Goal: Use online tool/utility: Utilize a website feature to perform a specific function

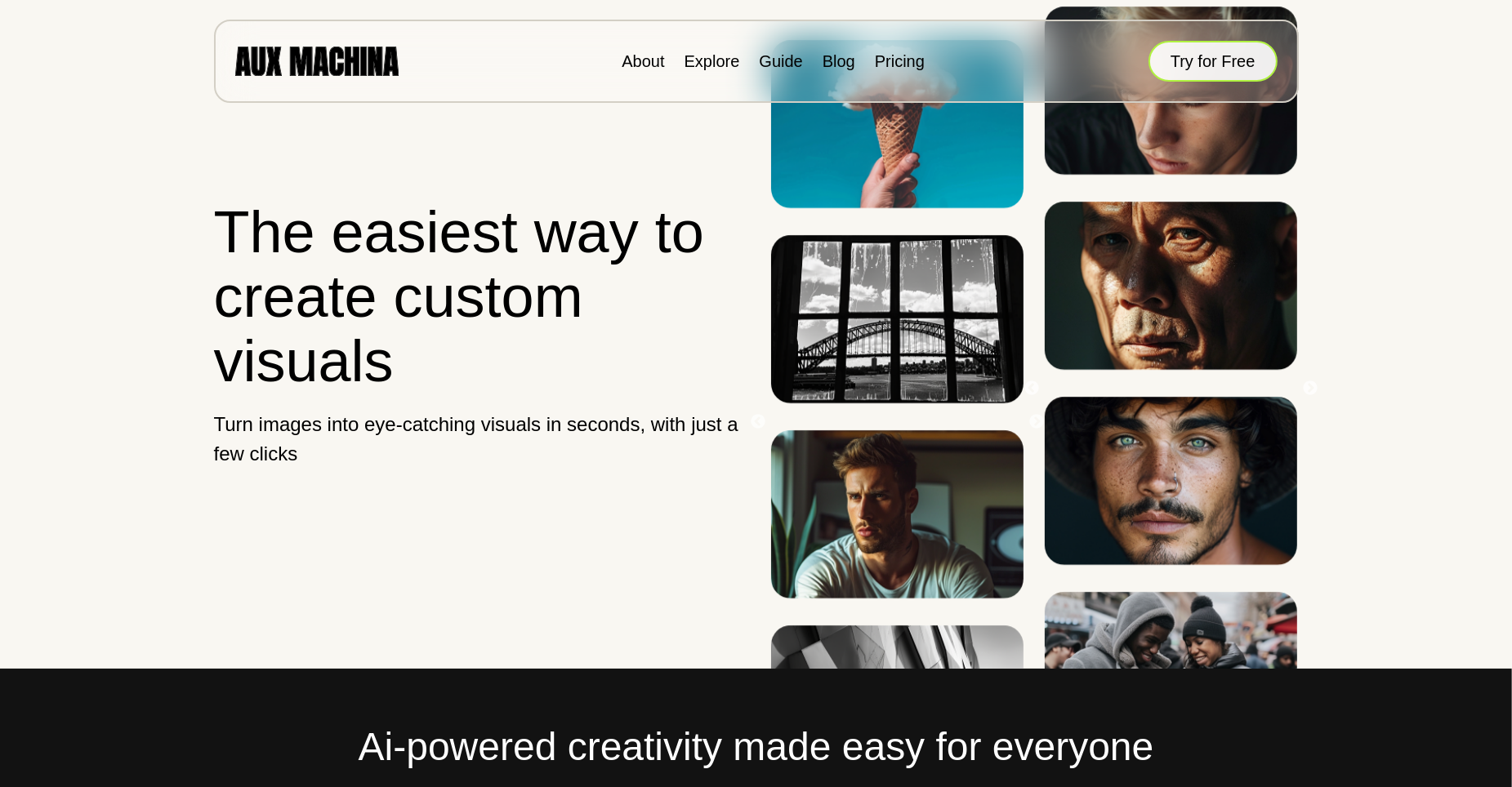
click at [1201, 60] on button "Try for Free" at bounding box center [1212, 62] width 129 height 41
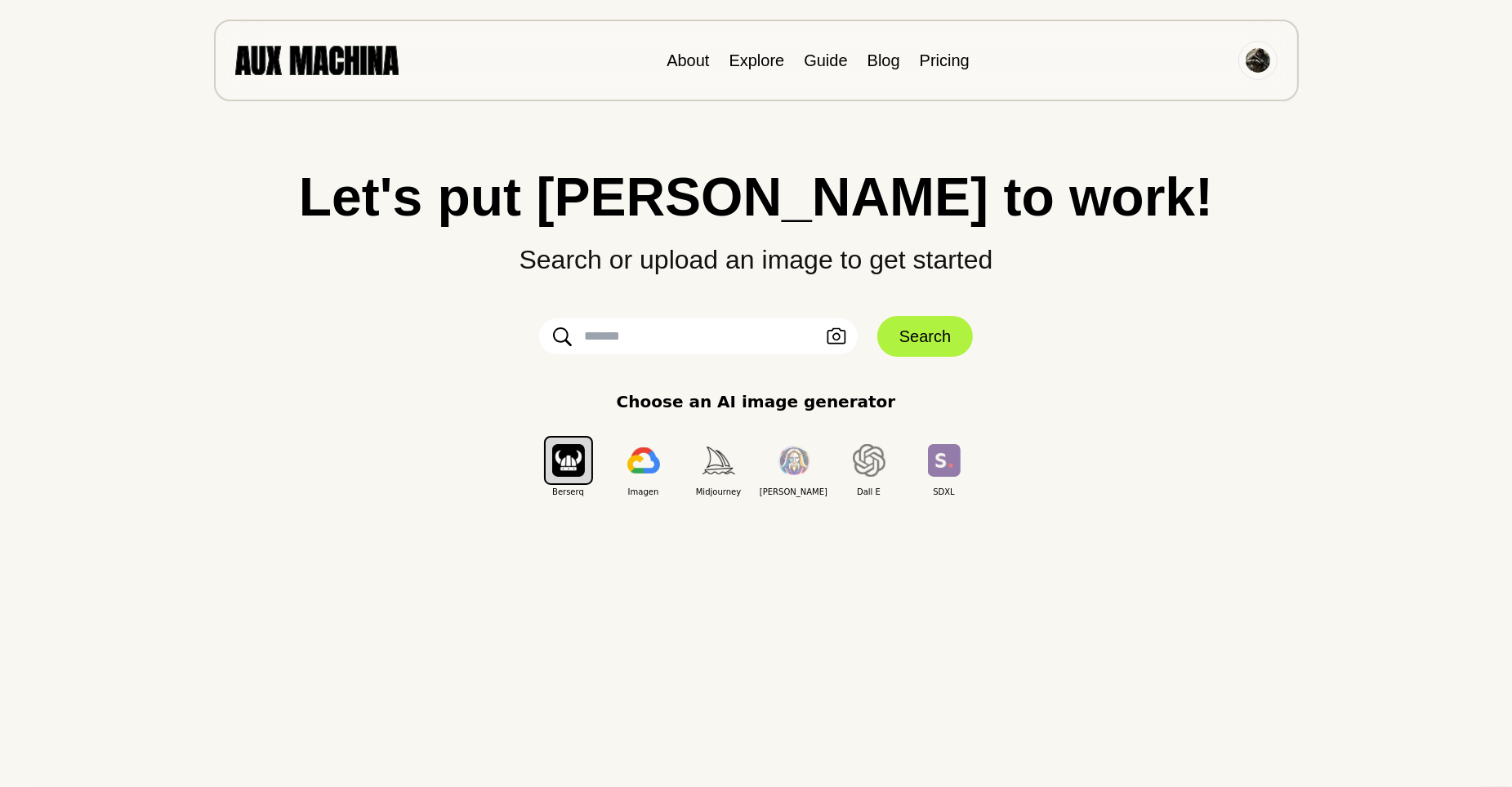
click at [685, 338] on input "text" at bounding box center [698, 336] width 319 height 36
paste input "**********"
type input "**********"
drag, startPoint x: 685, startPoint y: 338, endPoint x: 532, endPoint y: 333, distance: 153.1
click at [532, 333] on form "**********" at bounding box center [756, 336] width 490 height 41
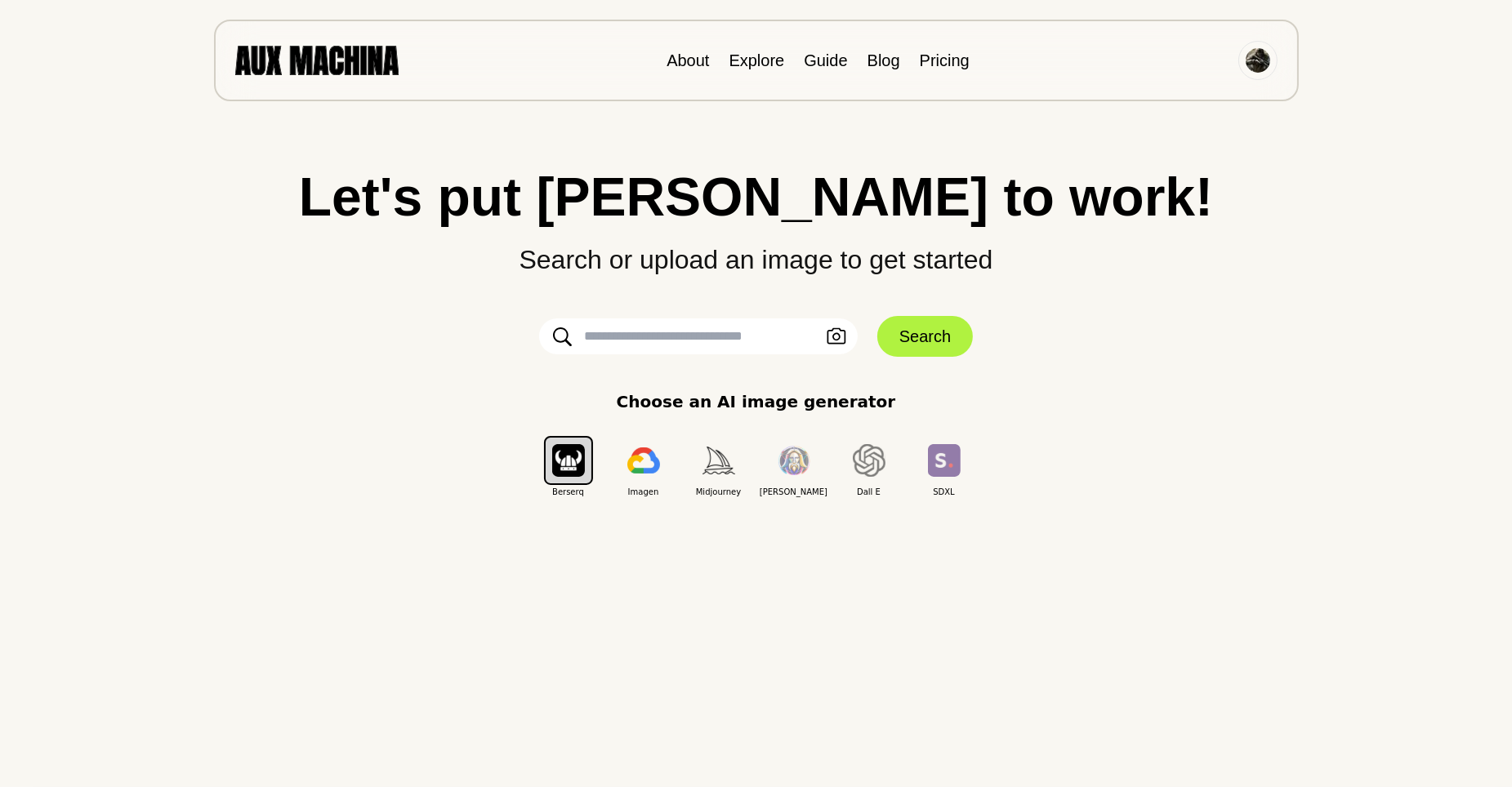
click at [682, 349] on input "text" at bounding box center [698, 336] width 319 height 36
click at [676, 342] on input "text" at bounding box center [698, 336] width 319 height 36
paste input "**********"
type input "**********"
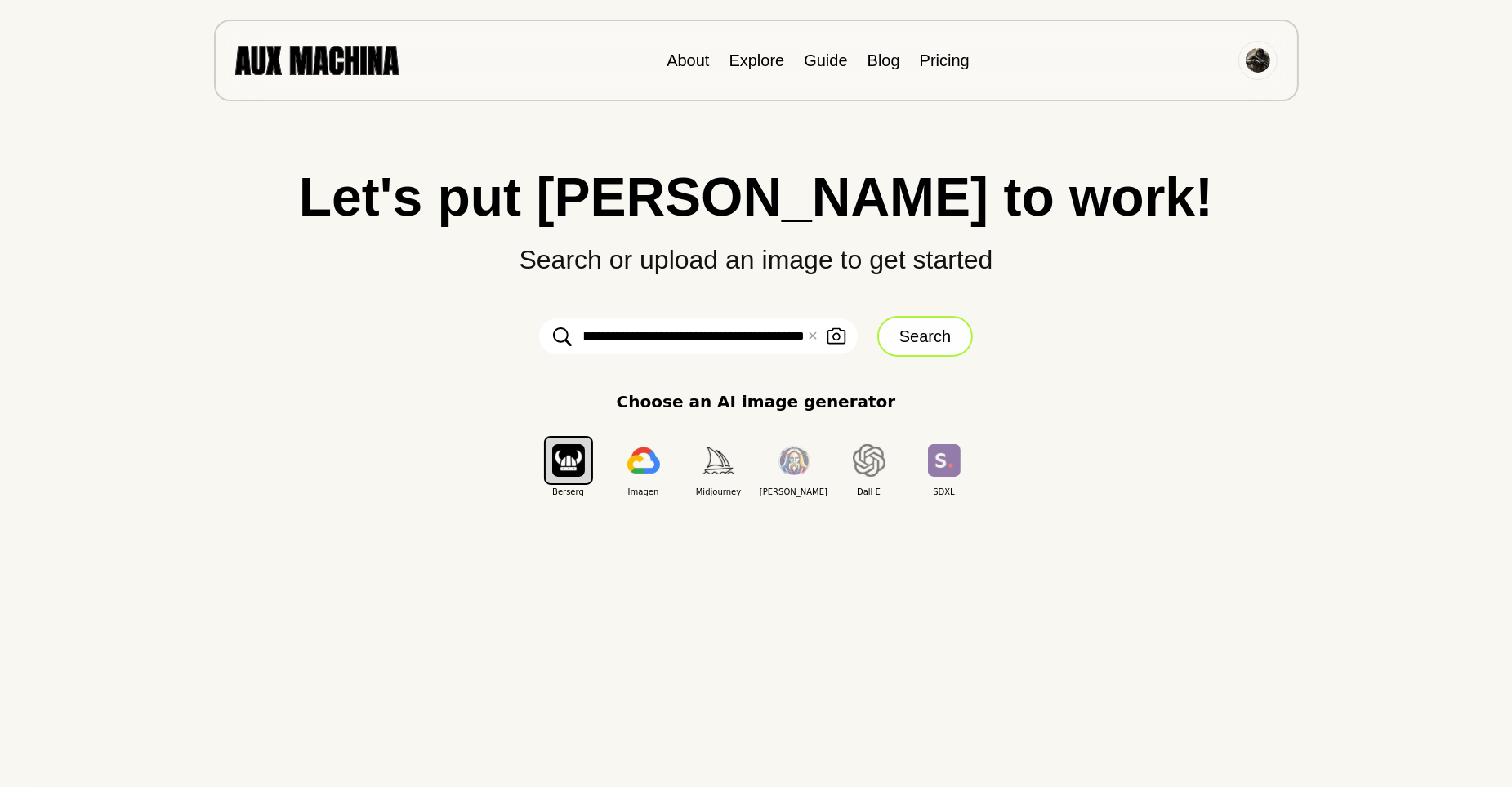
scroll to position [0, 0]
click at [943, 335] on button "Search" at bounding box center [925, 336] width 95 height 41
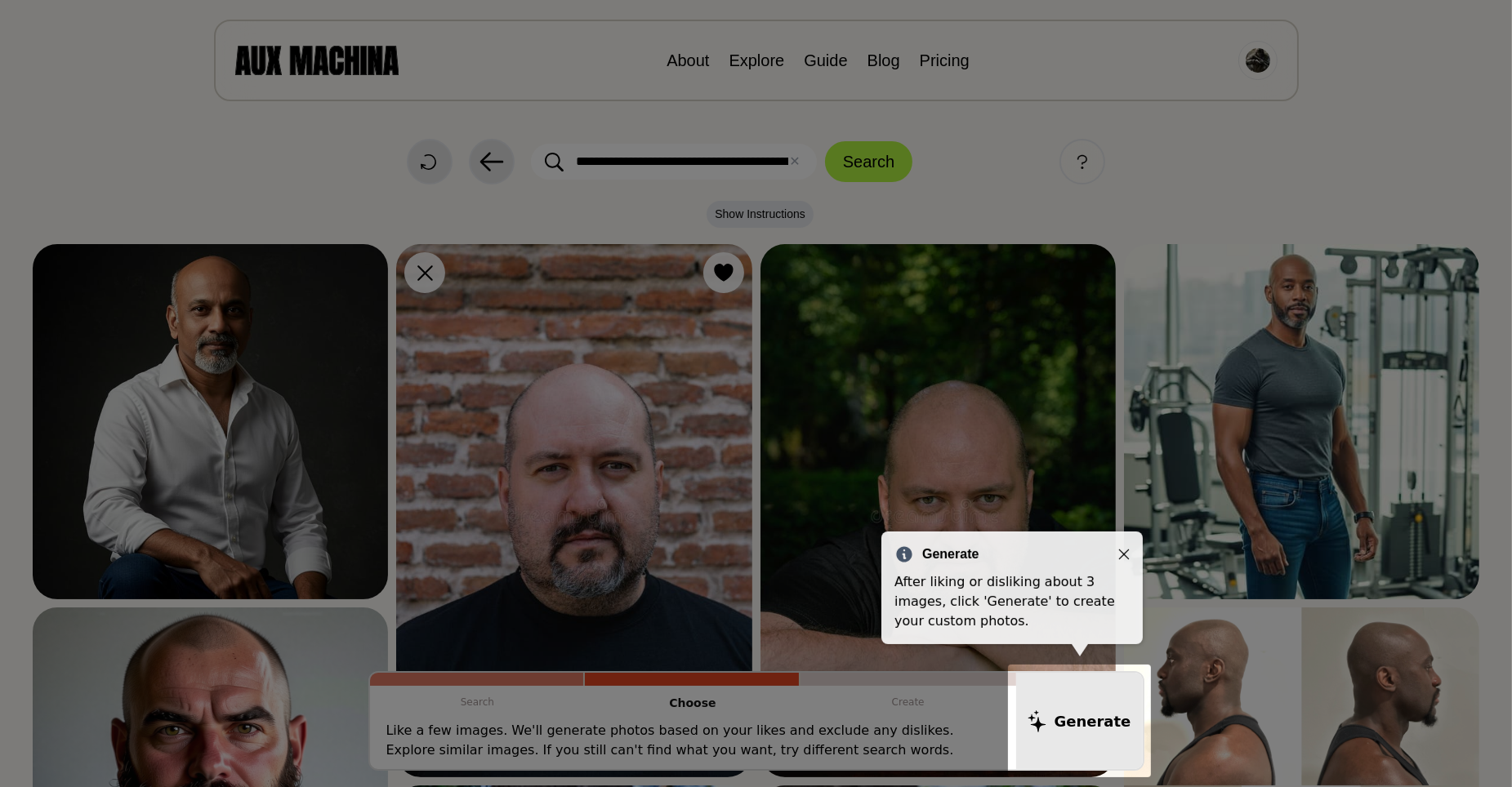
click at [1119, 556] on icon "Close" at bounding box center [1124, 555] width 12 height 12
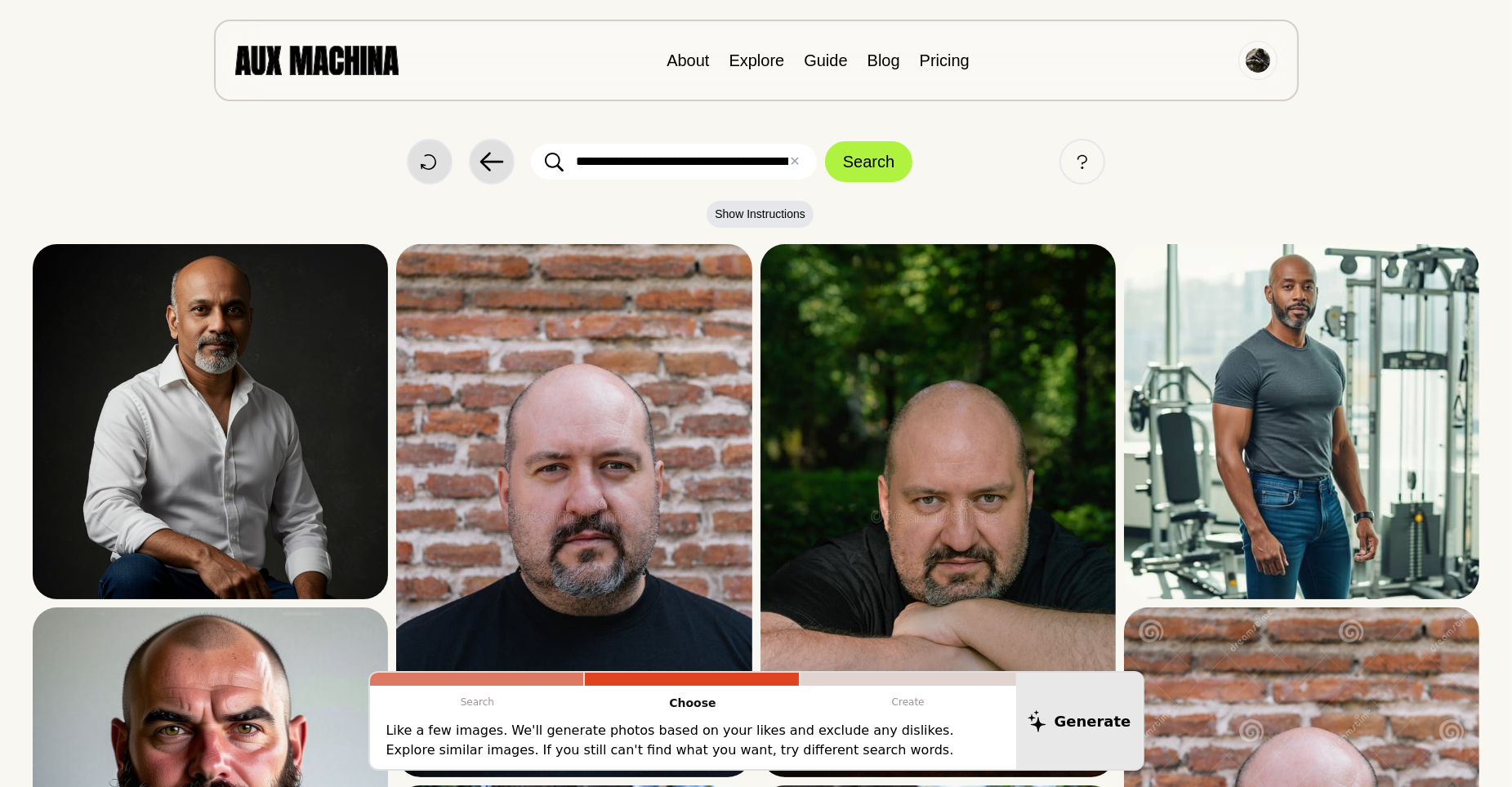
click at [585, 162] on input "**********" at bounding box center [674, 161] width 286 height 36
type input "**********"
click at [846, 159] on button "Search" at bounding box center [869, 162] width 88 height 41
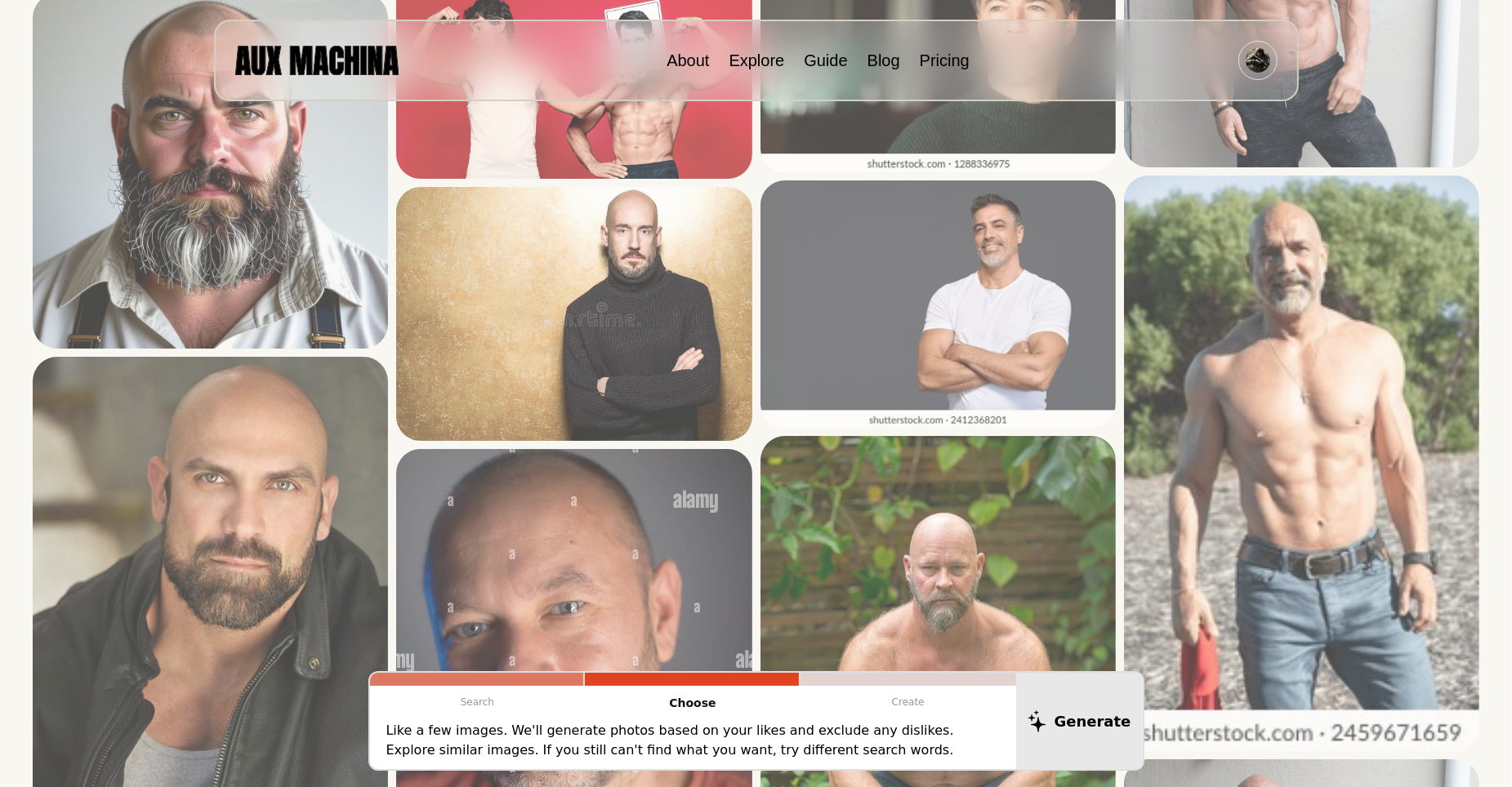
scroll to position [1471, 0]
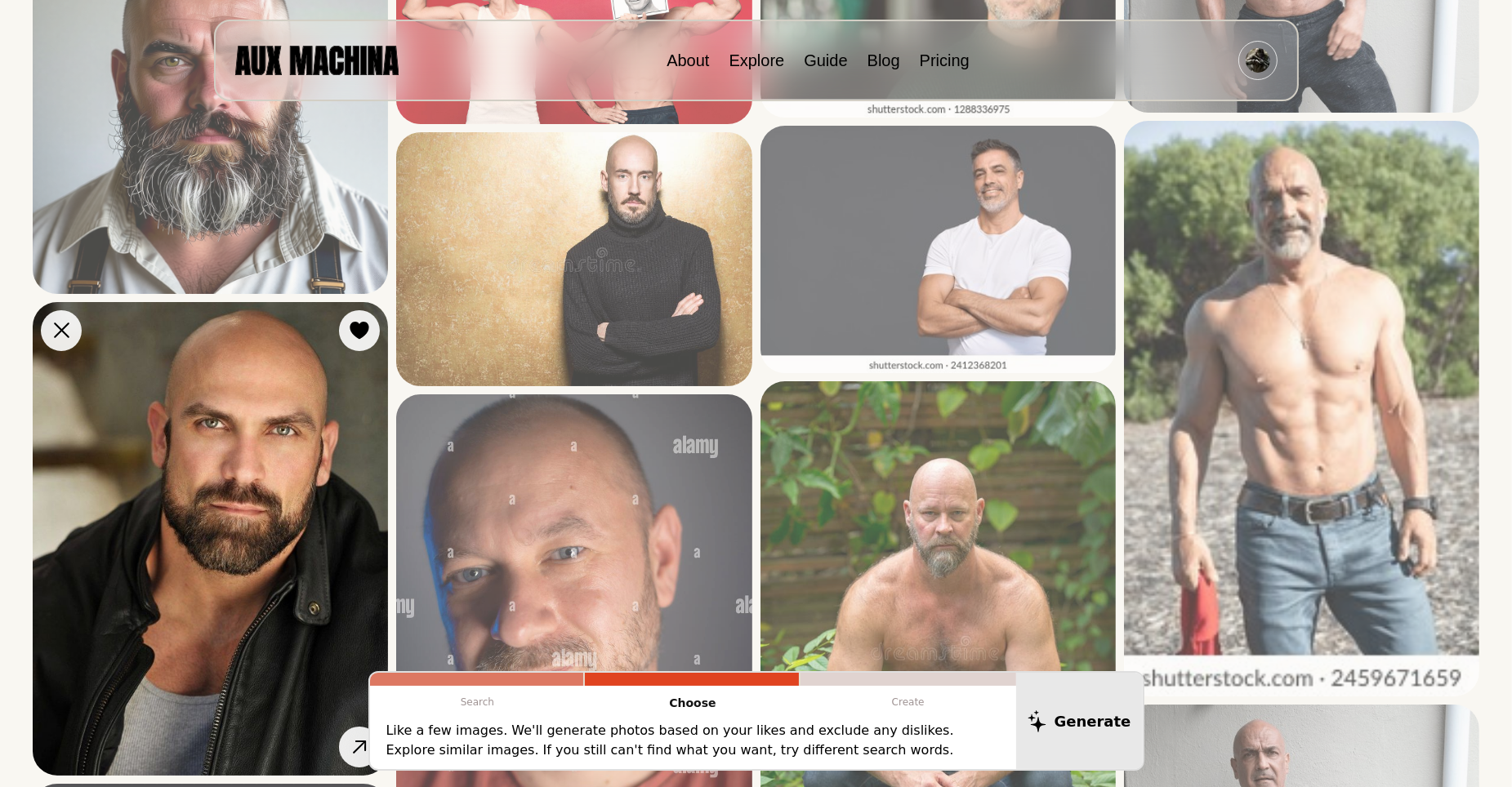
click at [270, 468] on img at bounding box center [210, 539] width 355 height 474
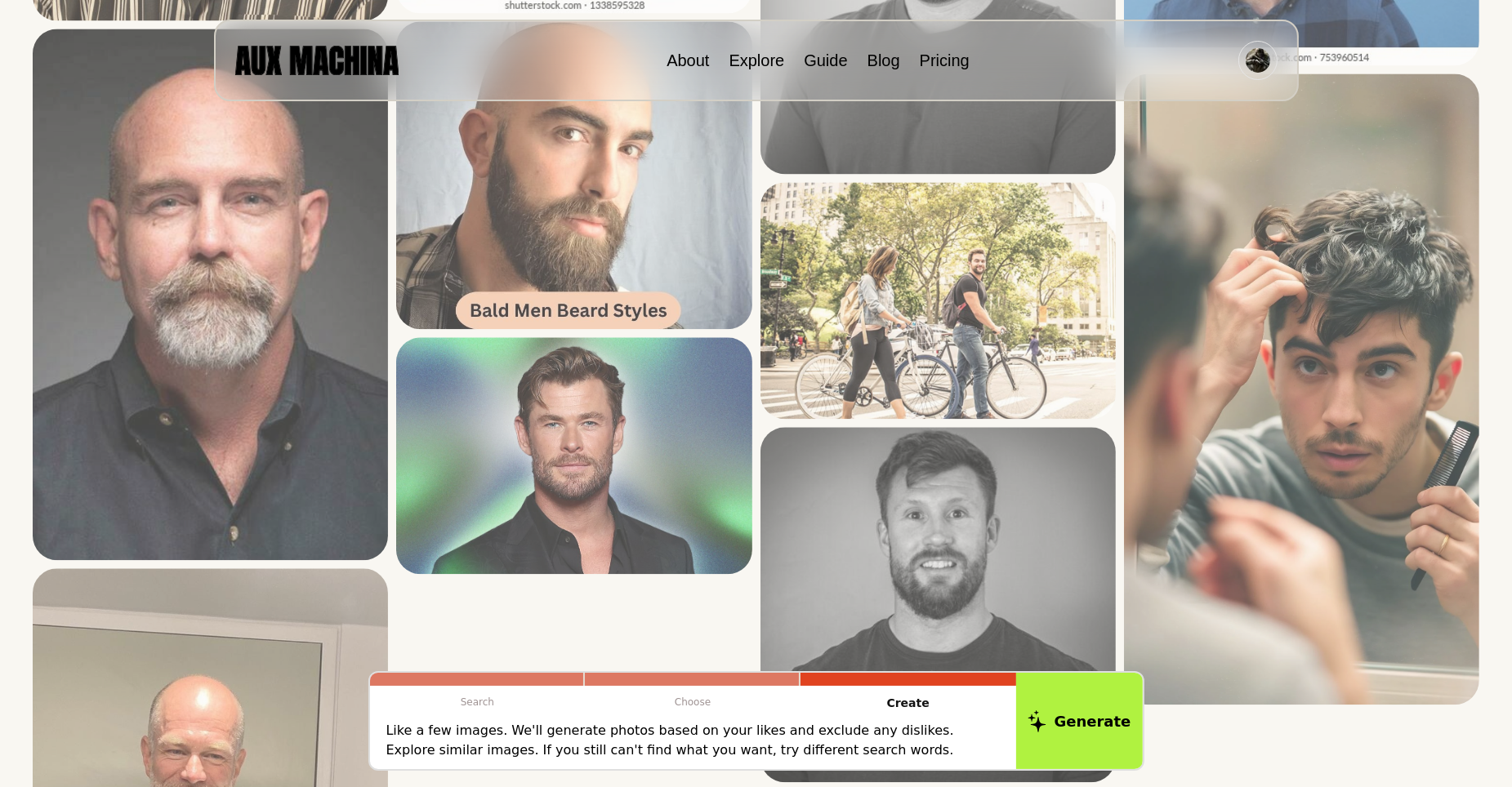
scroll to position [4411, 0]
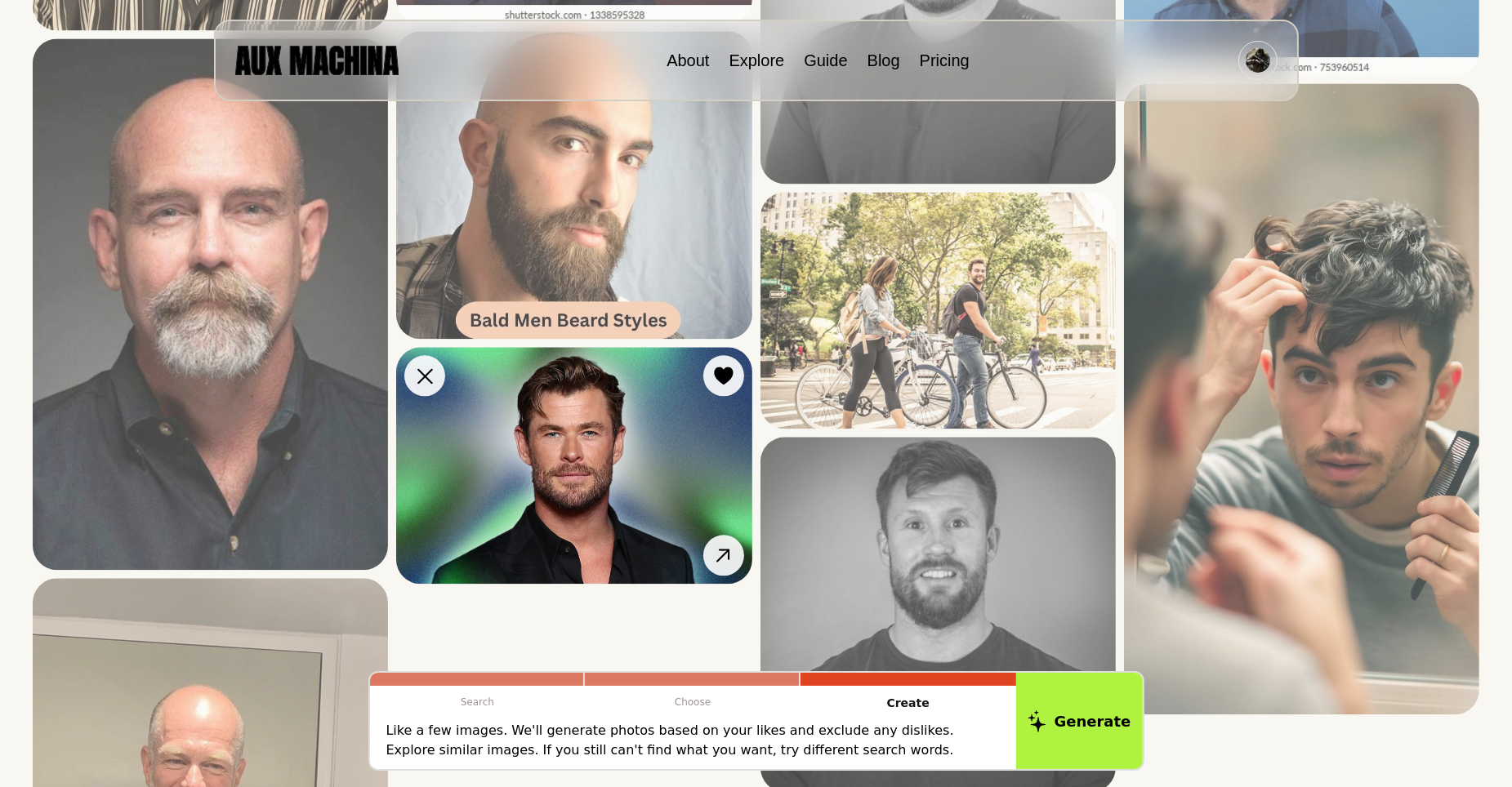
click at [643, 470] on img at bounding box center [574, 465] width 355 height 237
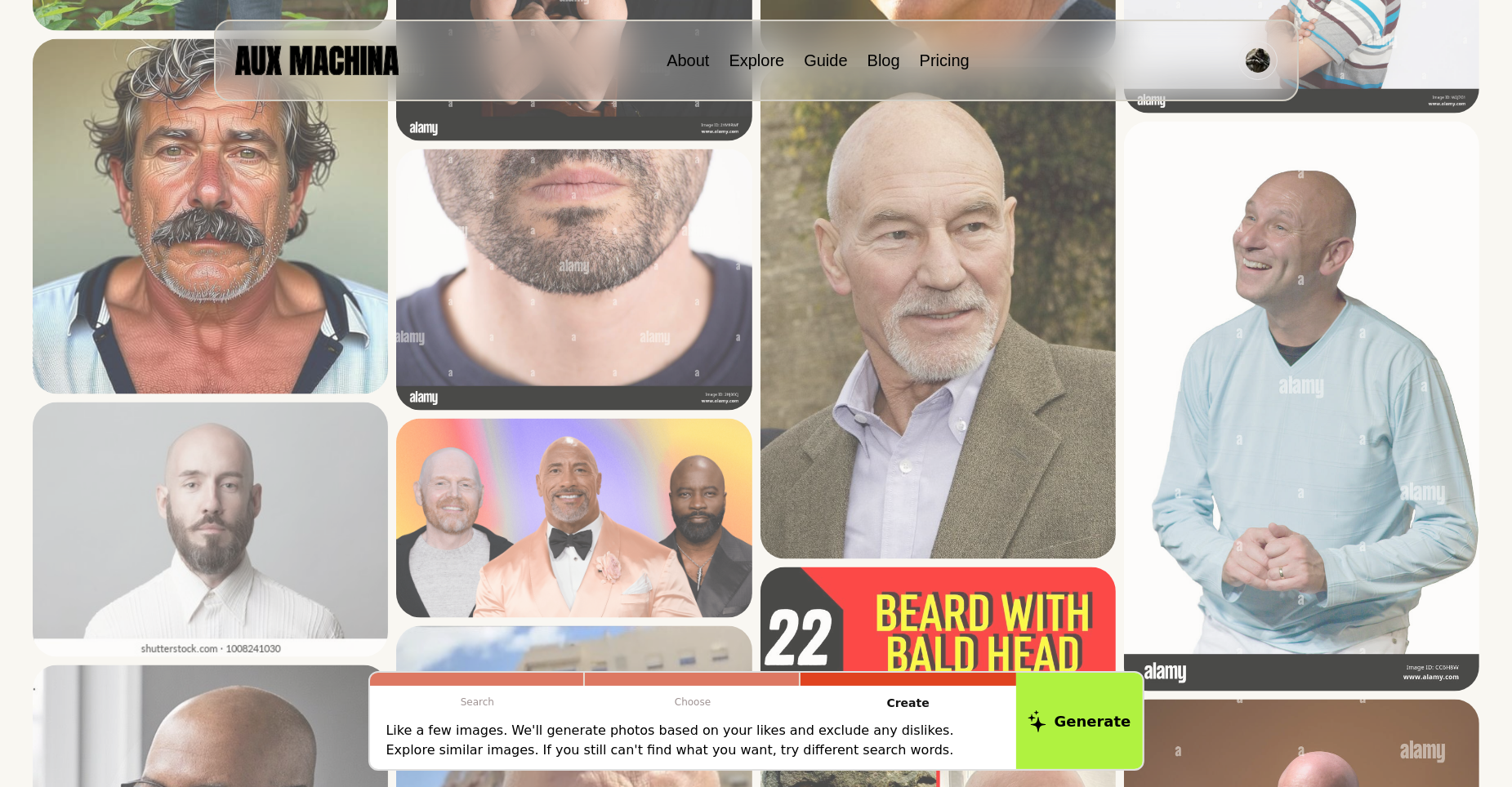
scroll to position [2940, 0]
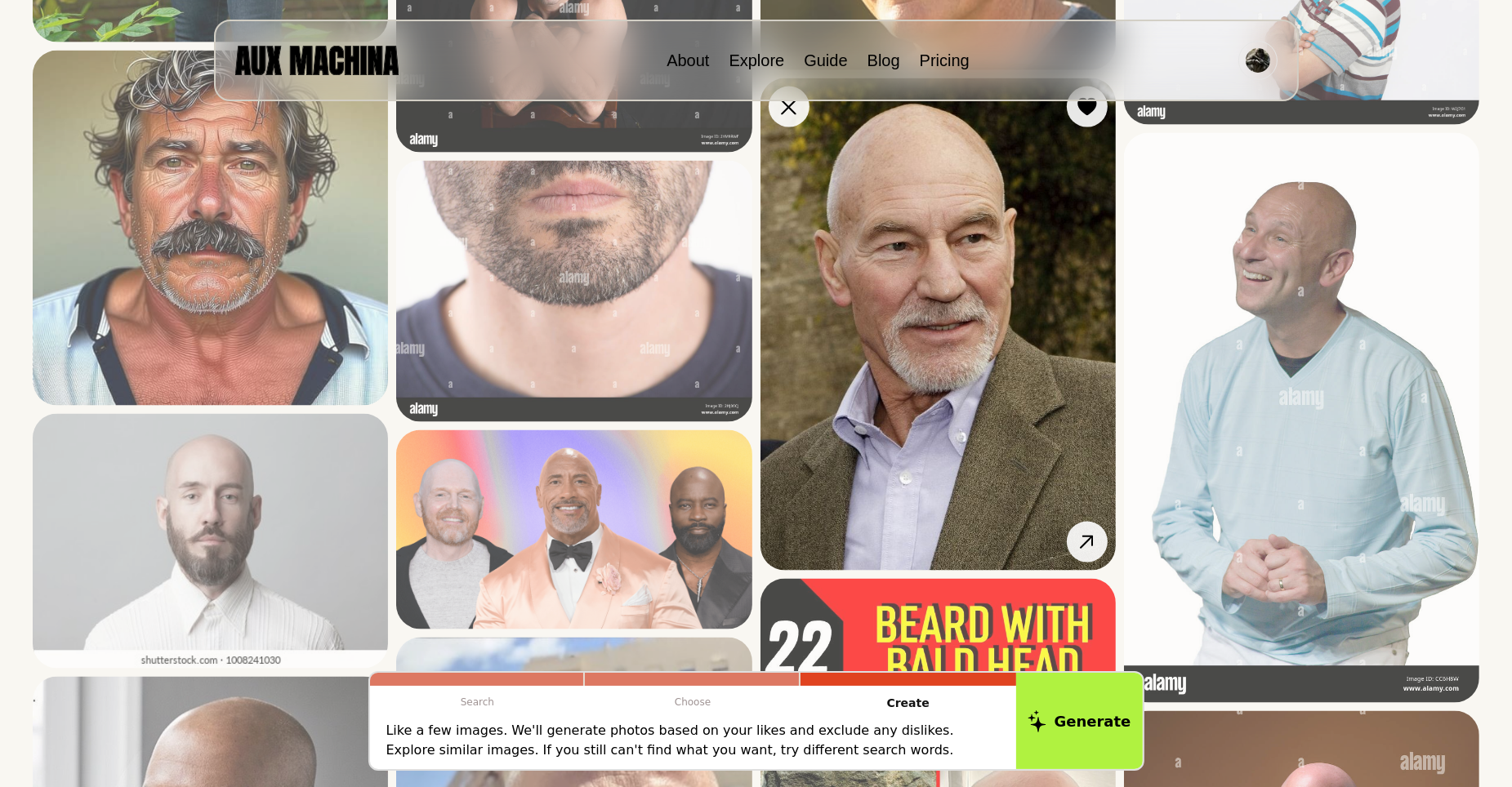
click at [1068, 330] on img at bounding box center [937, 325] width 355 height 493
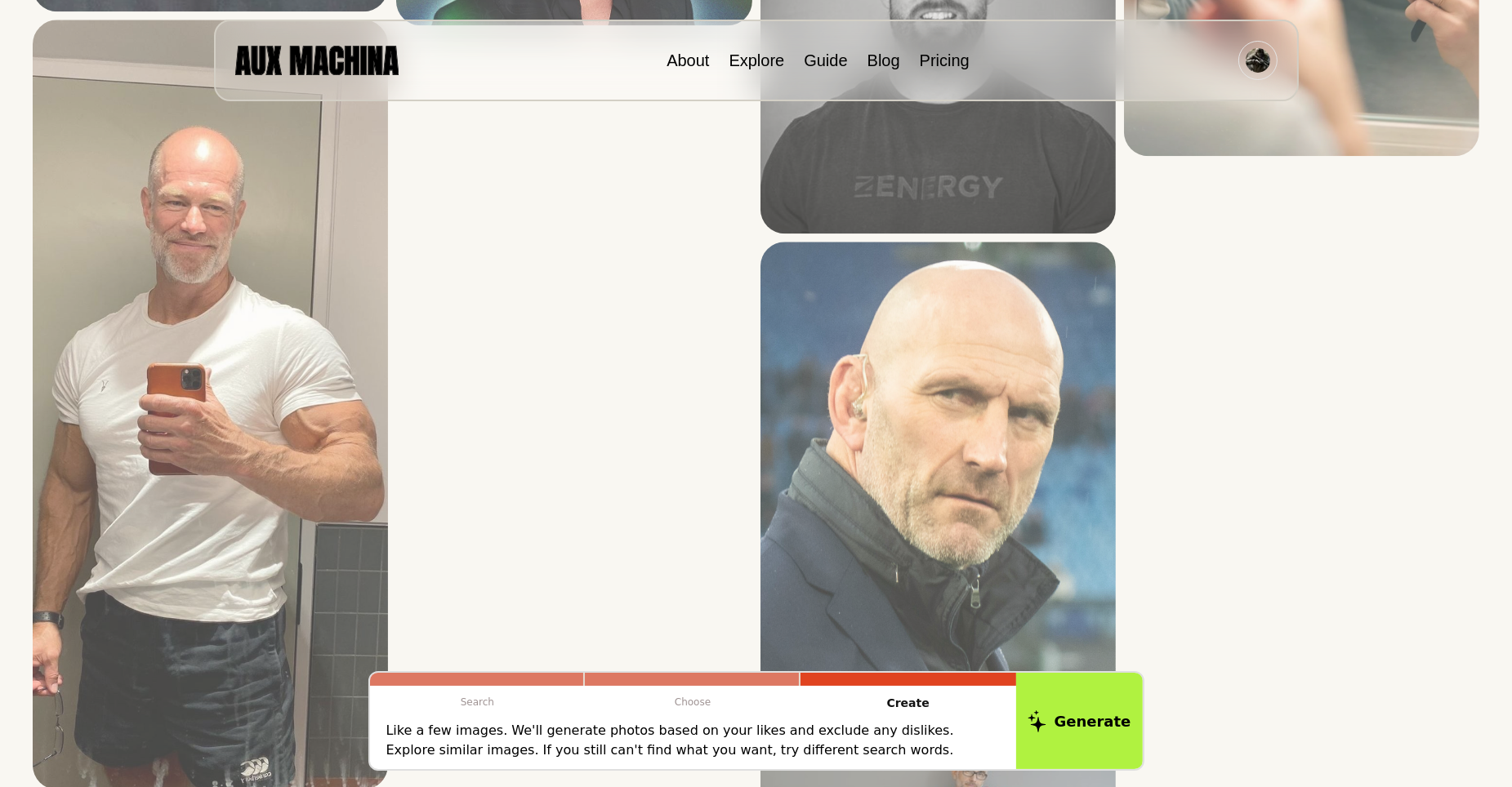
scroll to position [5064, 0]
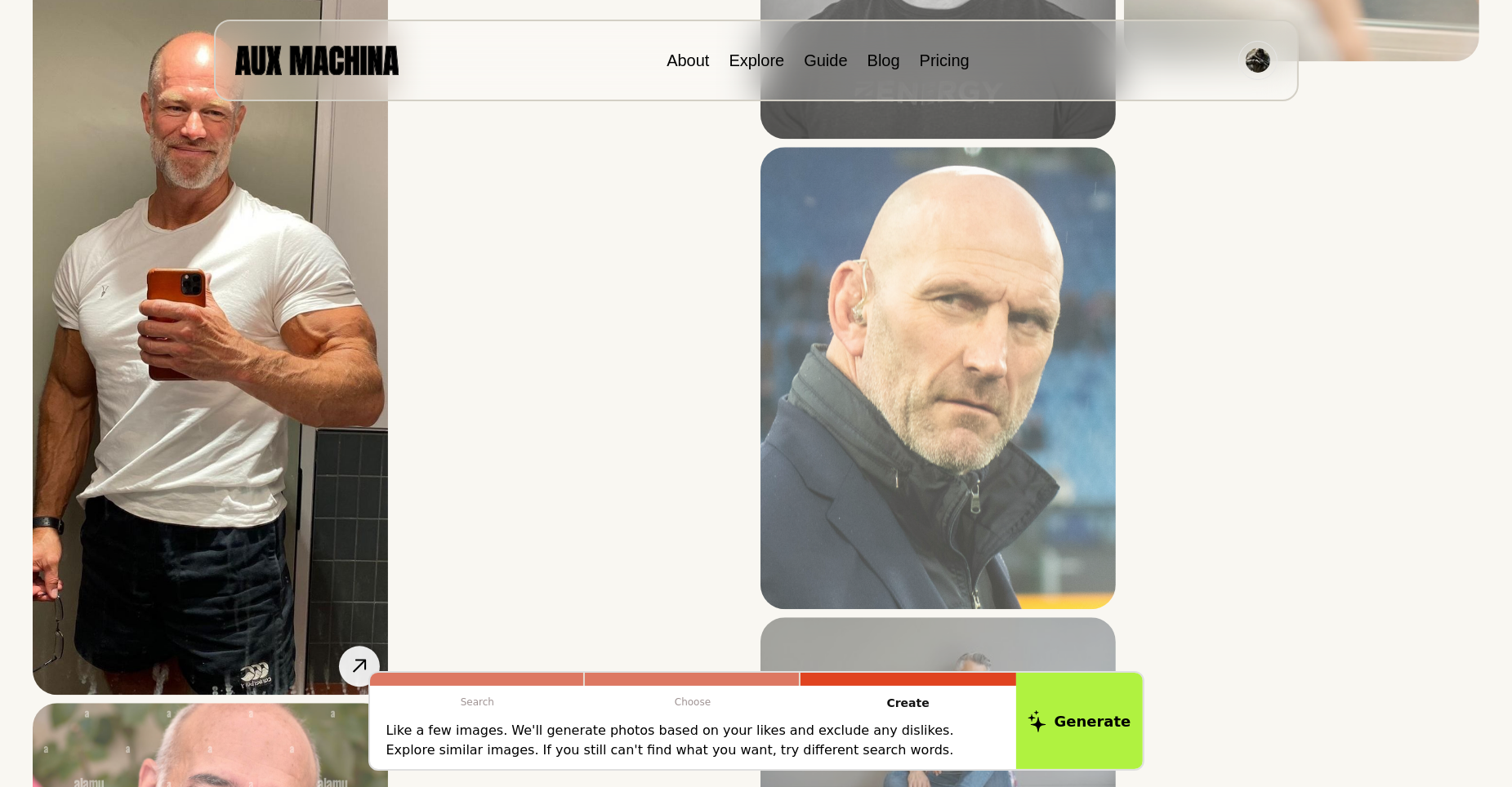
click at [203, 200] on img at bounding box center [210, 310] width 355 height 770
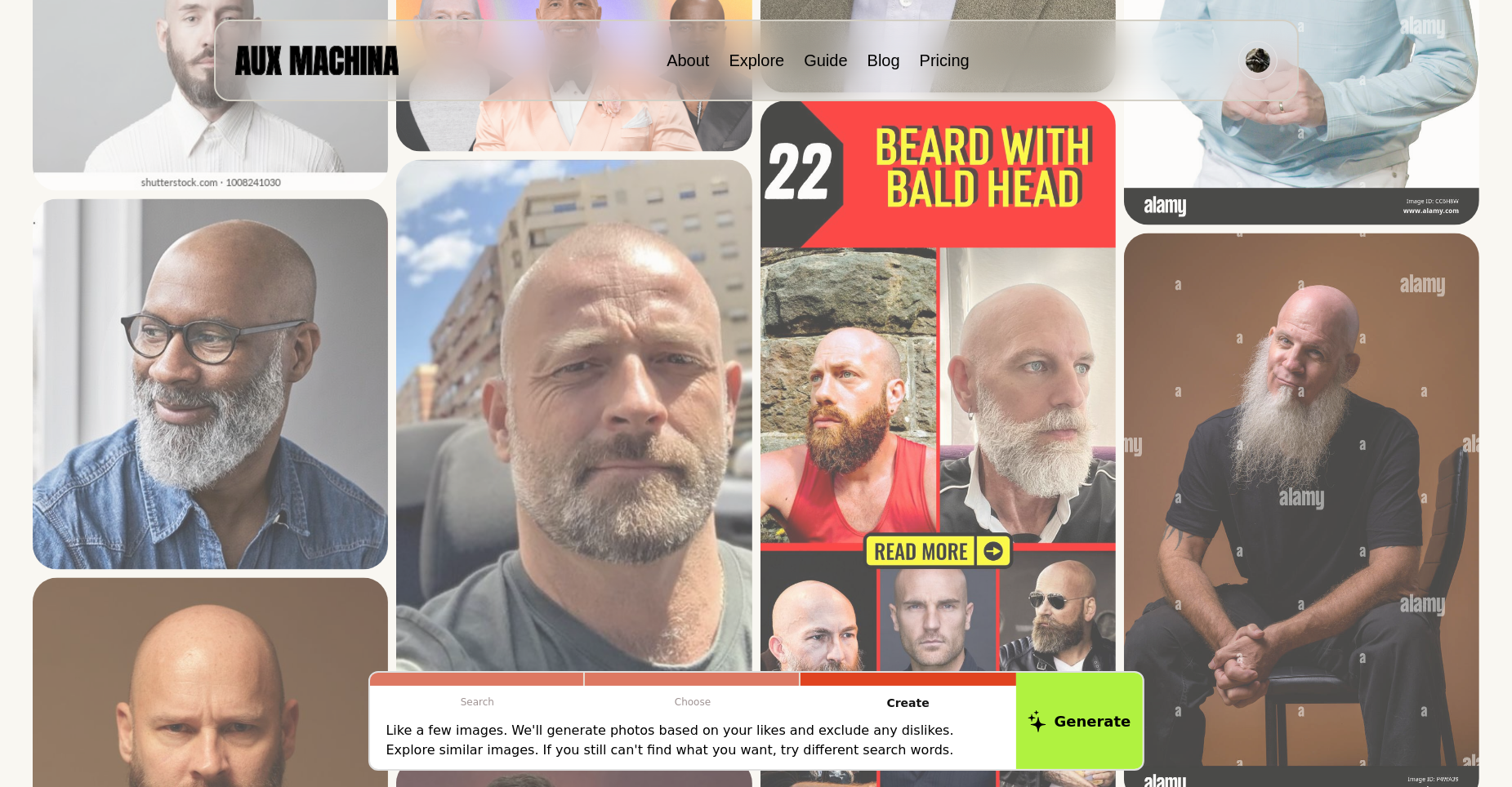
scroll to position [3267, 0]
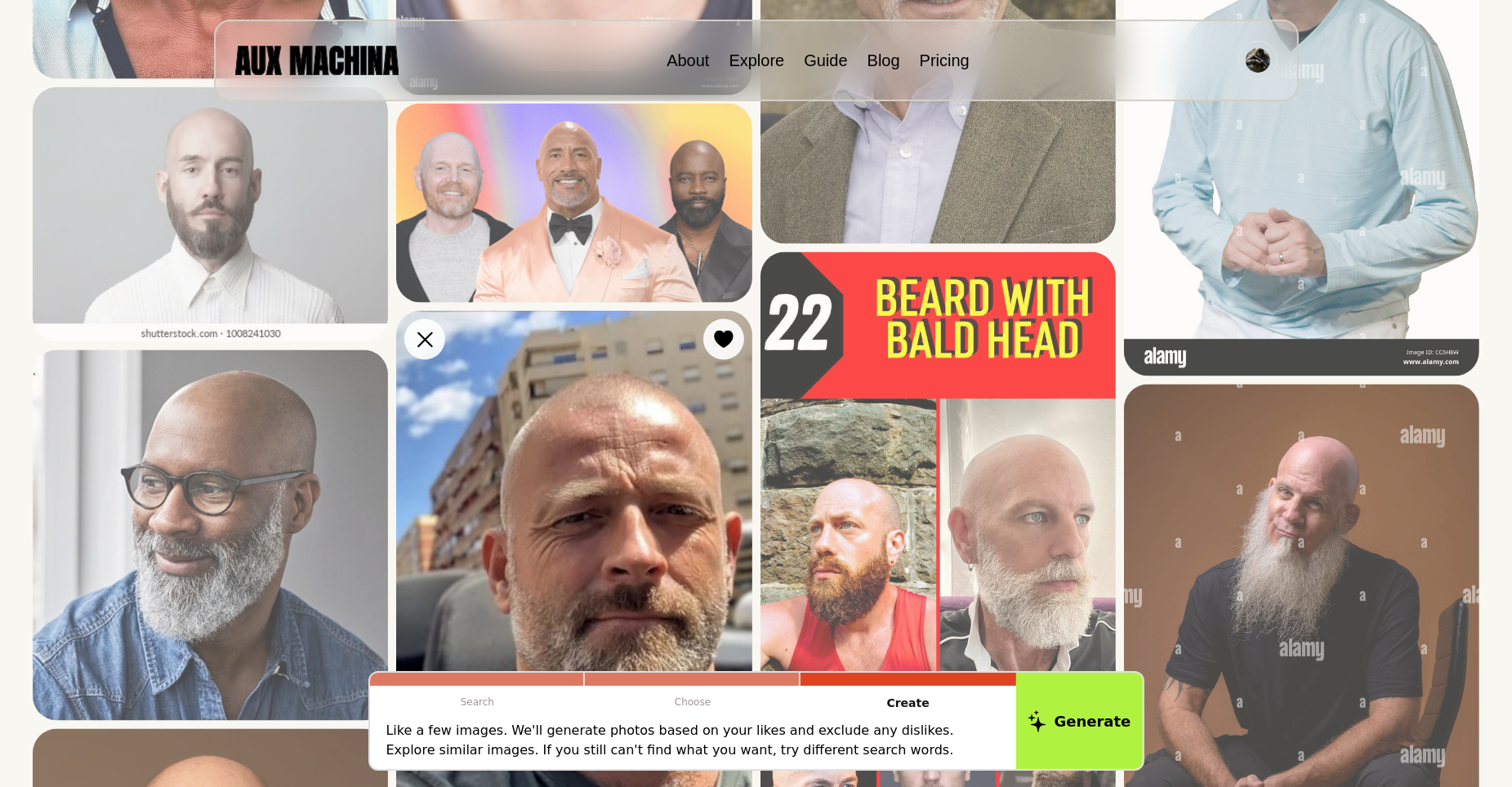
click at [585, 441] on img at bounding box center [574, 606] width 355 height 591
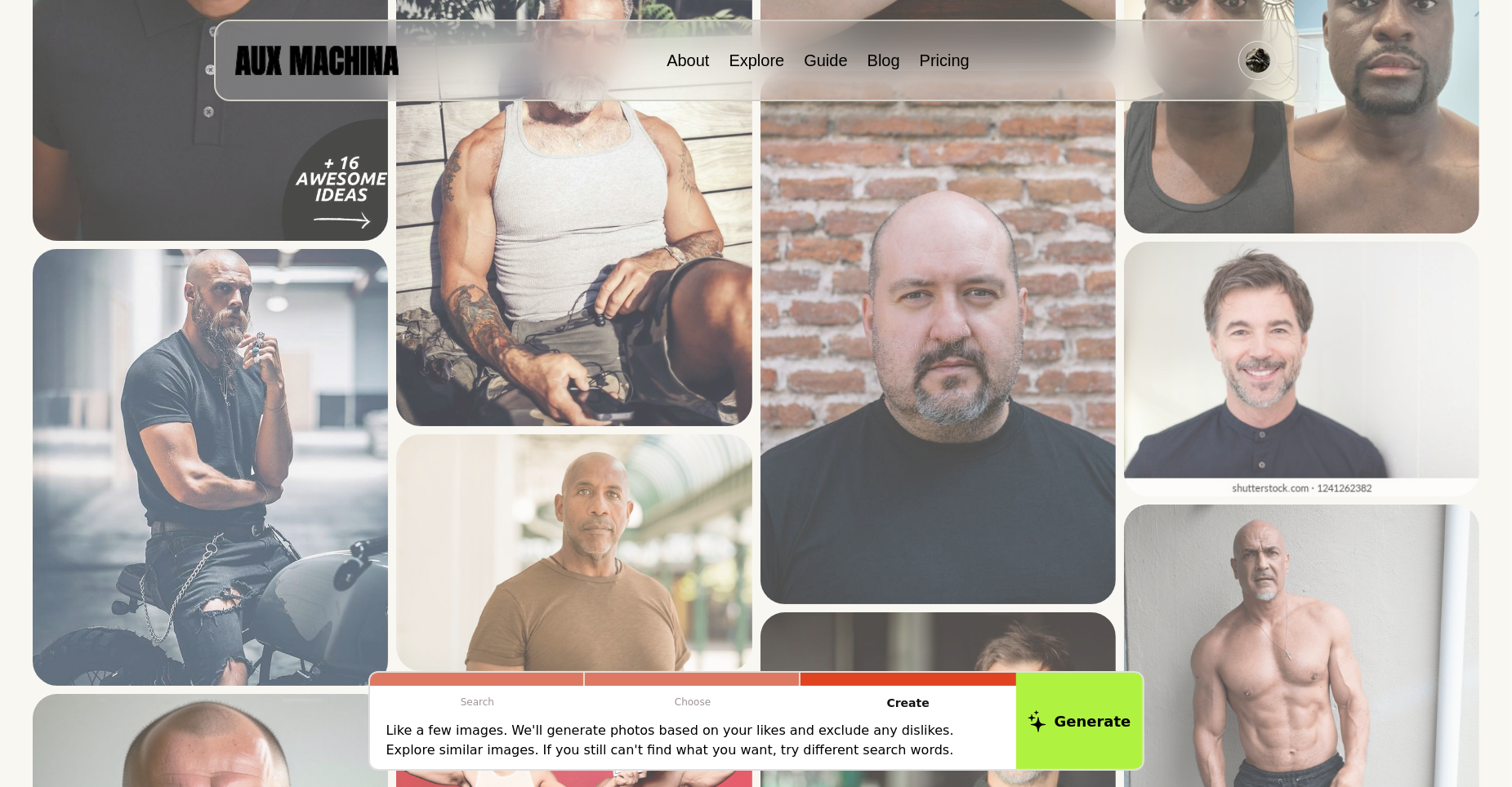
scroll to position [653, 0]
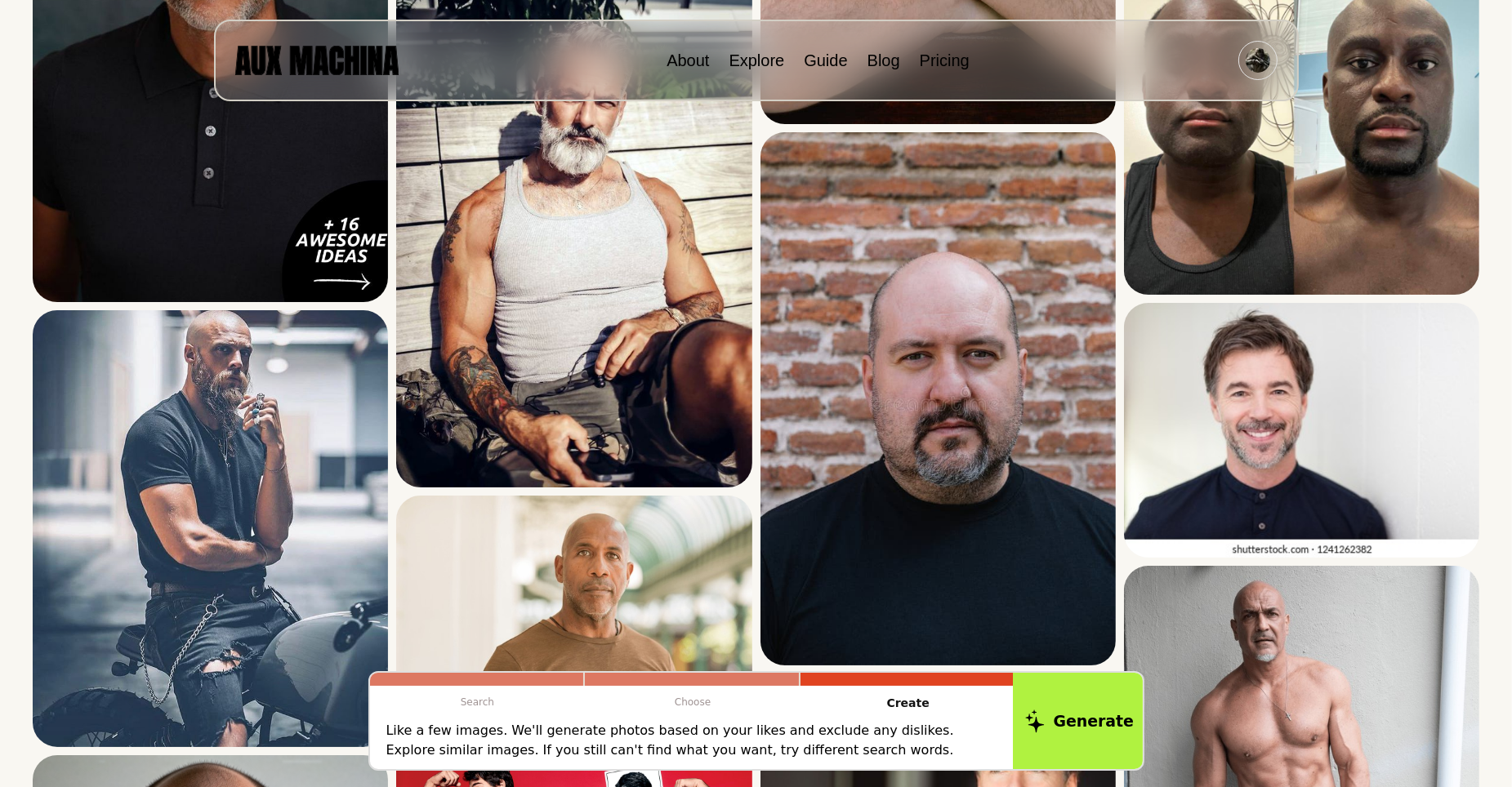
click at [1064, 730] on button "Generate" at bounding box center [1079, 721] width 133 height 101
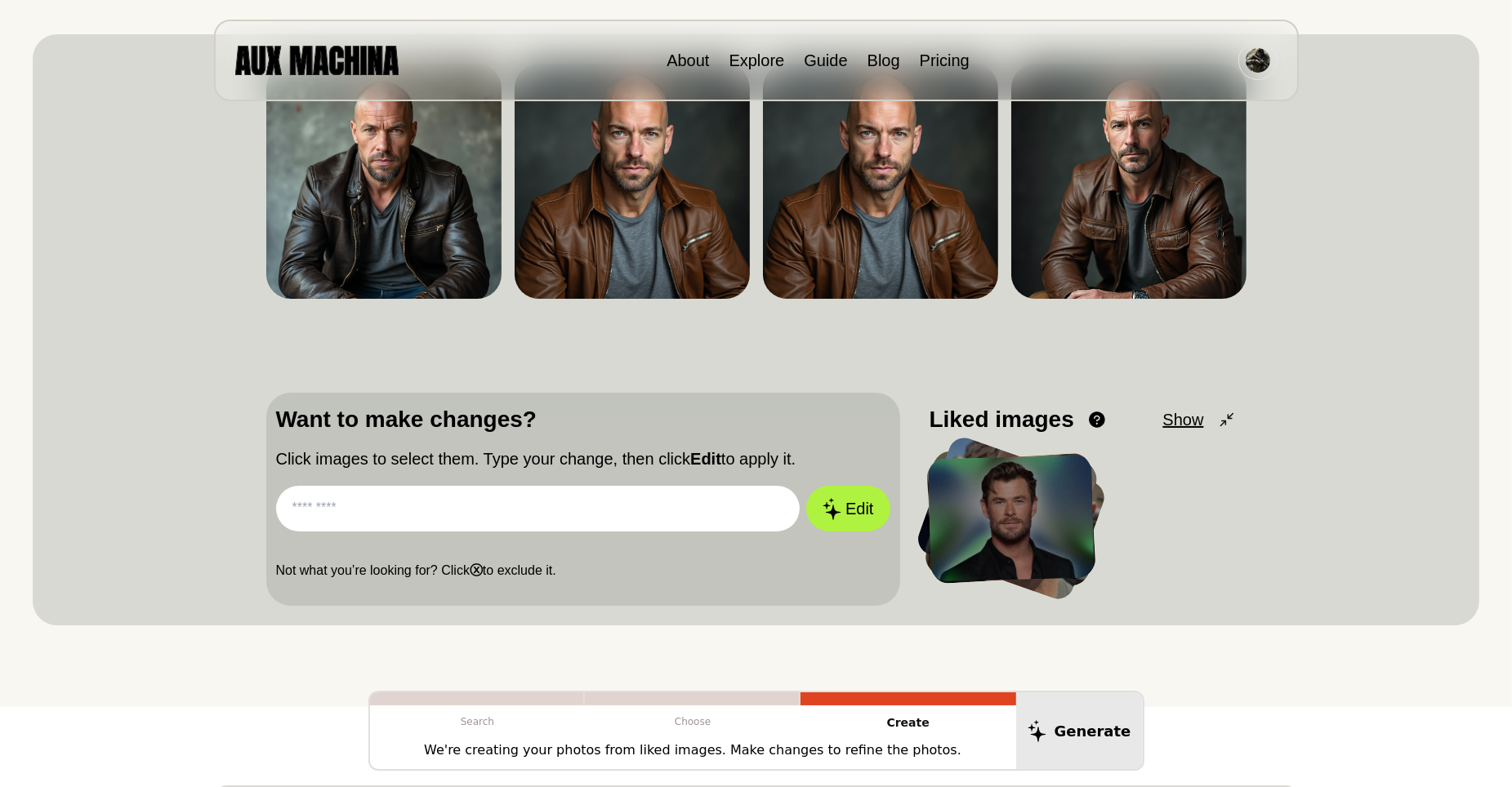
scroll to position [163, 0]
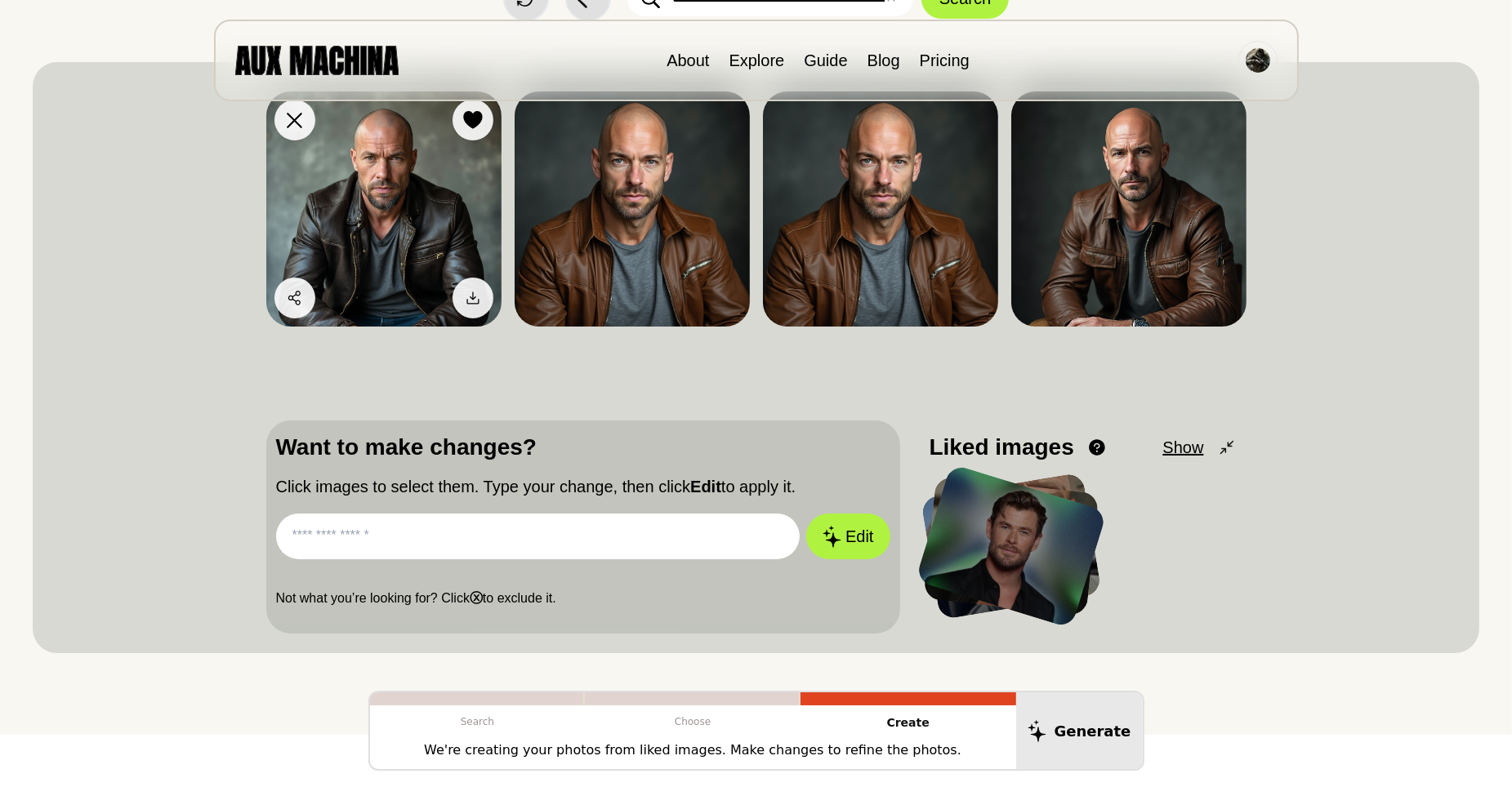
click at [349, 191] on img at bounding box center [384, 209] width 235 height 235
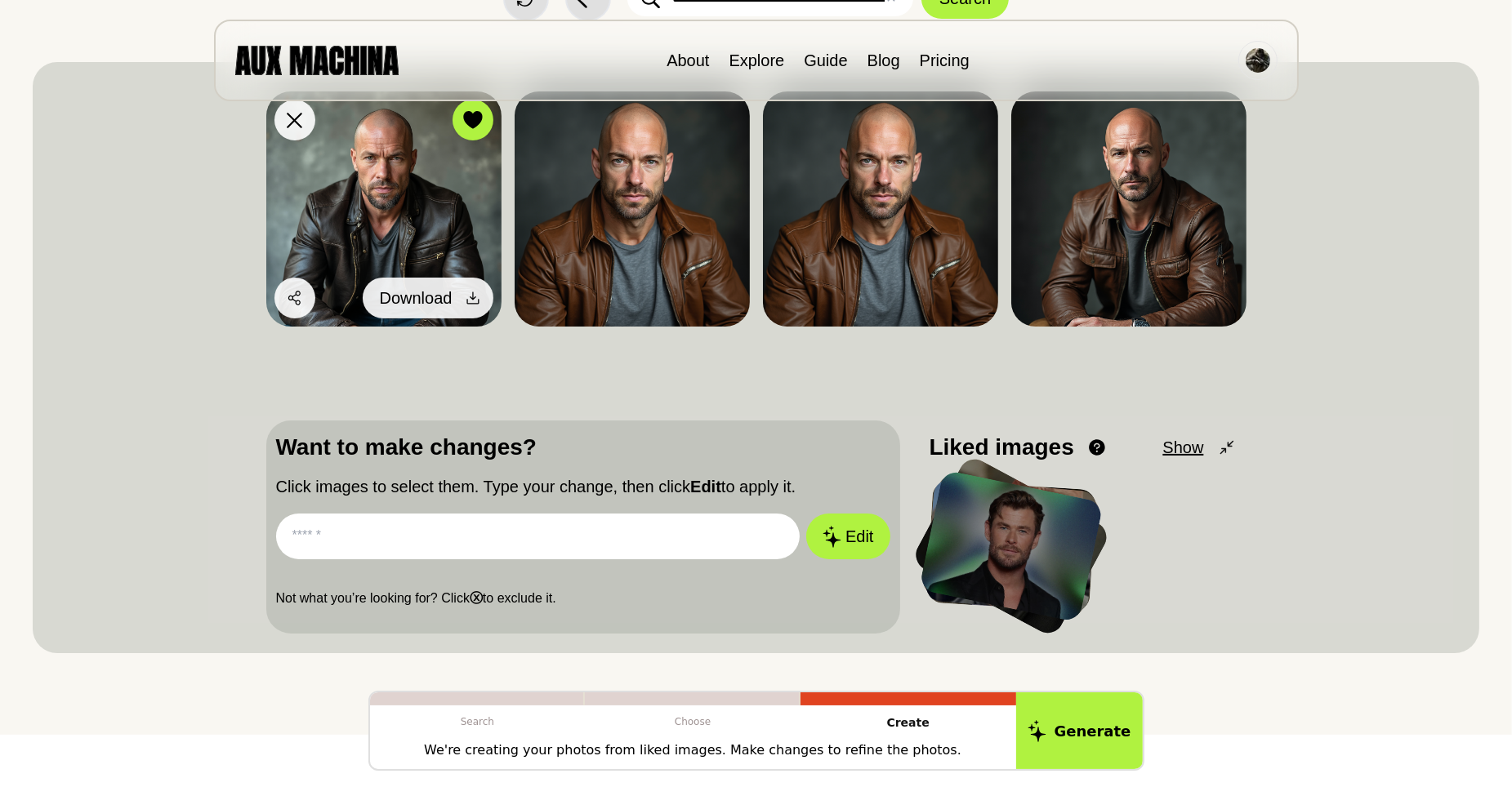
click at [460, 295] on div at bounding box center [472, 298] width 25 height 25
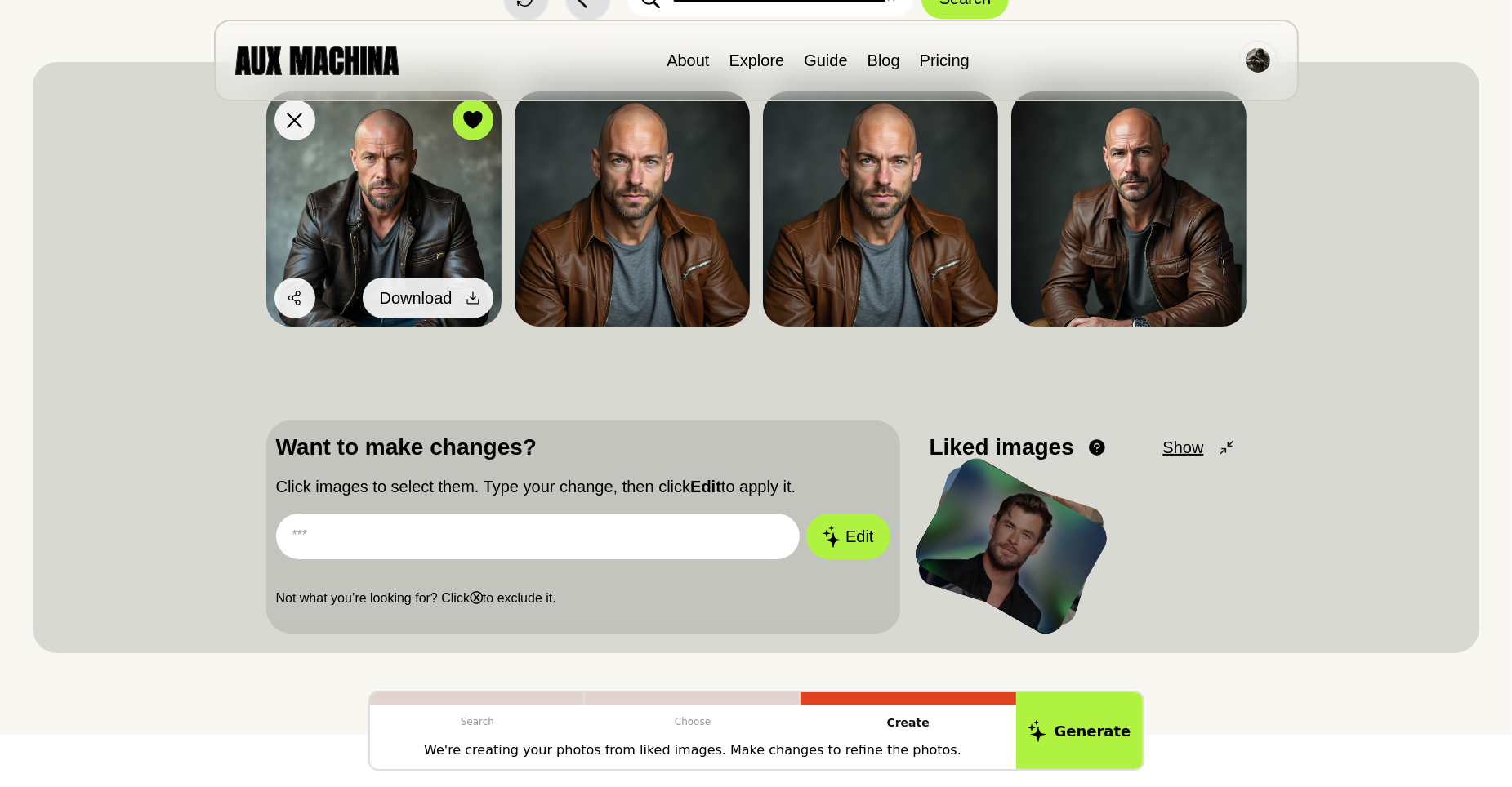
click at [463, 297] on div at bounding box center [472, 298] width 25 height 25
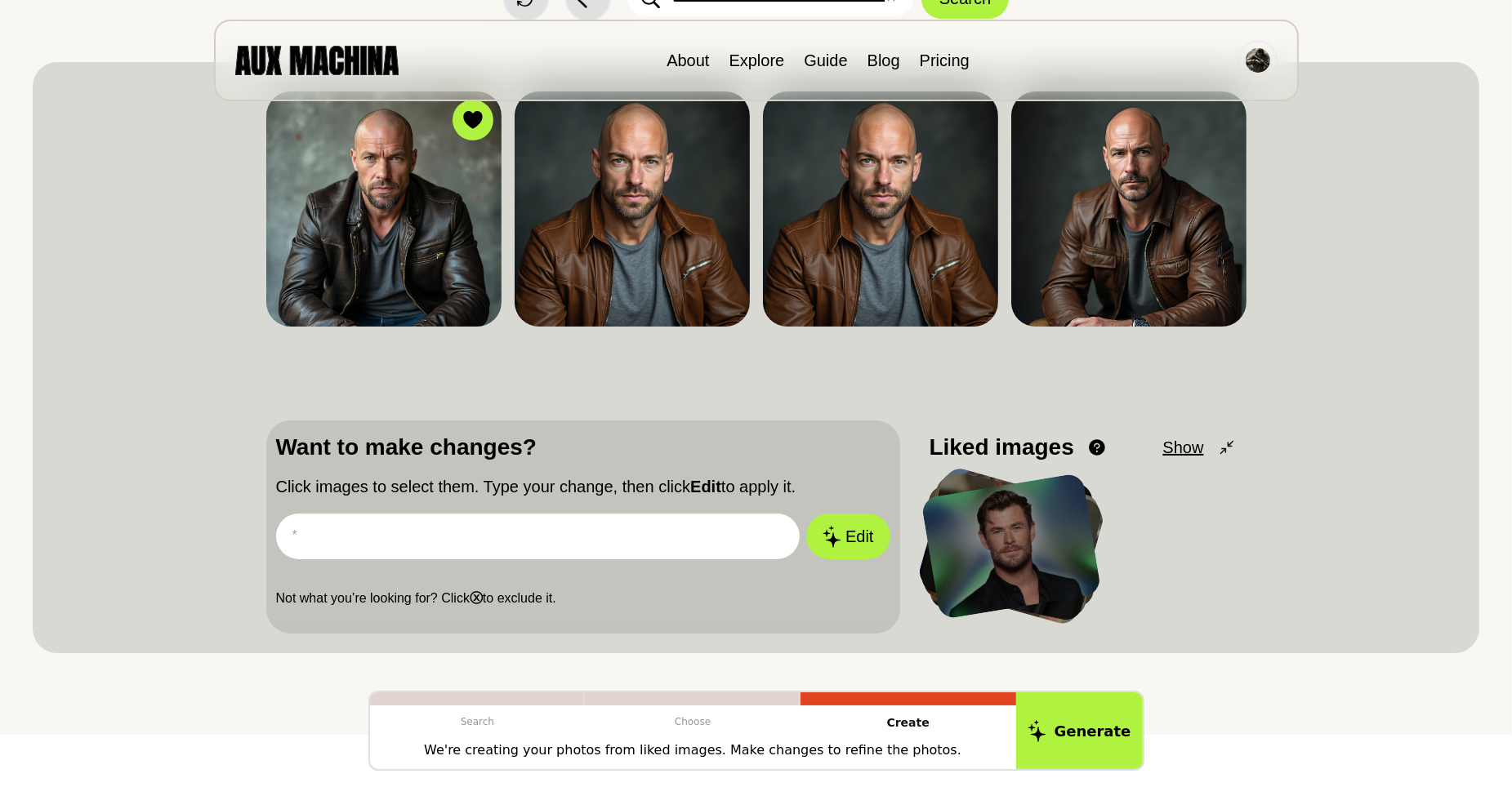
click at [466, 545] on input "text" at bounding box center [538, 536] width 524 height 45
type input "**********"
click at [839, 532] on icon at bounding box center [830, 536] width 20 height 23
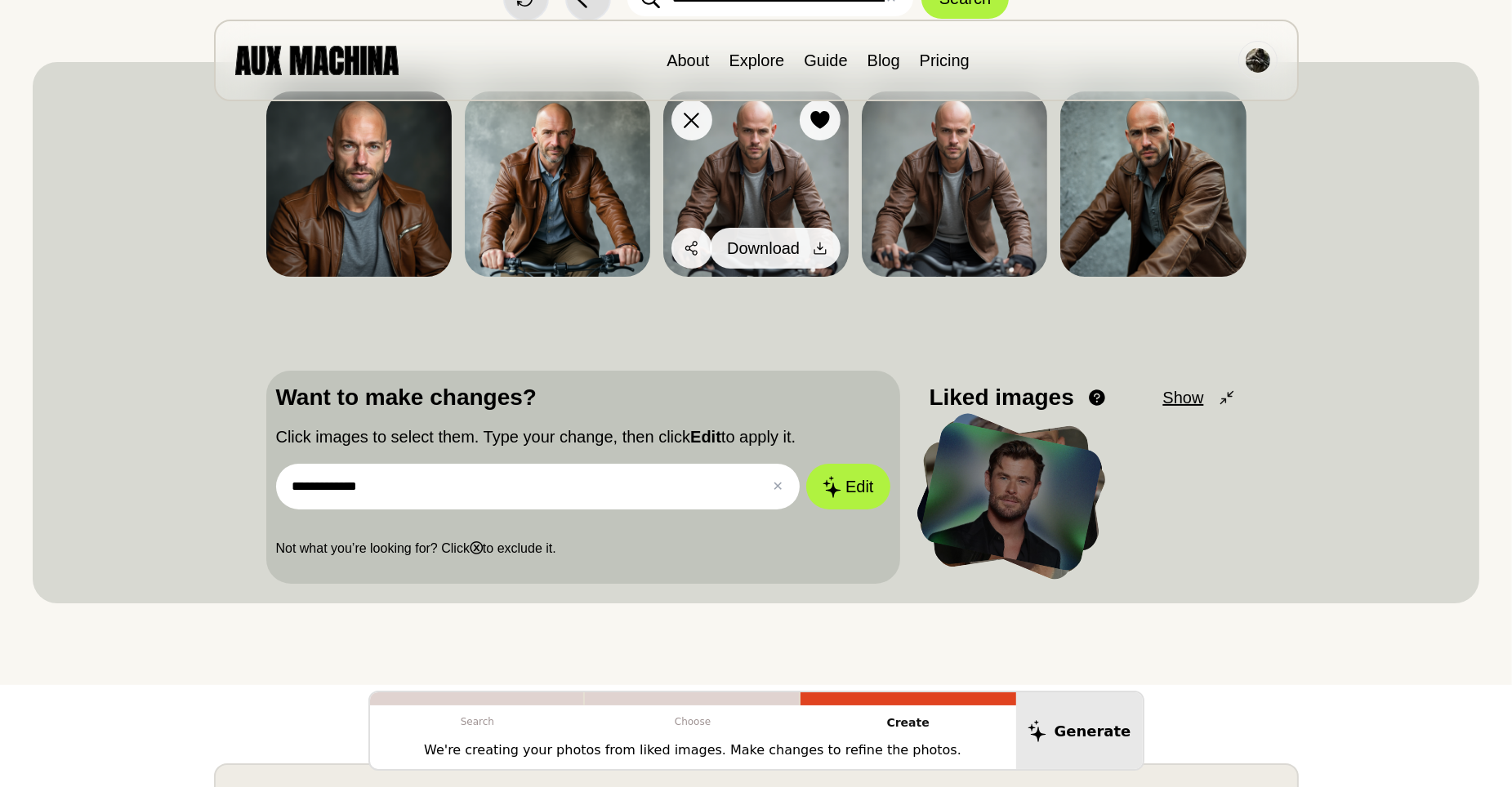
click at [815, 248] on icon at bounding box center [819, 248] width 17 height 17
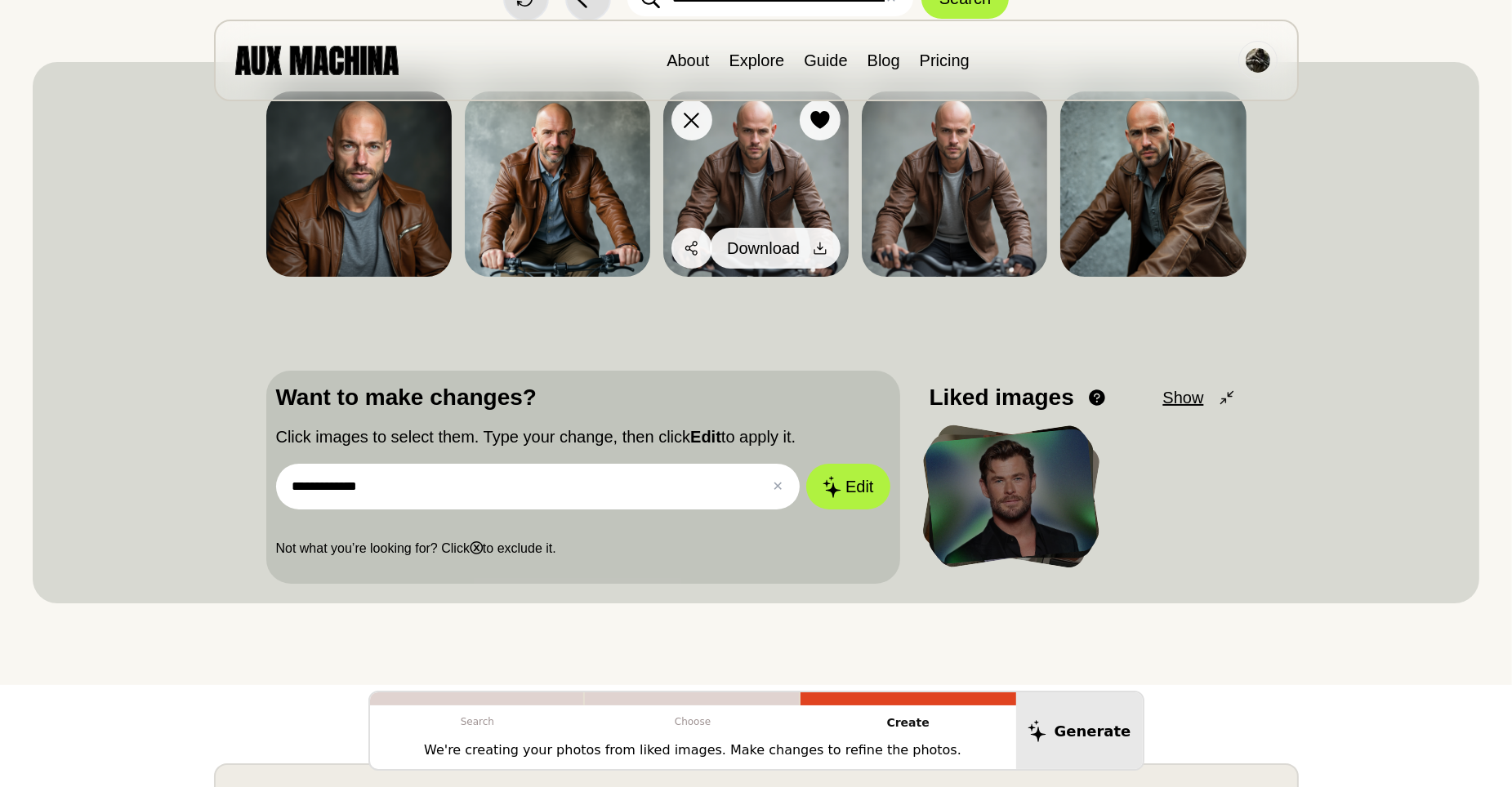
click at [815, 248] on icon at bounding box center [819, 248] width 17 height 17
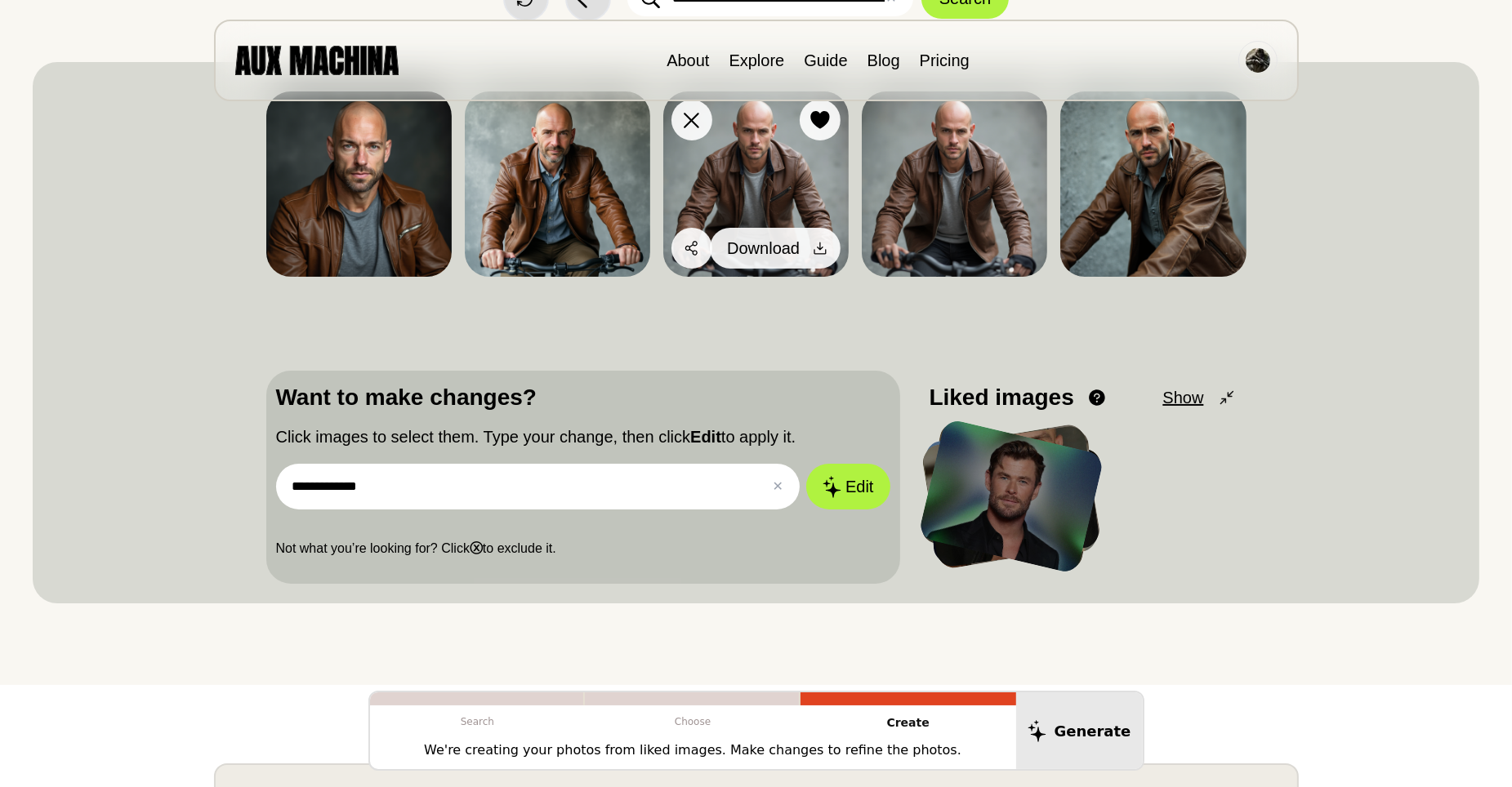
click at [807, 246] on button "Download" at bounding box center [775, 249] width 131 height 41
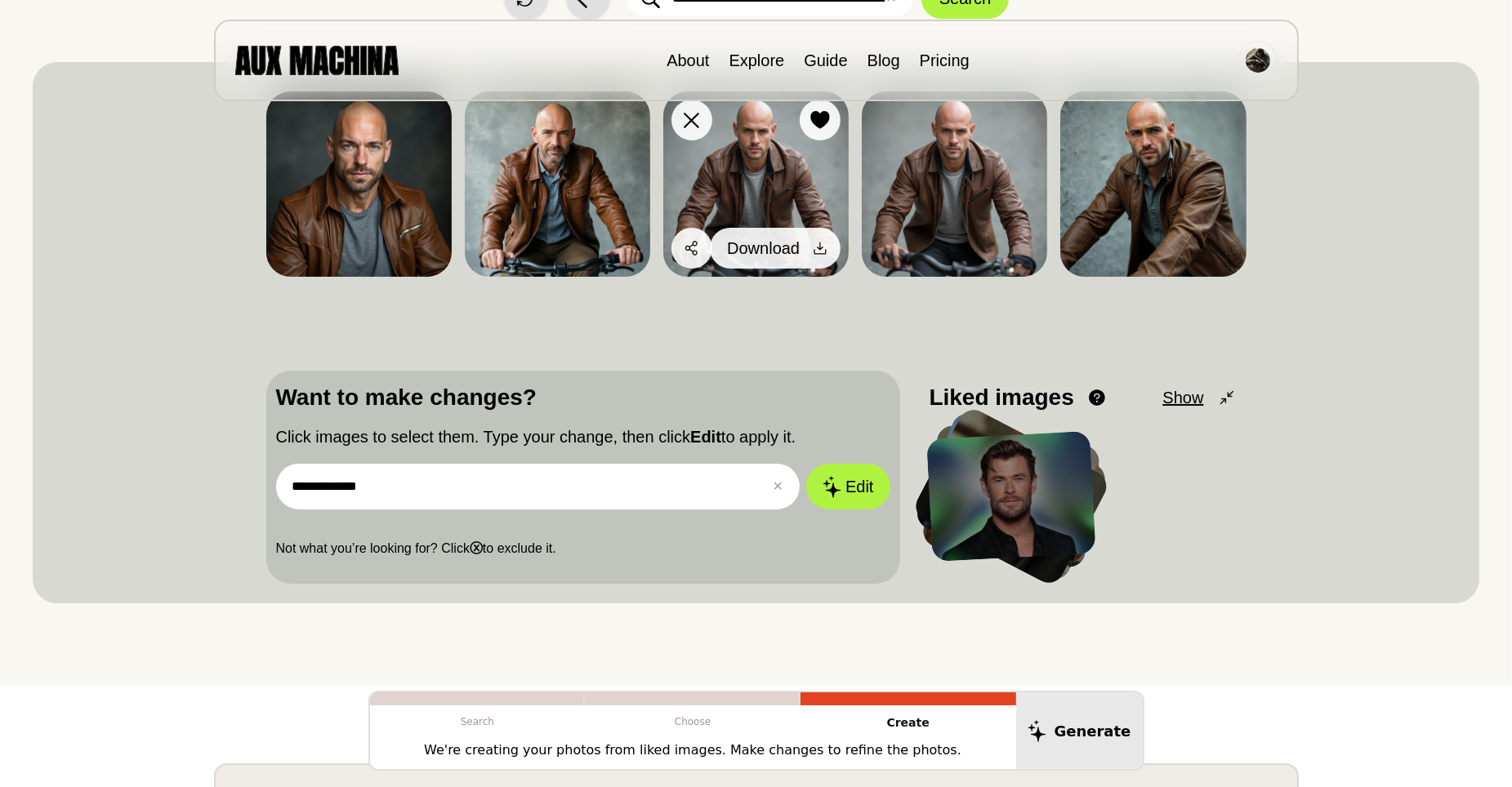
click at [830, 248] on div at bounding box center [819, 248] width 25 height 25
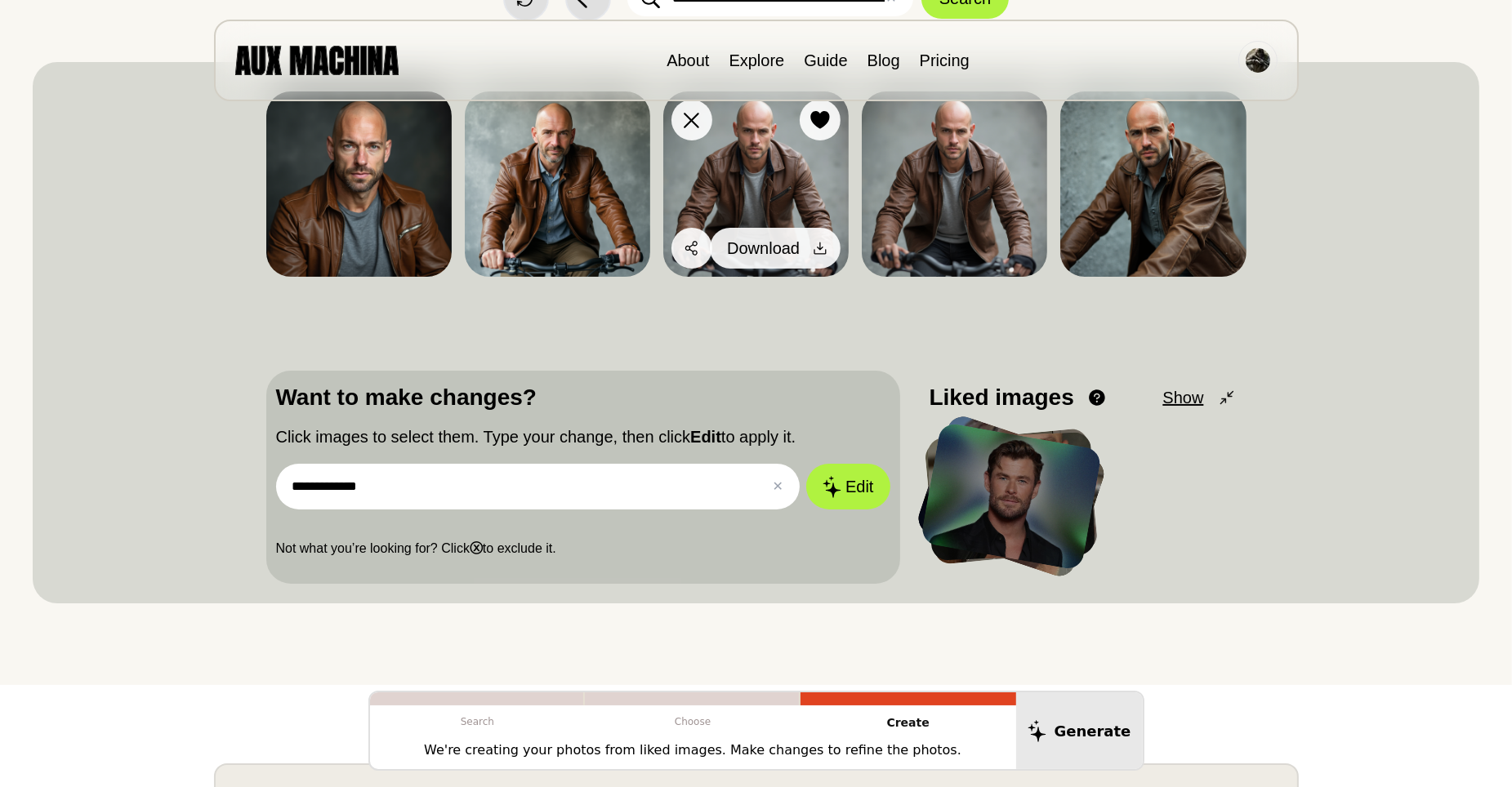
click at [815, 249] on icon at bounding box center [819, 248] width 17 height 17
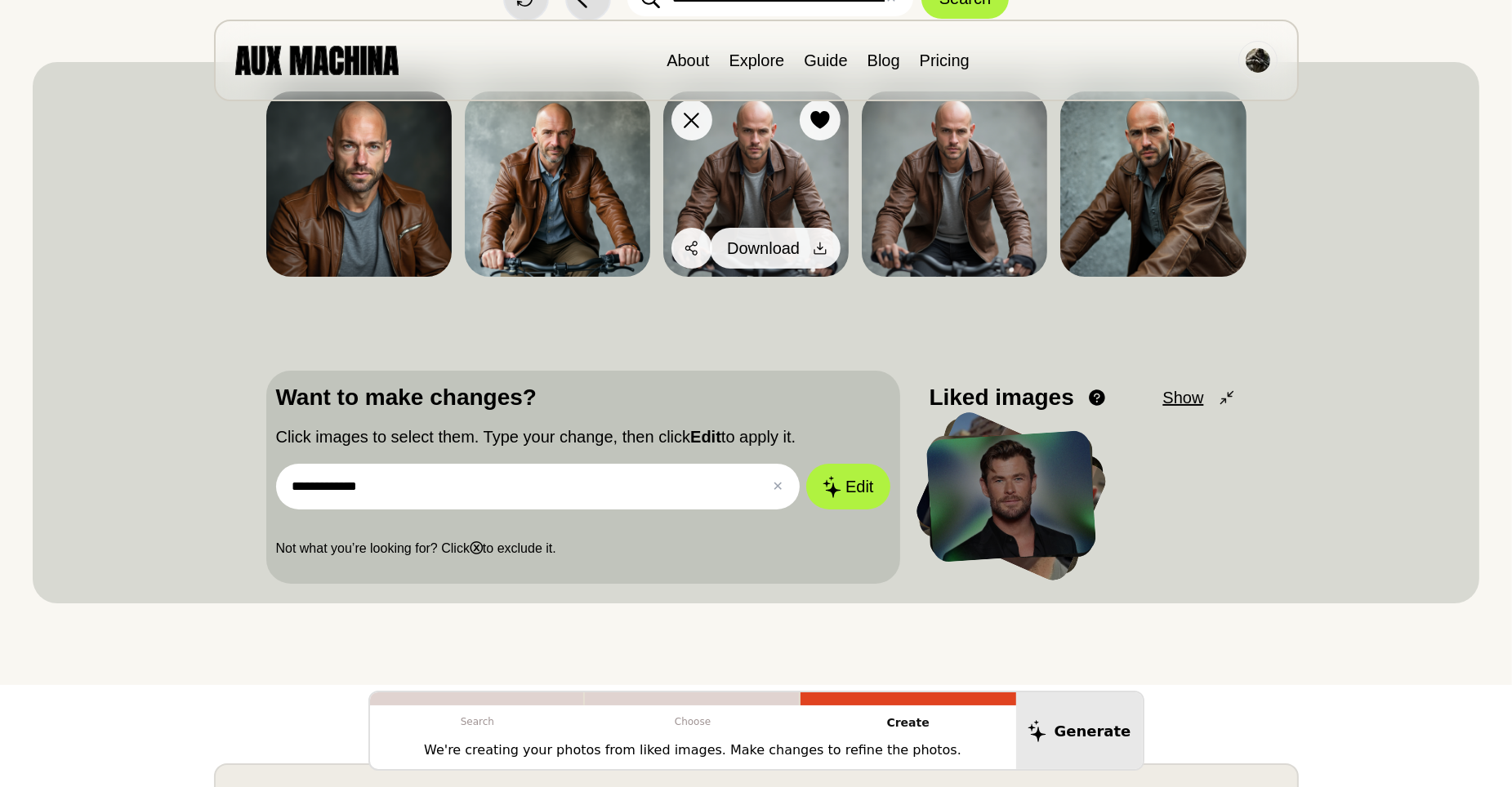
click at [818, 243] on icon at bounding box center [819, 248] width 17 height 17
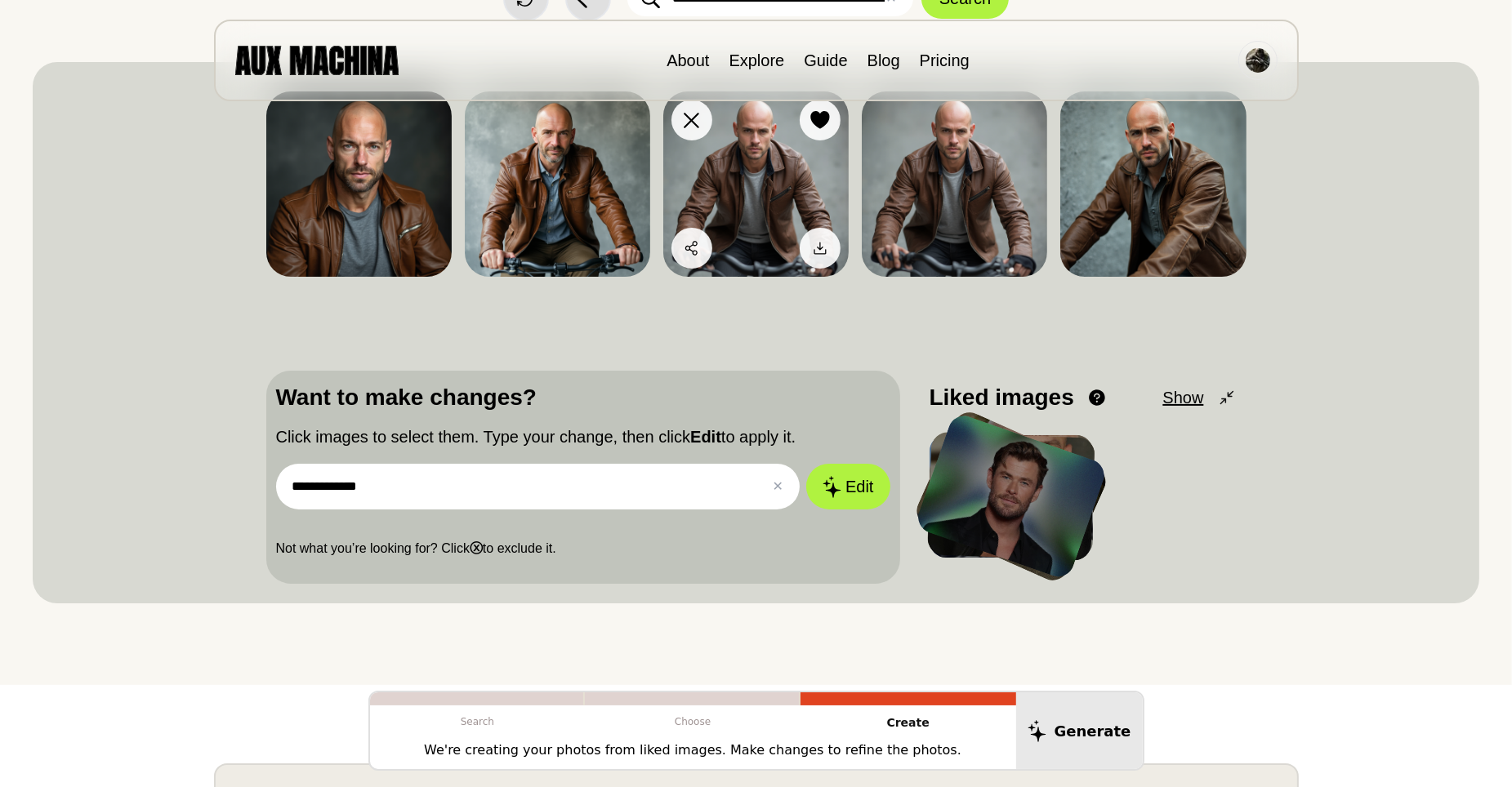
click at [764, 166] on img at bounding box center [756, 184] width 185 height 185
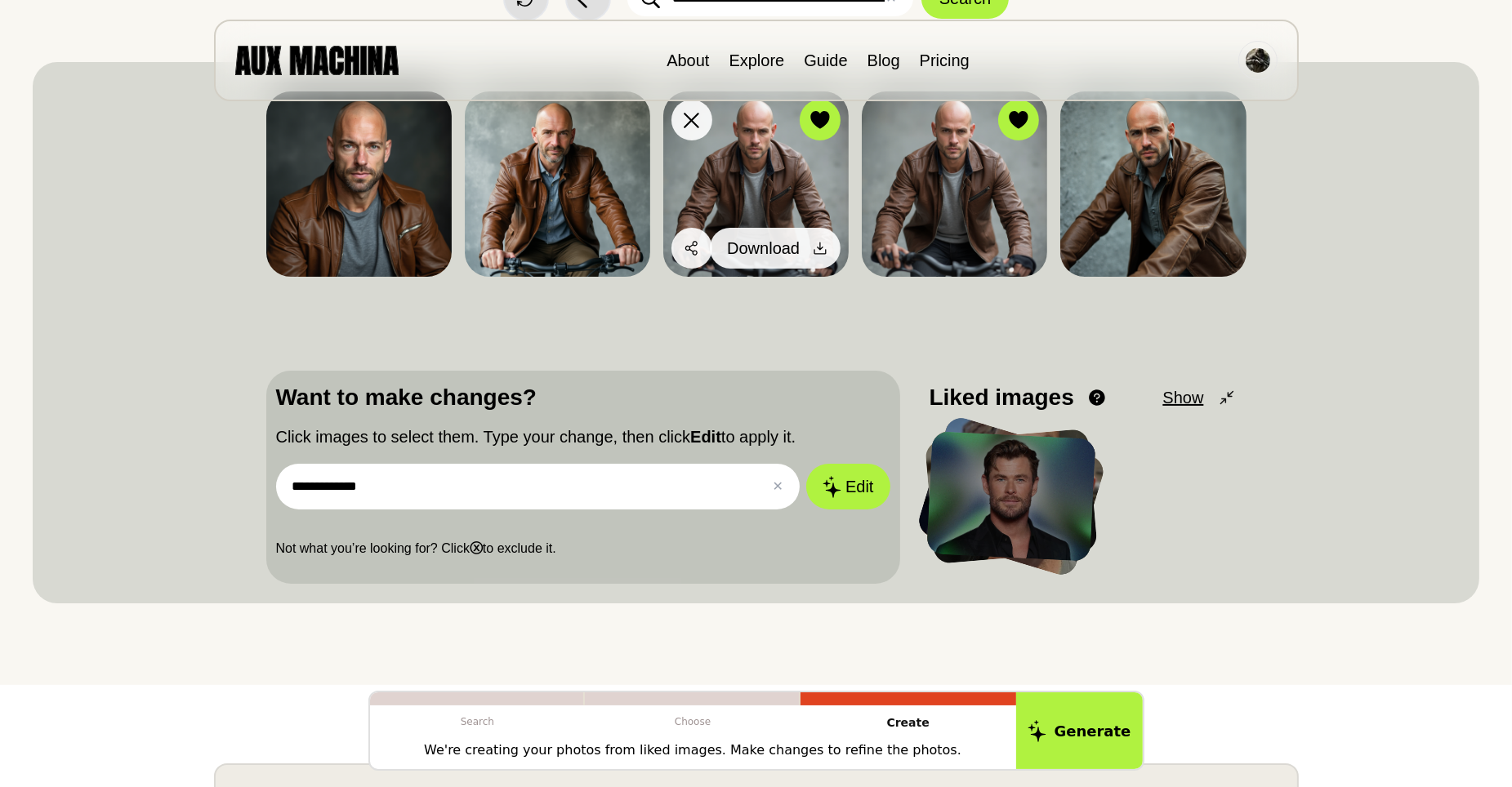
click at [819, 255] on icon at bounding box center [819, 248] width 17 height 17
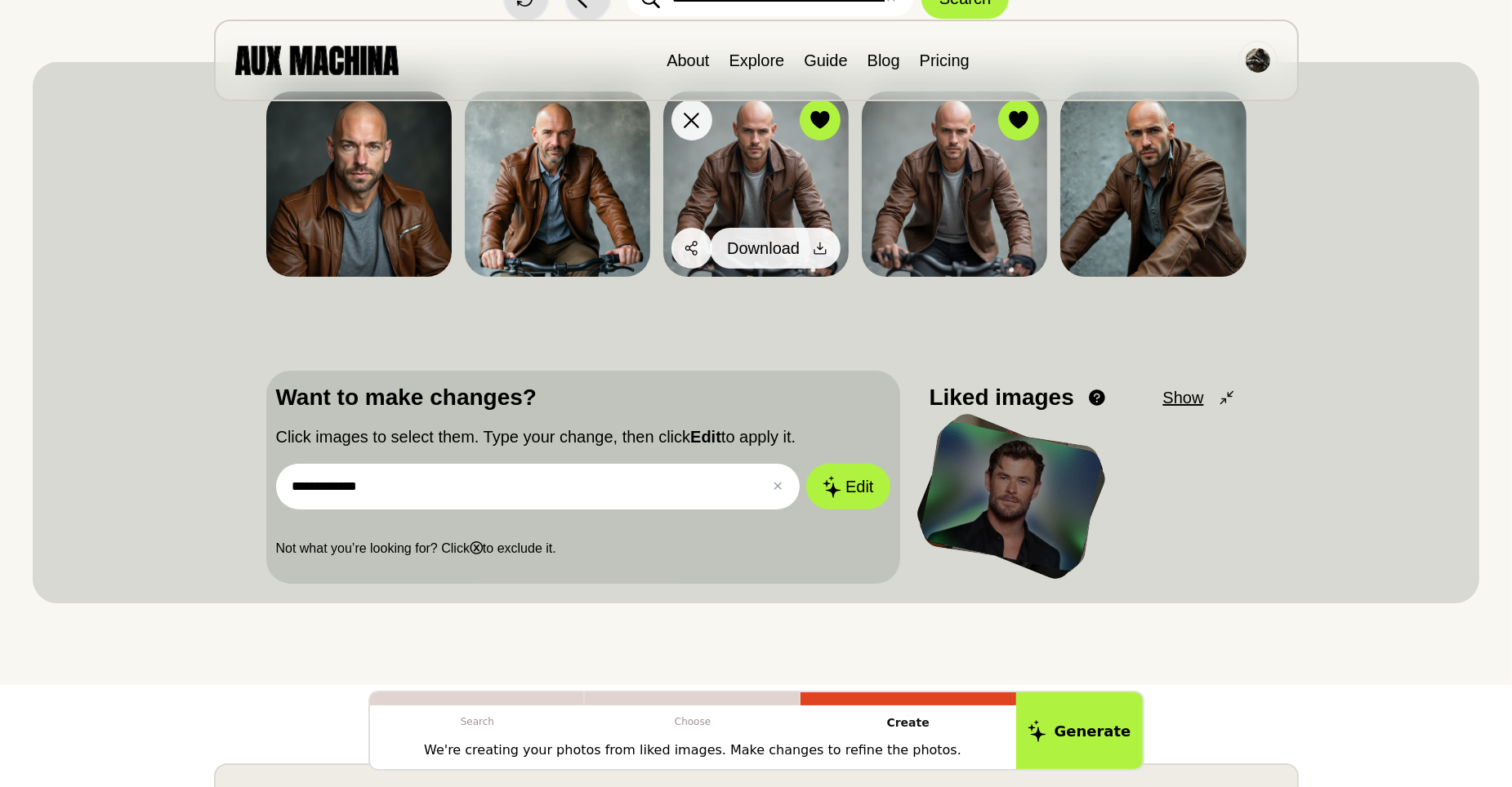
click at [819, 255] on icon at bounding box center [819, 248] width 17 height 17
click at [801, 250] on button "Download" at bounding box center [775, 249] width 131 height 41
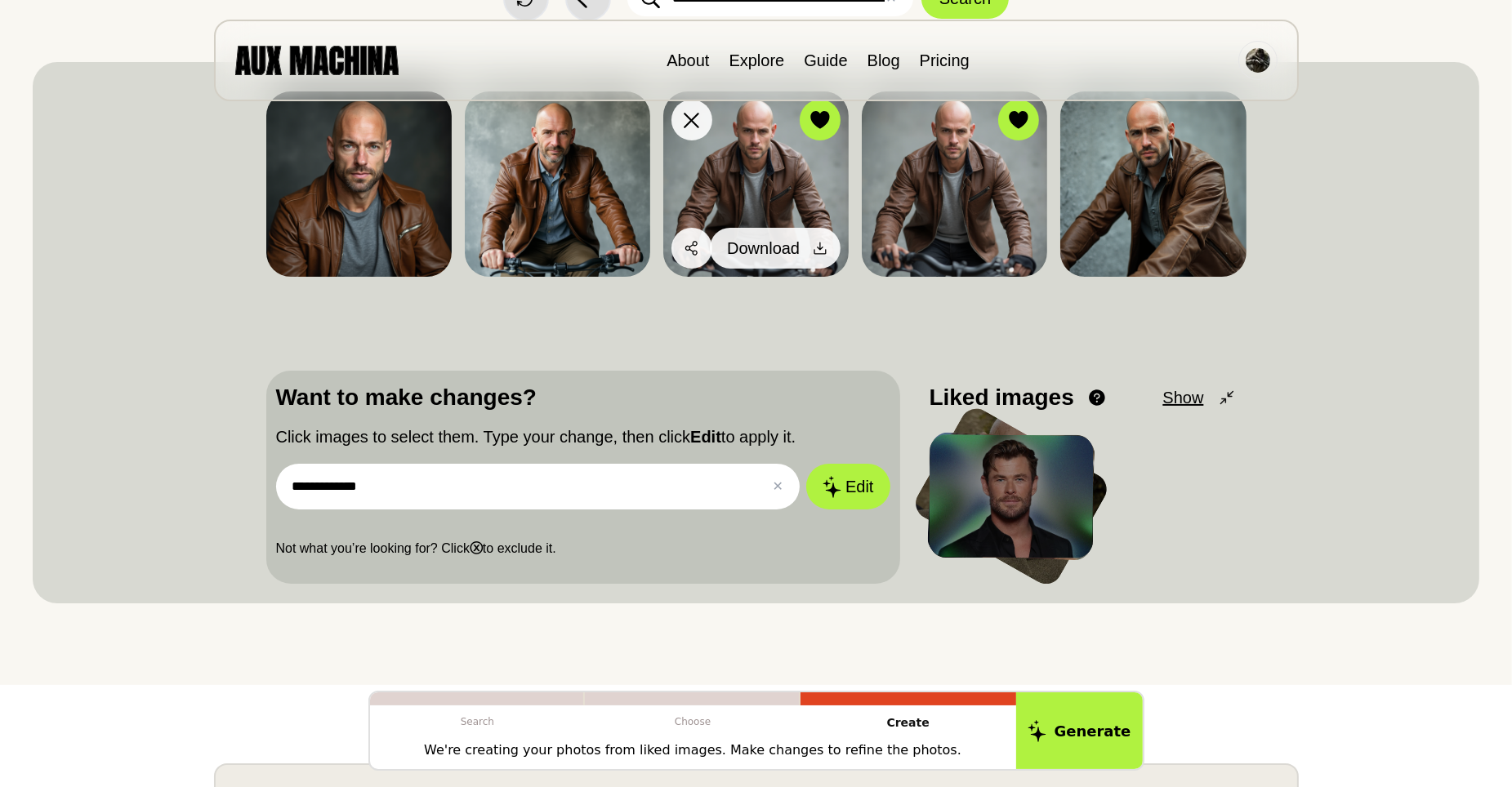
click at [825, 245] on icon at bounding box center [819, 248] width 17 height 17
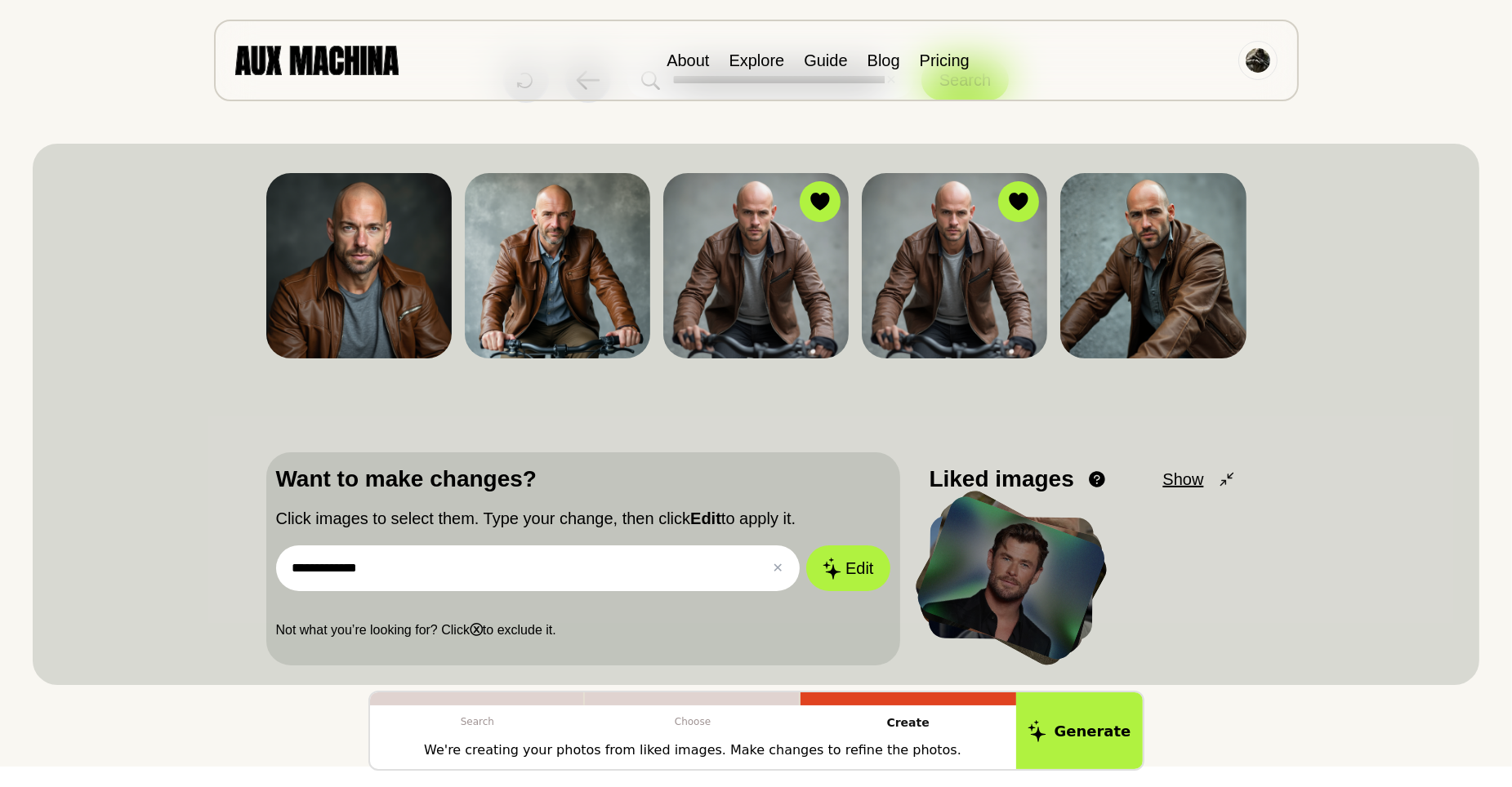
scroll to position [0, 0]
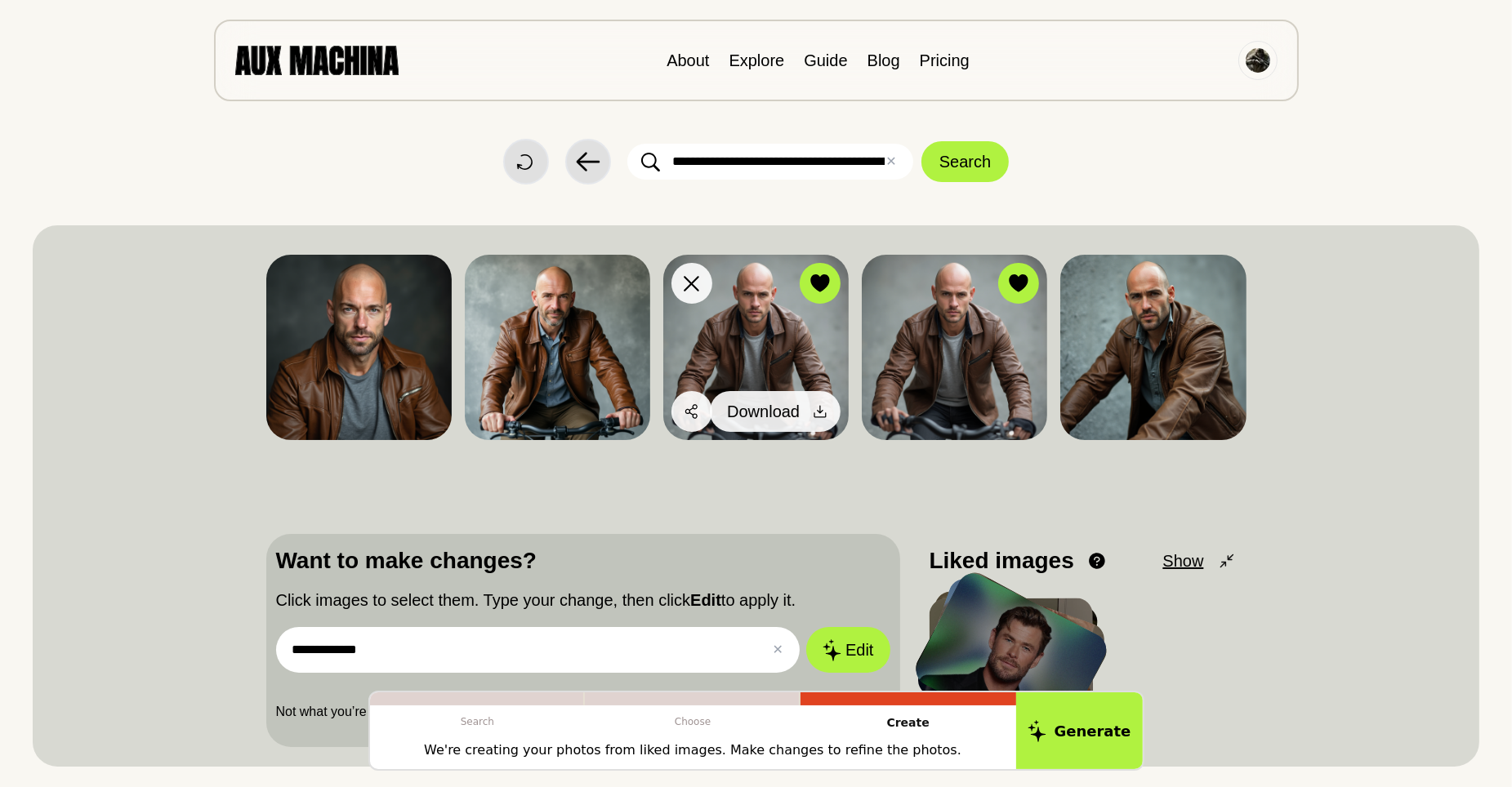
click at [819, 407] on icon at bounding box center [819, 411] width 17 height 17
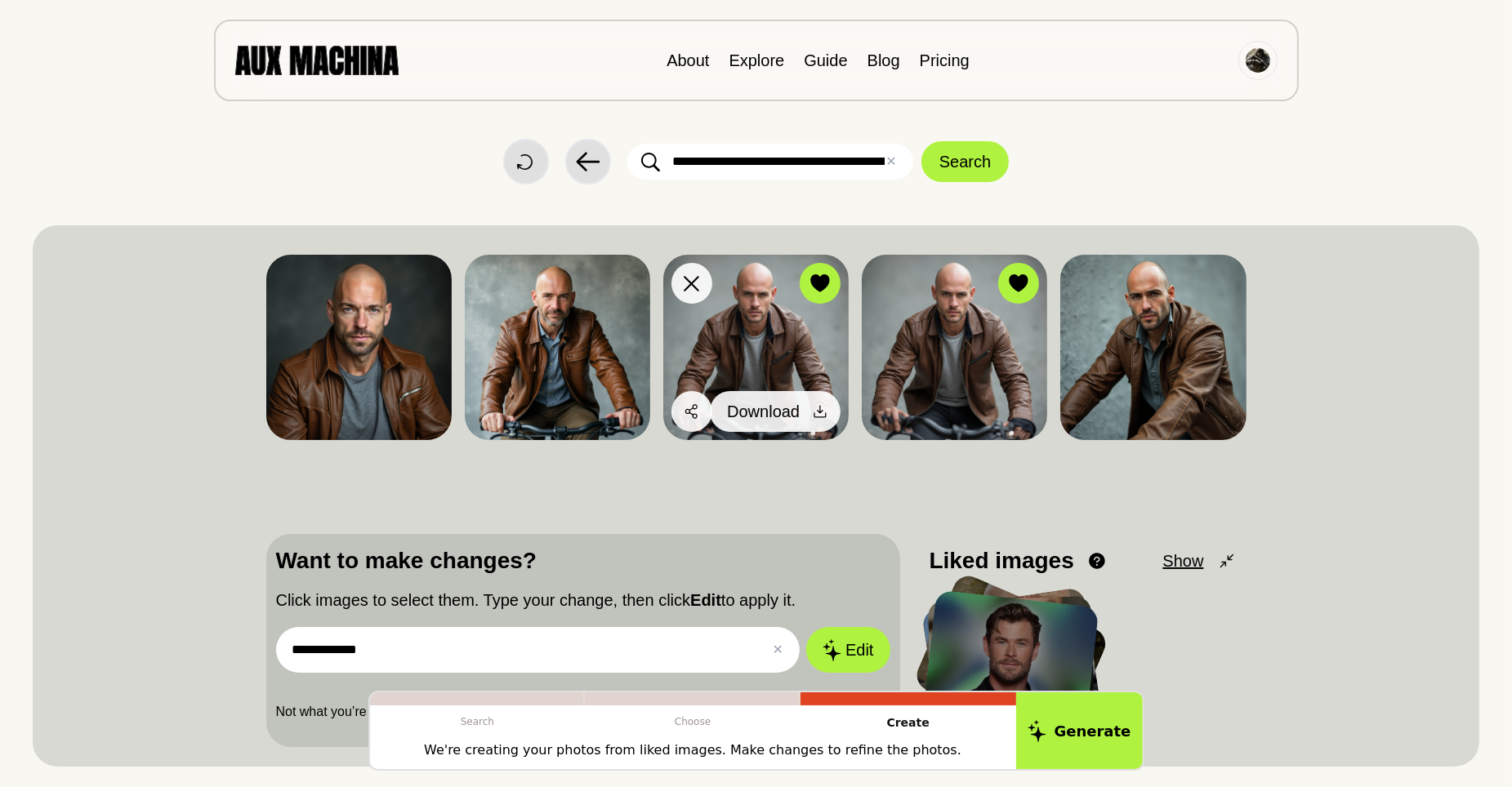
click at [811, 410] on div at bounding box center [819, 411] width 25 height 25
click at [696, 413] on icon at bounding box center [692, 411] width 17 height 17
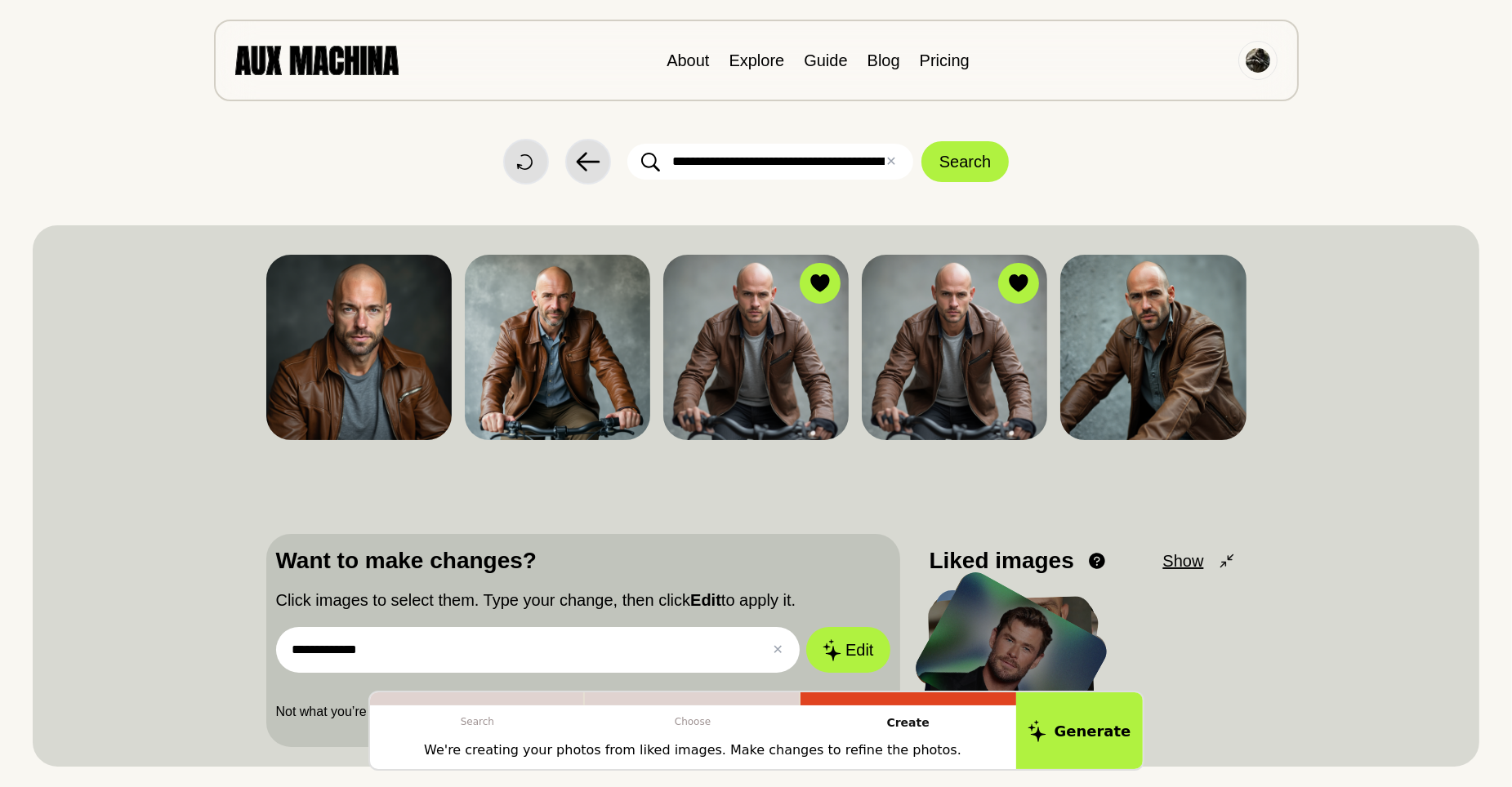
click at [770, 489] on div "**********" at bounding box center [756, 496] width 980 height 503
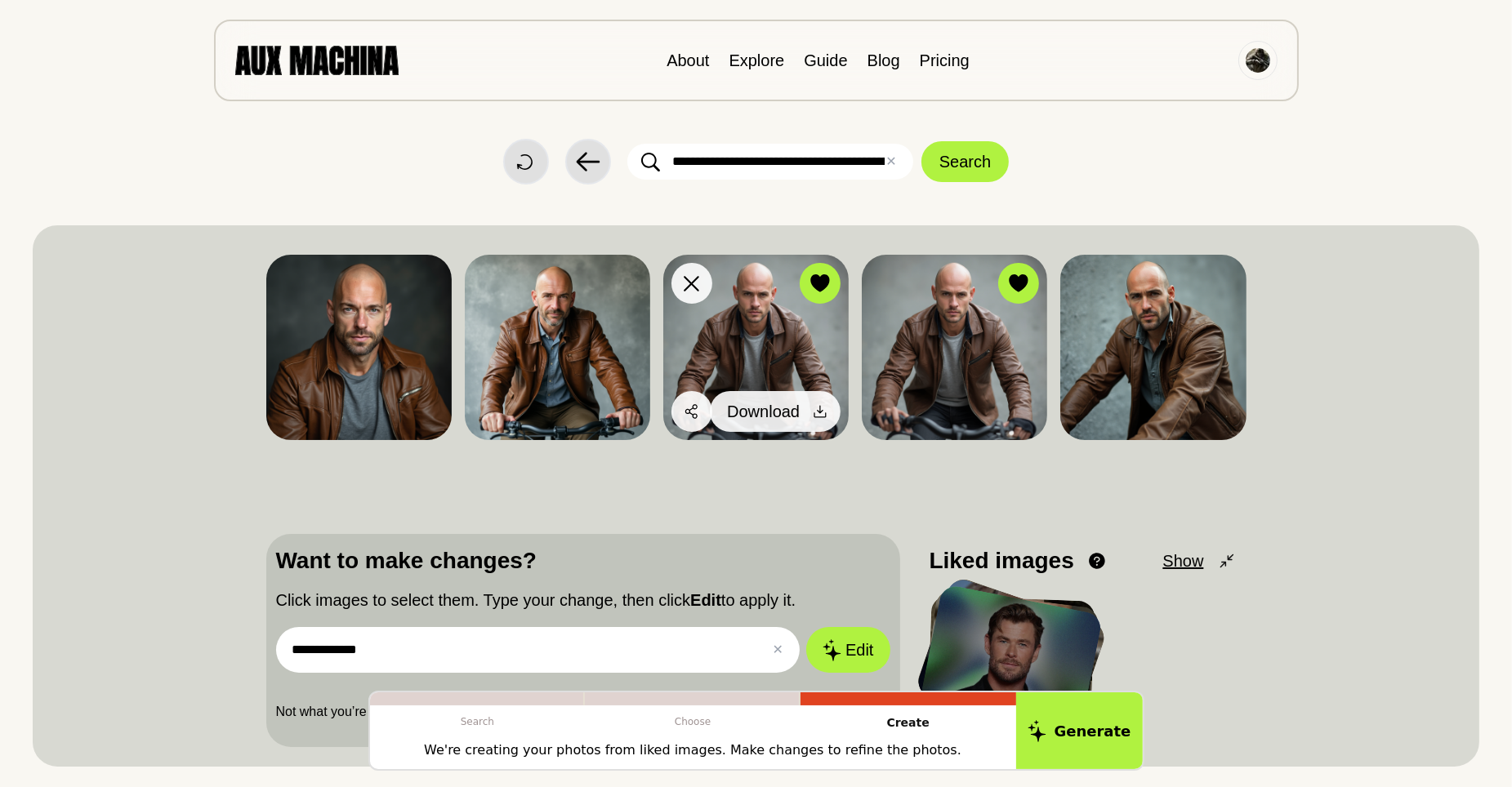
click at [816, 408] on icon at bounding box center [819, 411] width 17 height 17
click at [747, 414] on span "Download" at bounding box center [763, 411] width 73 height 25
click at [765, 397] on button "Download" at bounding box center [775, 412] width 131 height 41
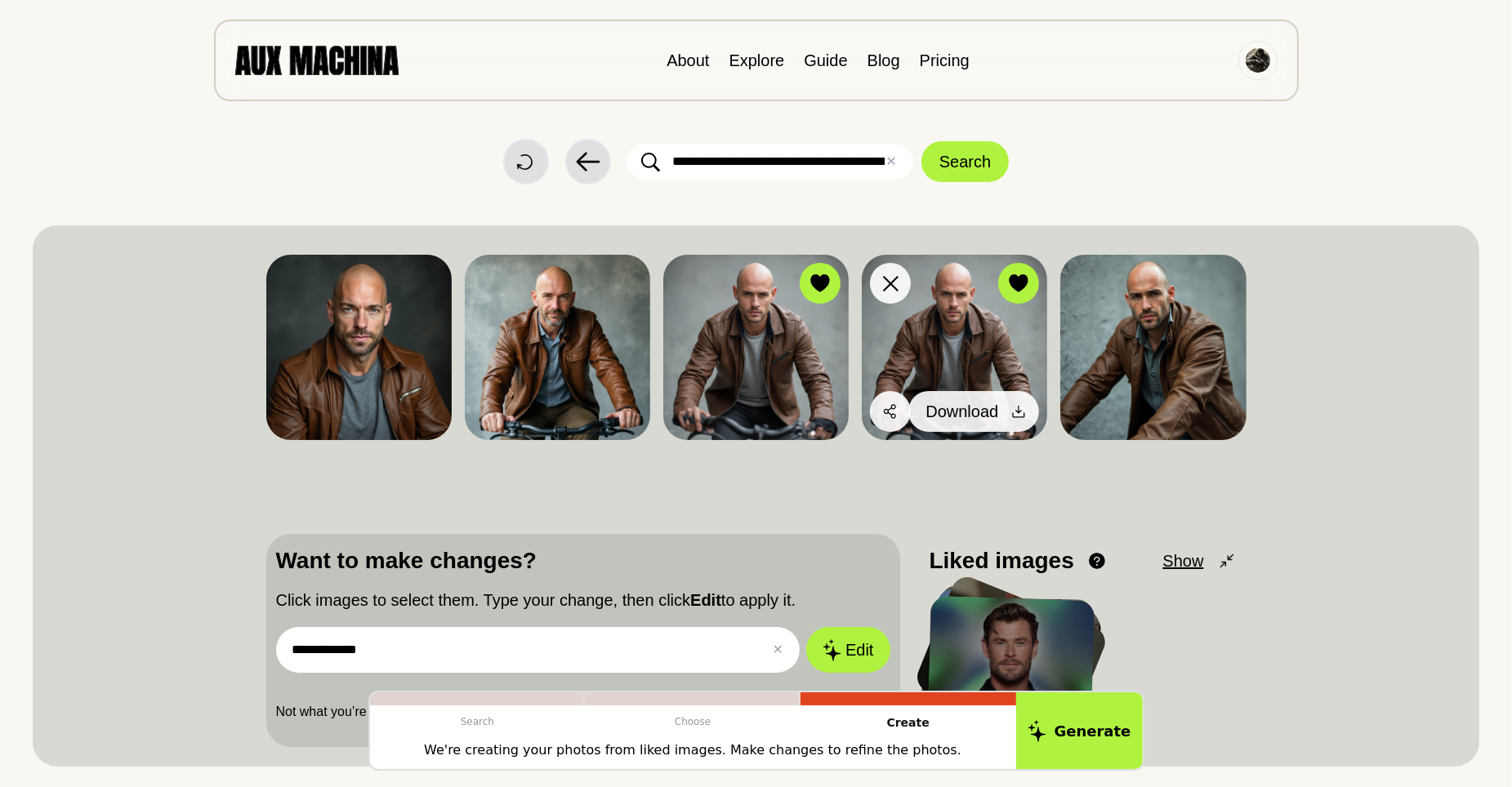
click at [1015, 409] on icon at bounding box center [1018, 411] width 17 height 17
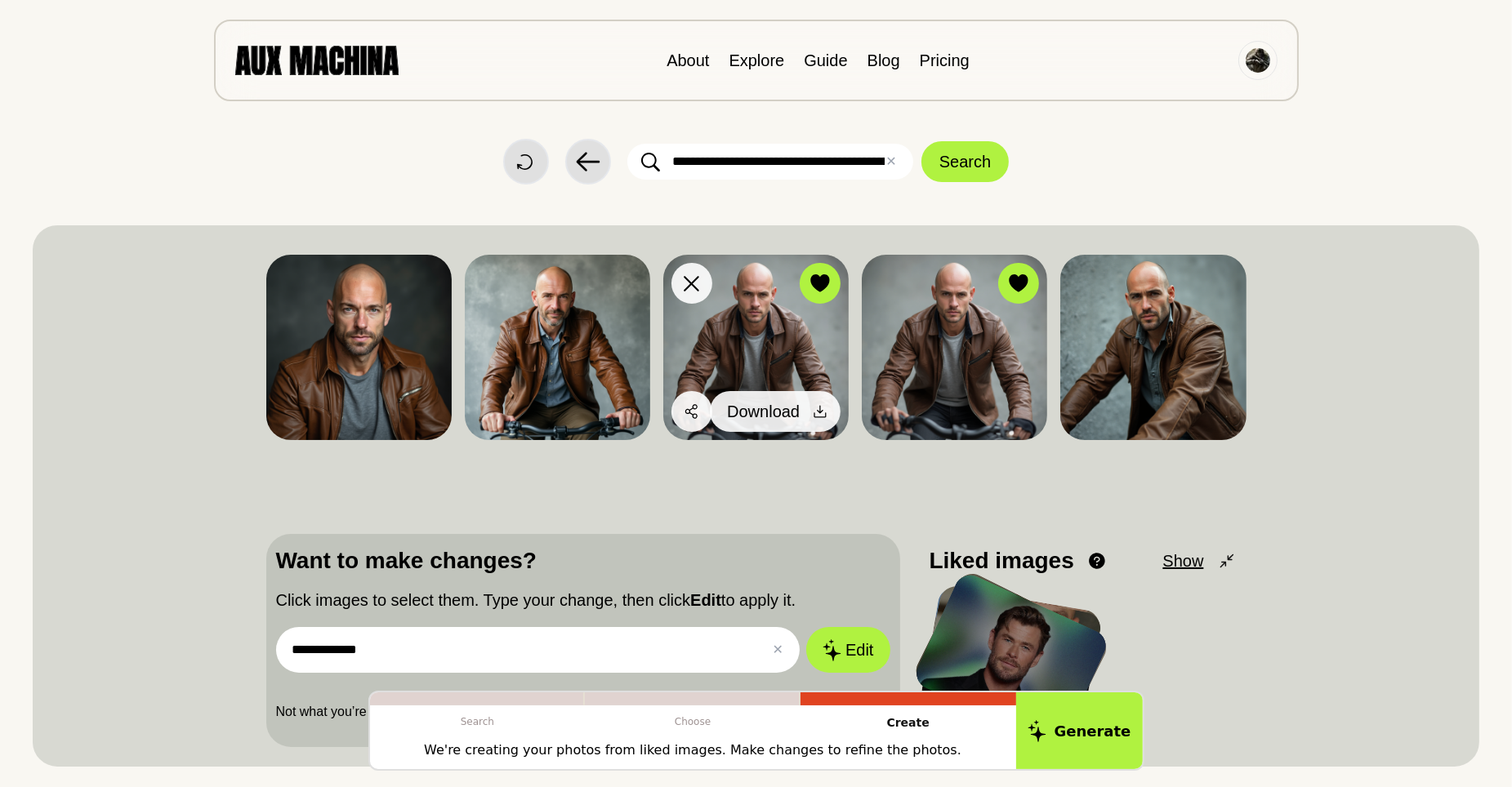
click at [821, 411] on icon at bounding box center [820, 412] width 12 height 12
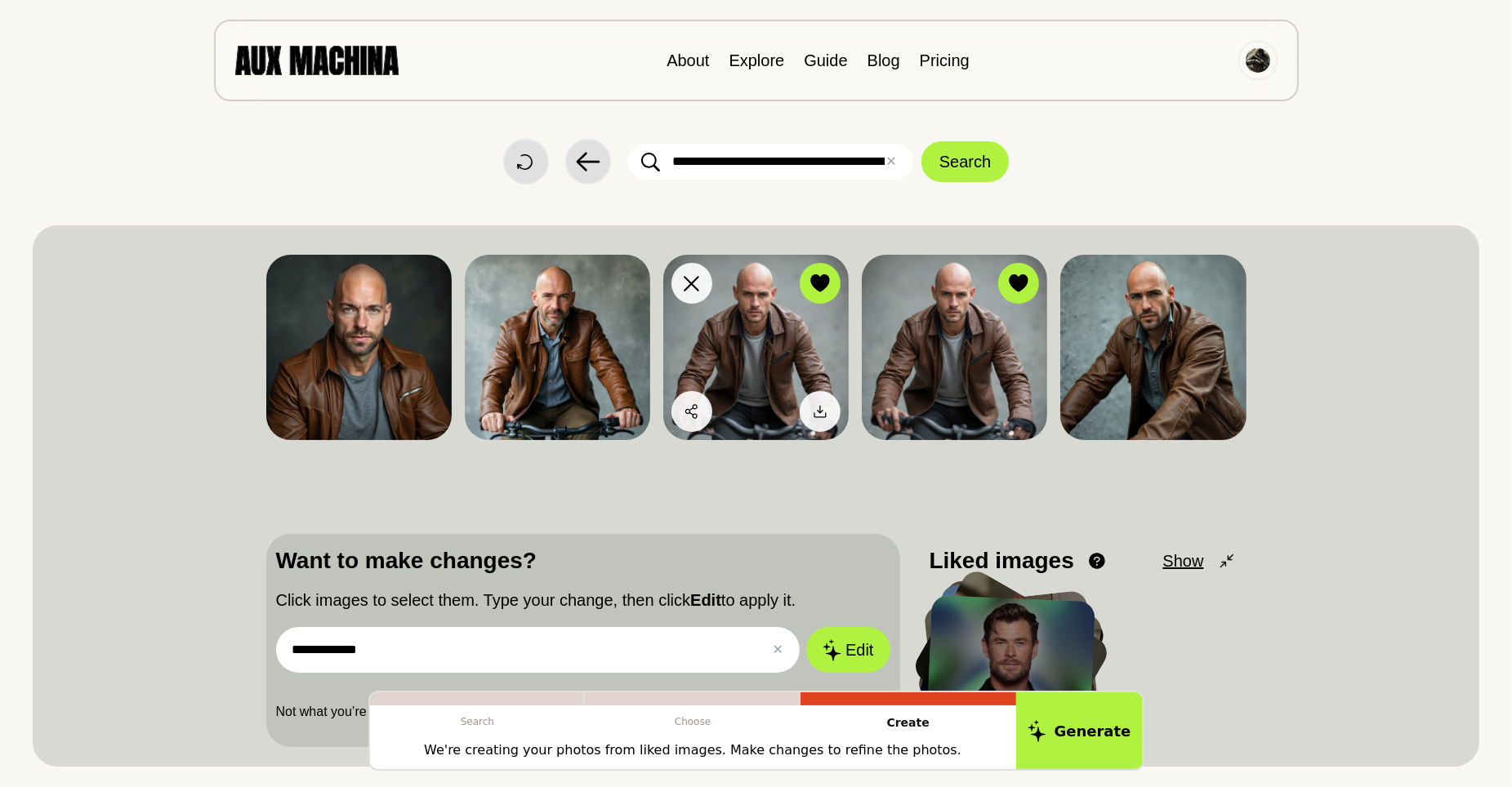
click at [761, 349] on img at bounding box center [756, 347] width 185 height 185
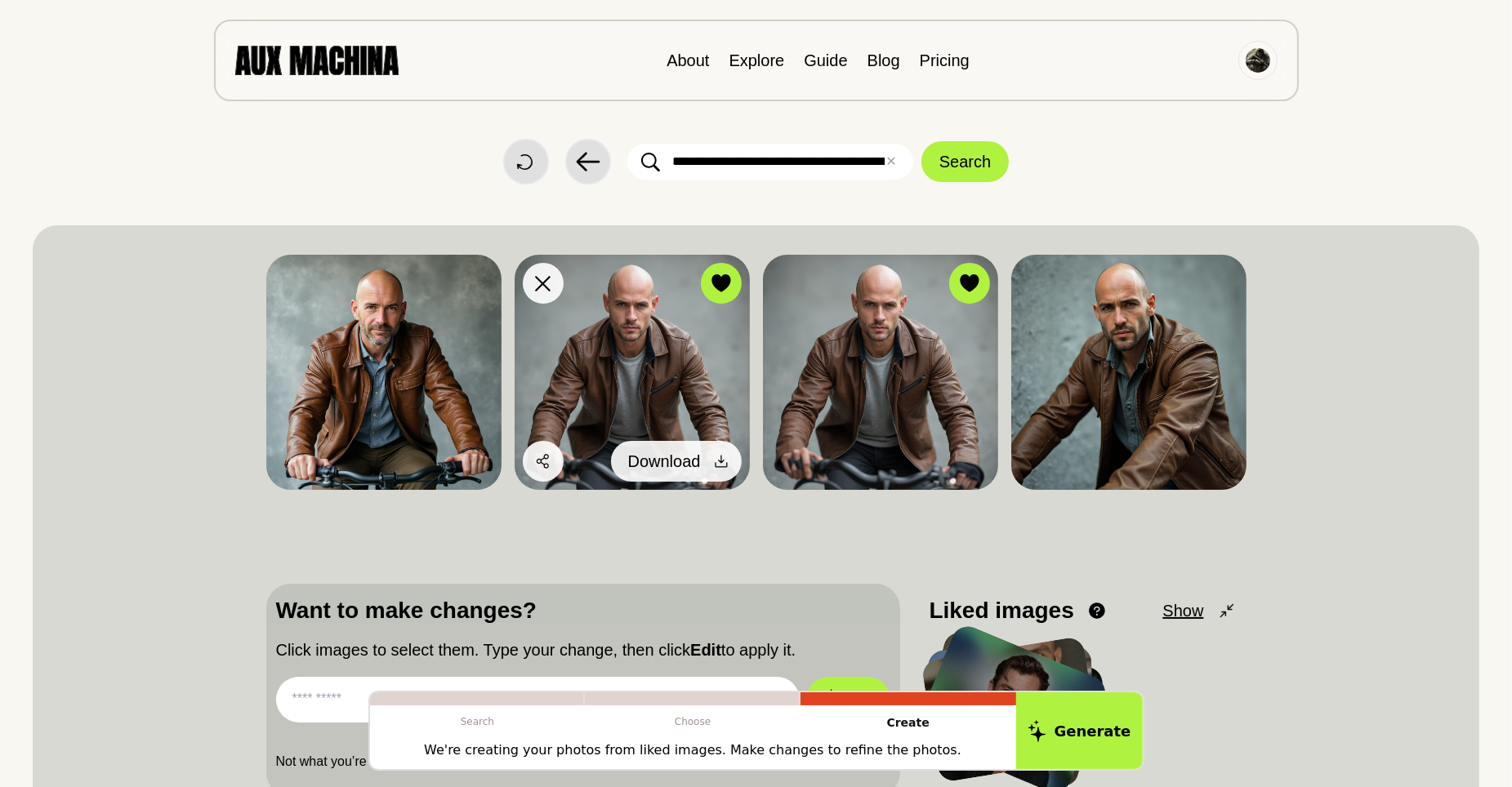
click at [715, 463] on icon at bounding box center [721, 461] width 17 height 17
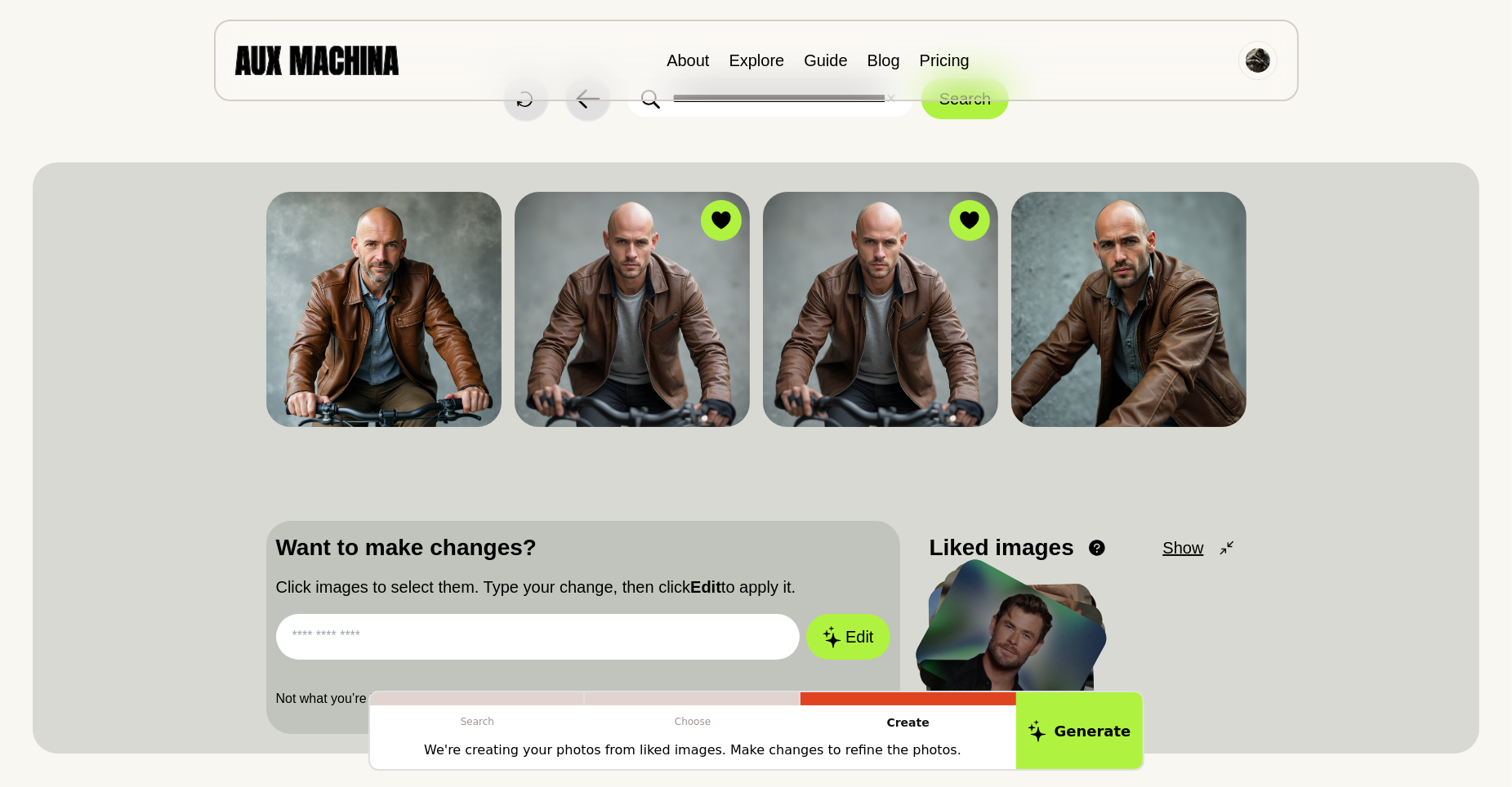
scroll to position [163, 0]
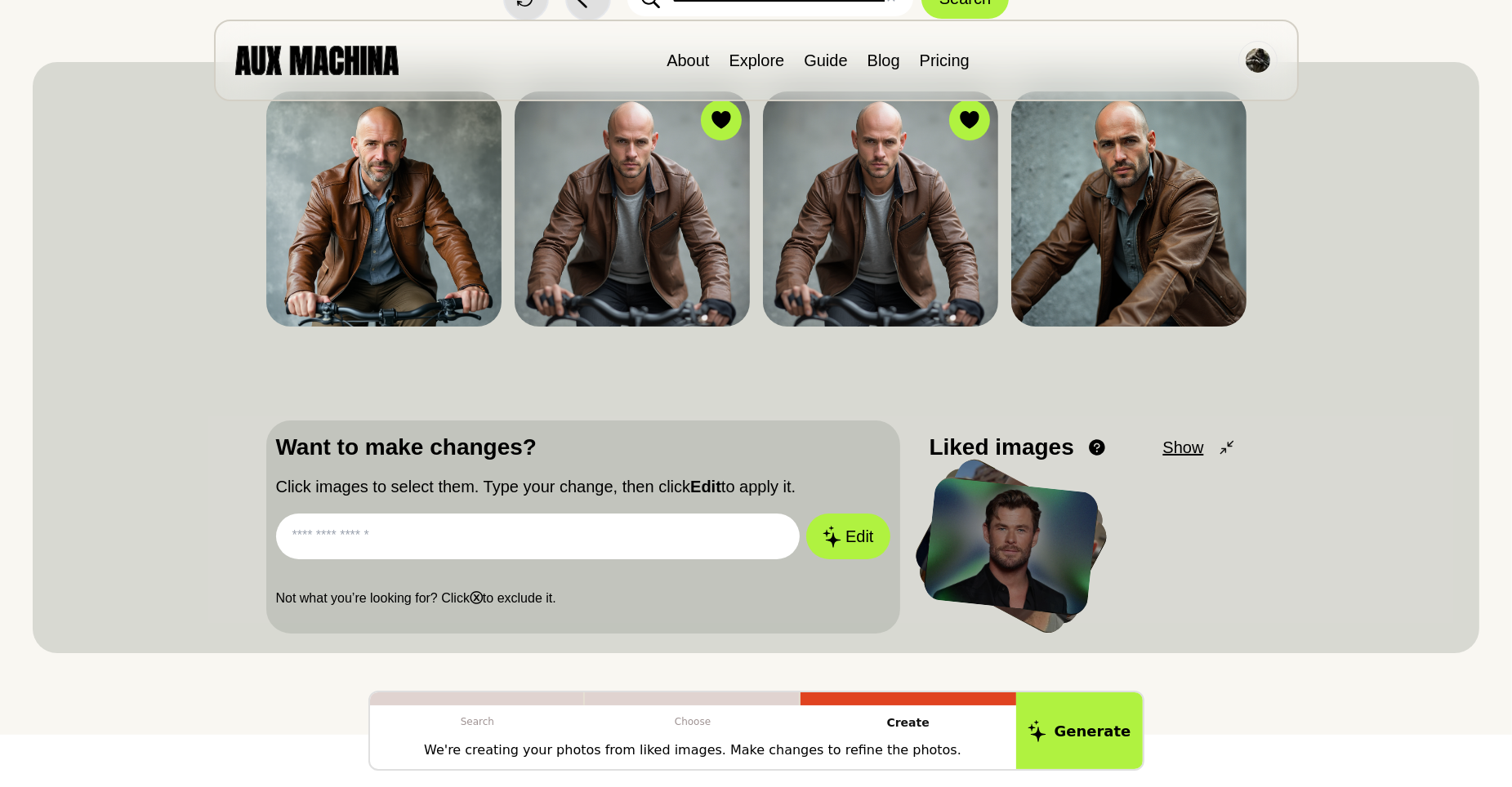
click at [352, 539] on input "text" at bounding box center [538, 536] width 524 height 45
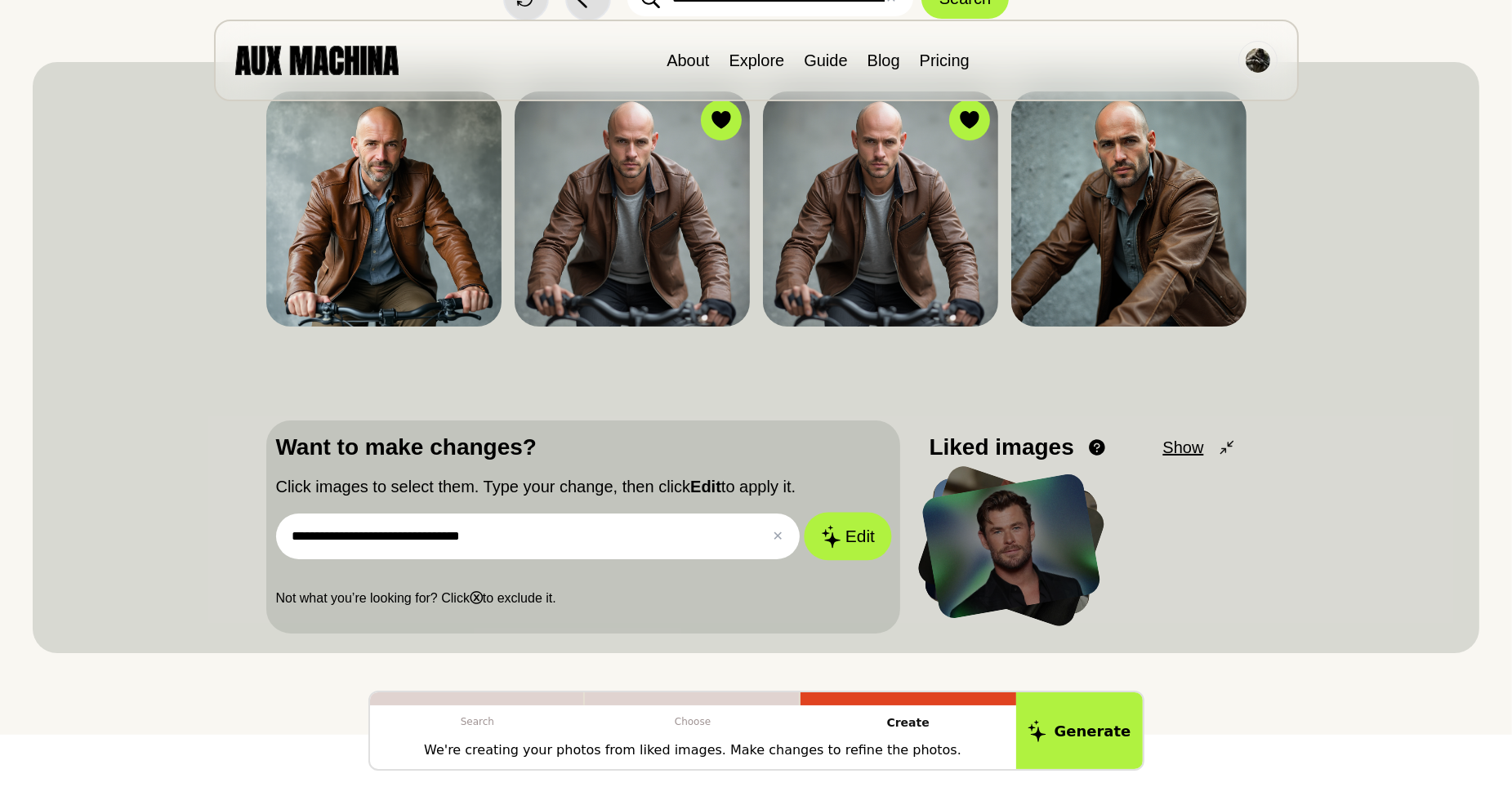
click at [859, 532] on button "Edit" at bounding box center [848, 536] width 89 height 48
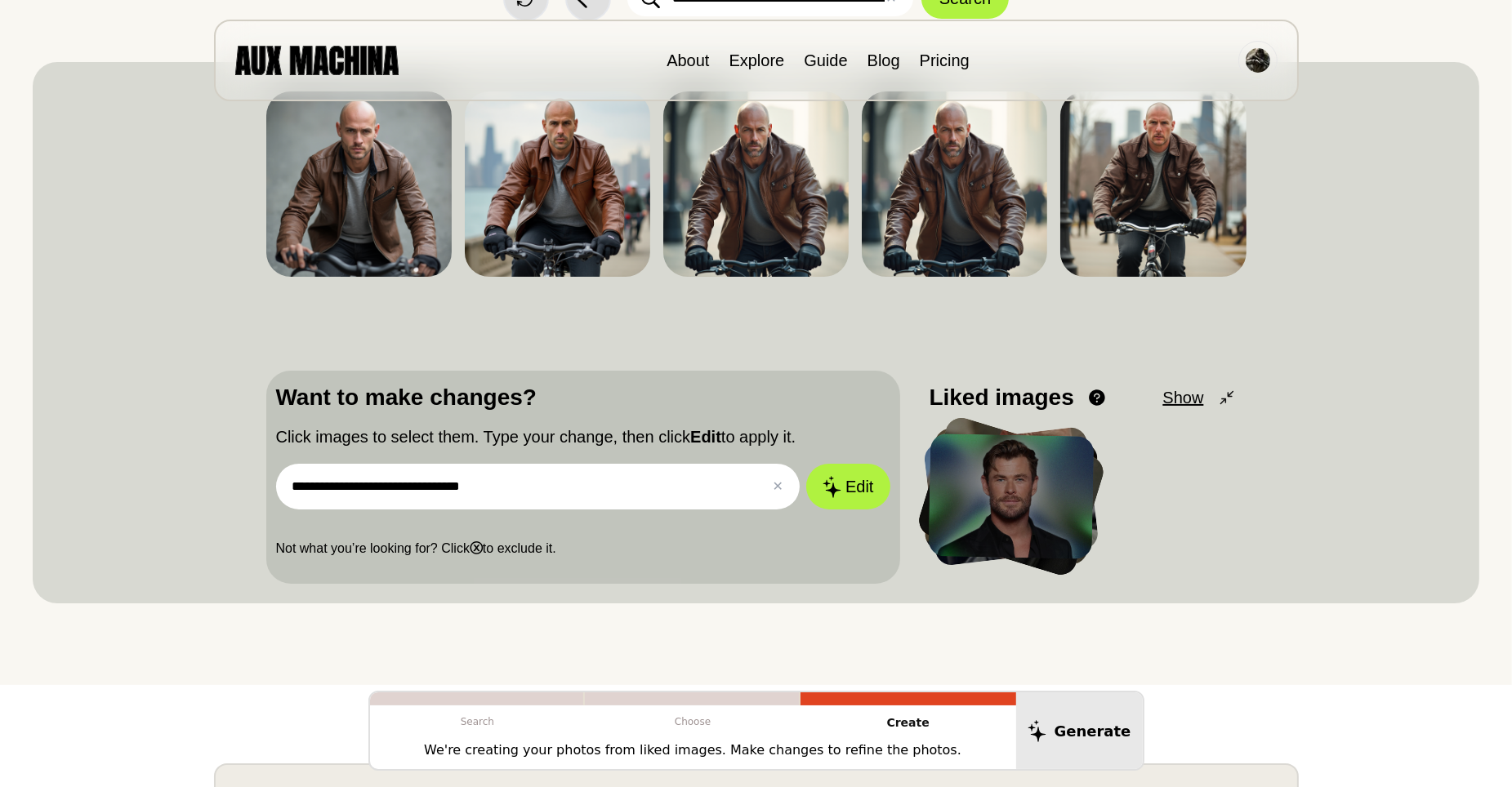
click at [538, 489] on input "**********" at bounding box center [538, 487] width 524 height 45
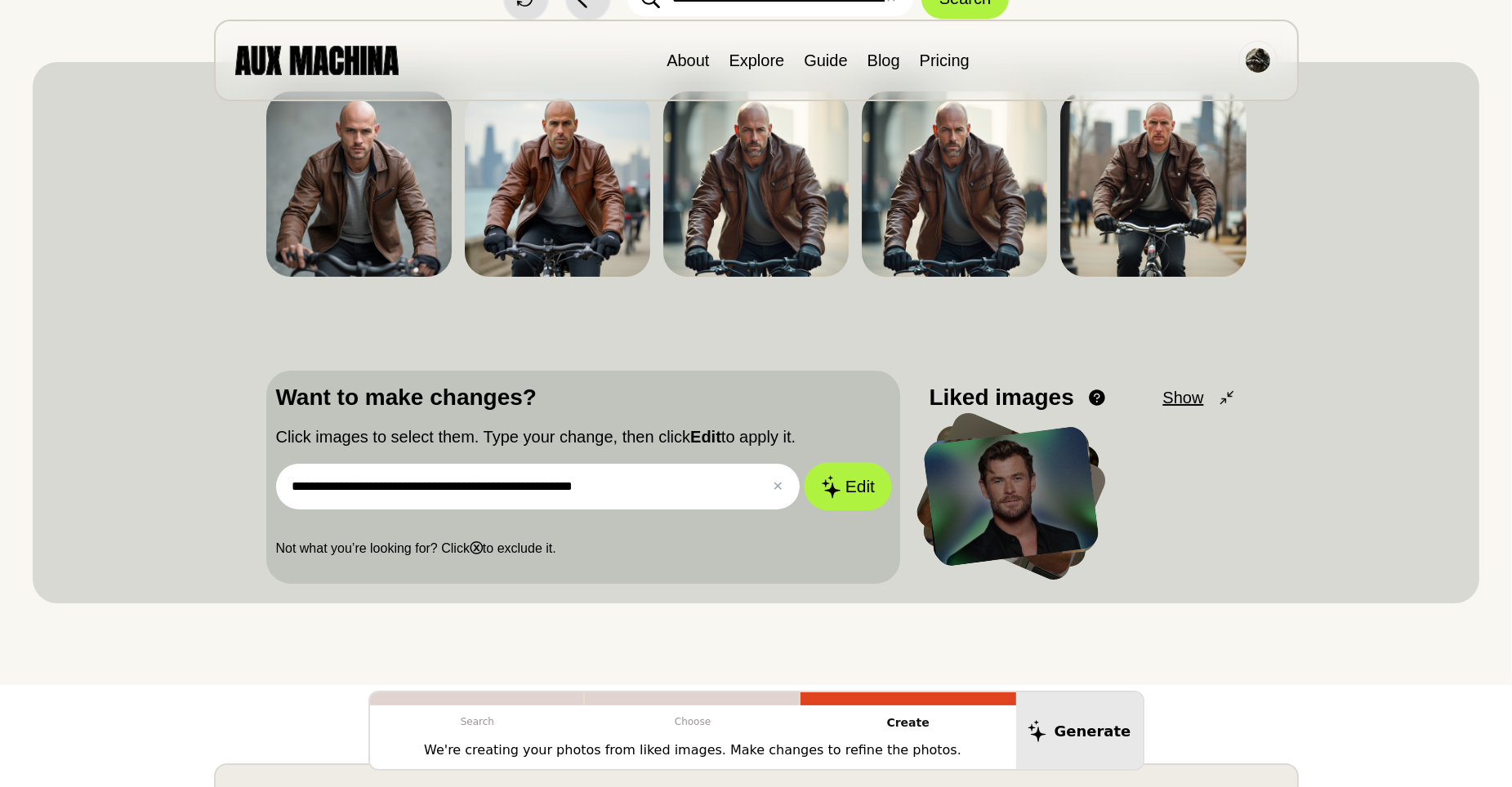
click at [853, 485] on button "Edit" at bounding box center [848, 487] width 89 height 48
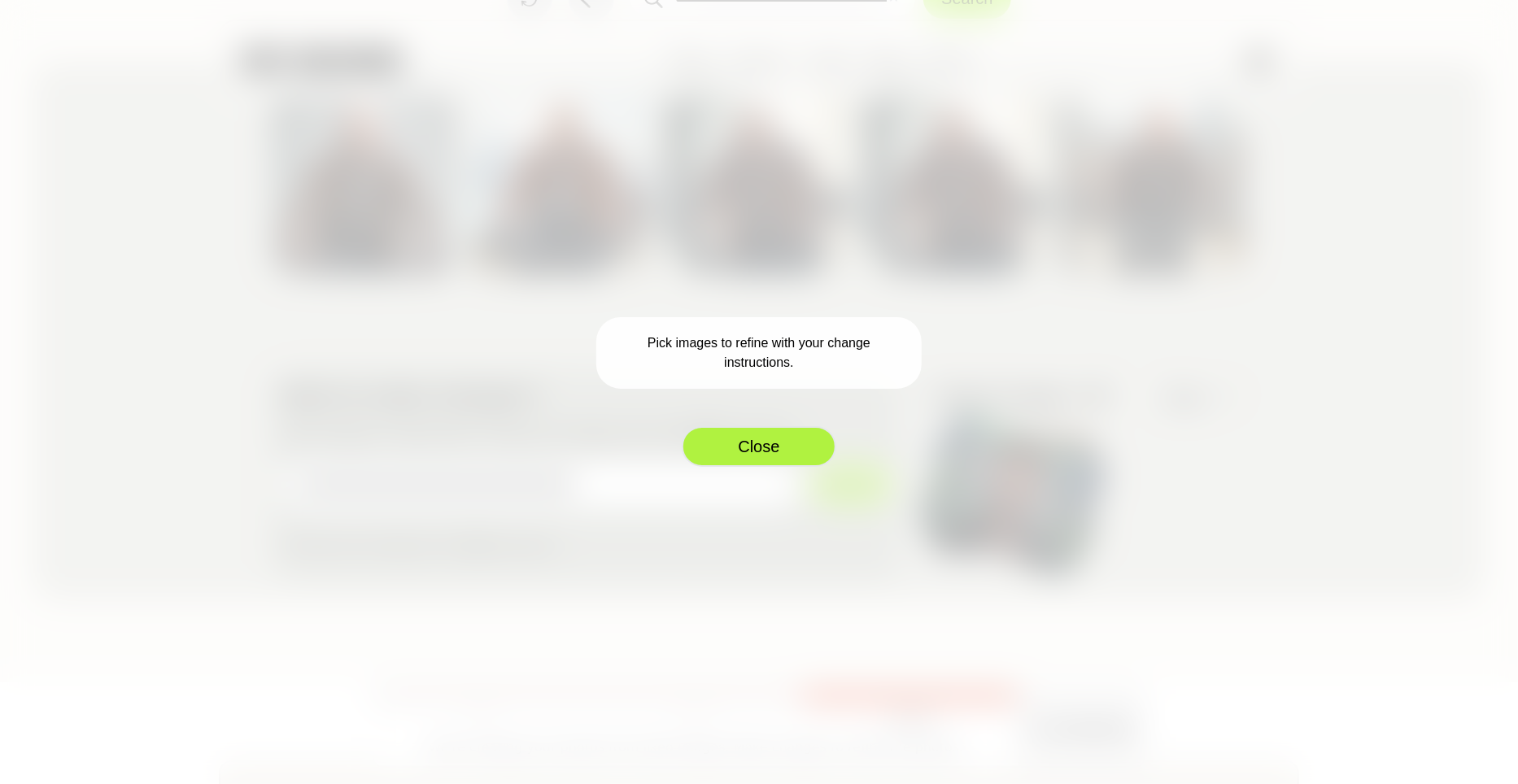
click at [764, 448] on button "Close" at bounding box center [759, 447] width 155 height 41
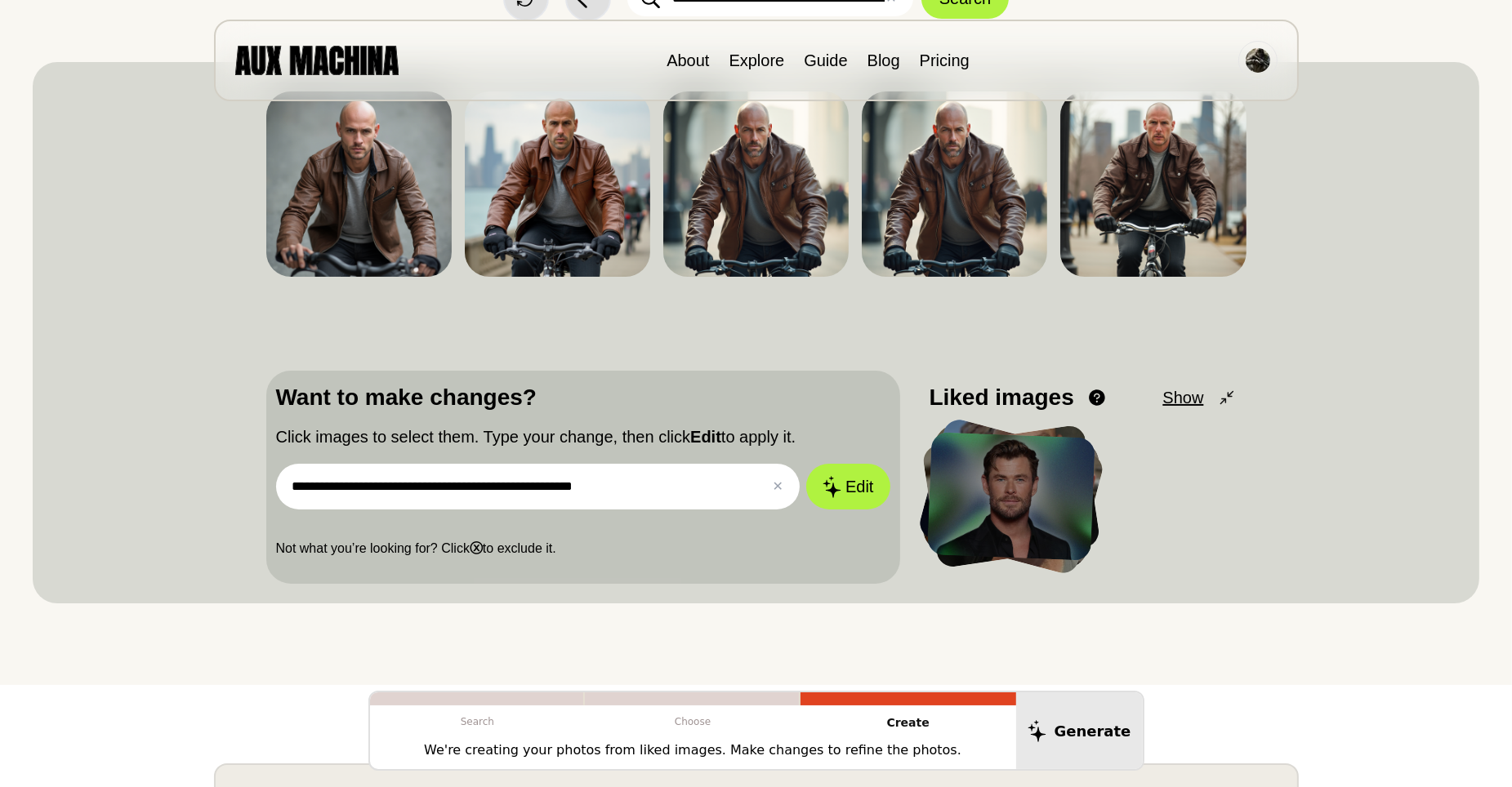
click at [689, 486] on input "**********" at bounding box center [538, 487] width 524 height 45
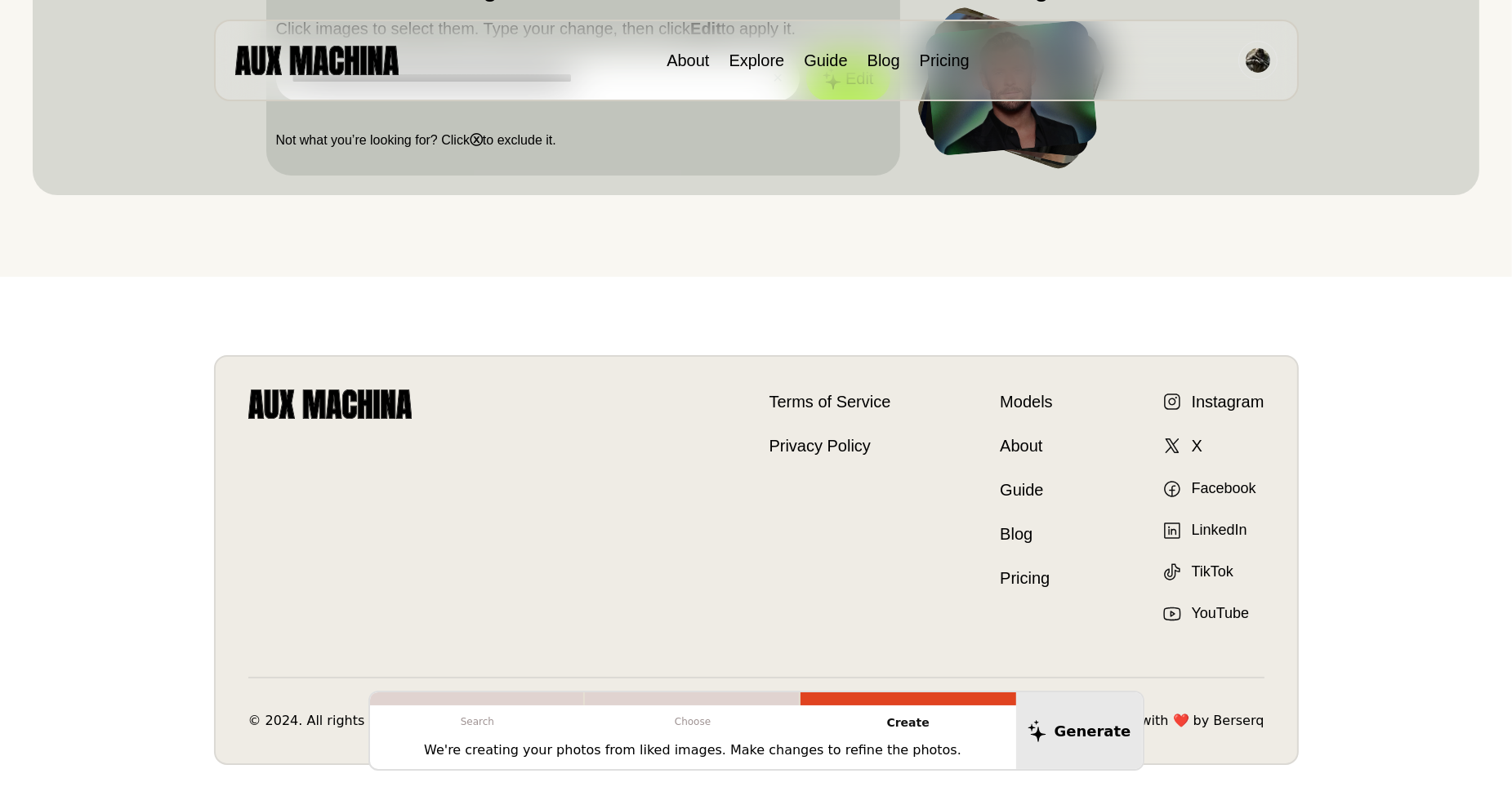
scroll to position [327, 0]
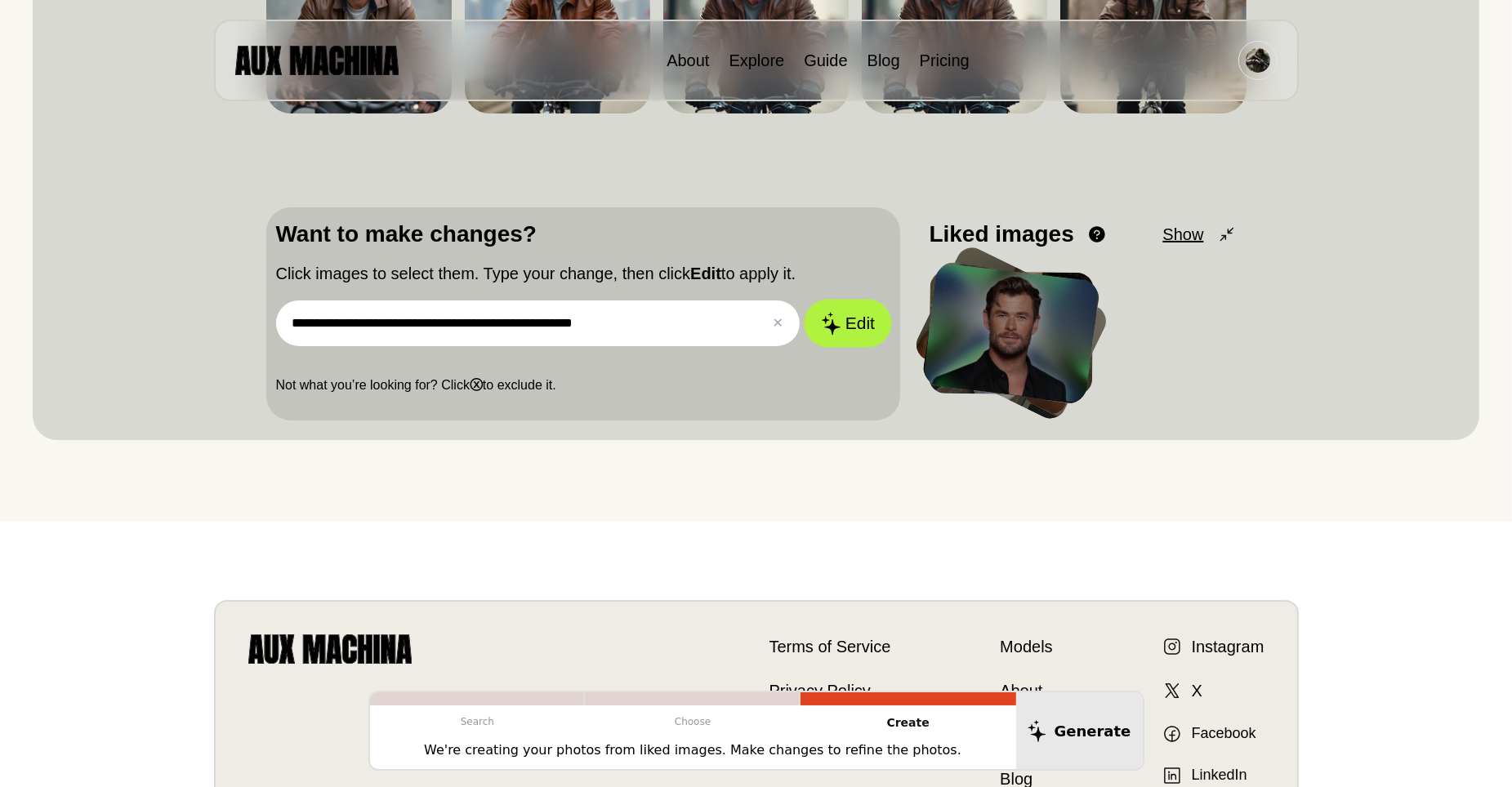
click at [843, 319] on button "Edit" at bounding box center [848, 324] width 89 height 48
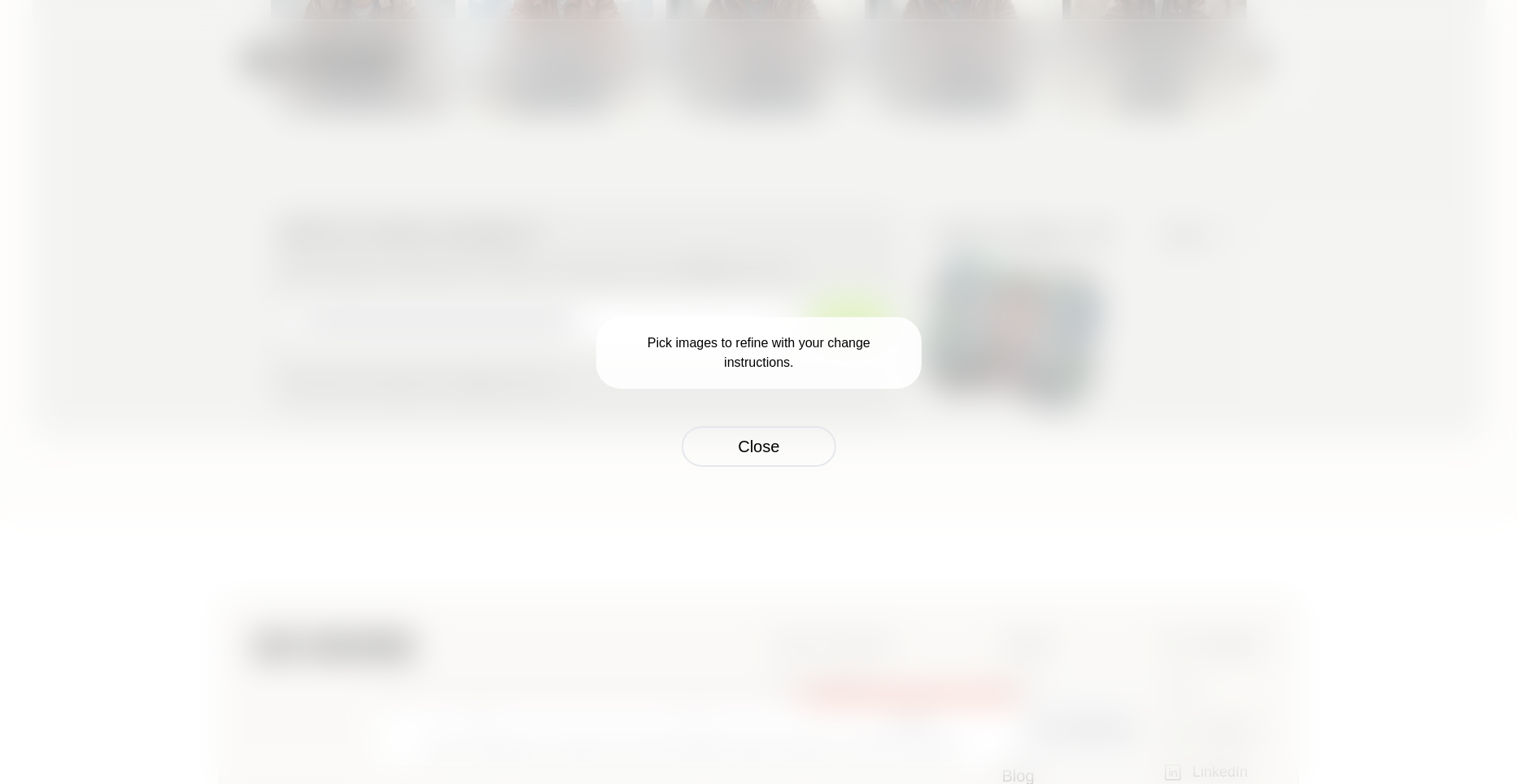
click at [834, 346] on p "Pick images to refine with your change instructions." at bounding box center [759, 353] width 325 height 72
drag, startPoint x: 834, startPoint y: 346, endPoint x: 808, endPoint y: 375, distance: 38.9
click at [834, 347] on p "Pick images to refine with your change instructions." at bounding box center [759, 353] width 325 height 72
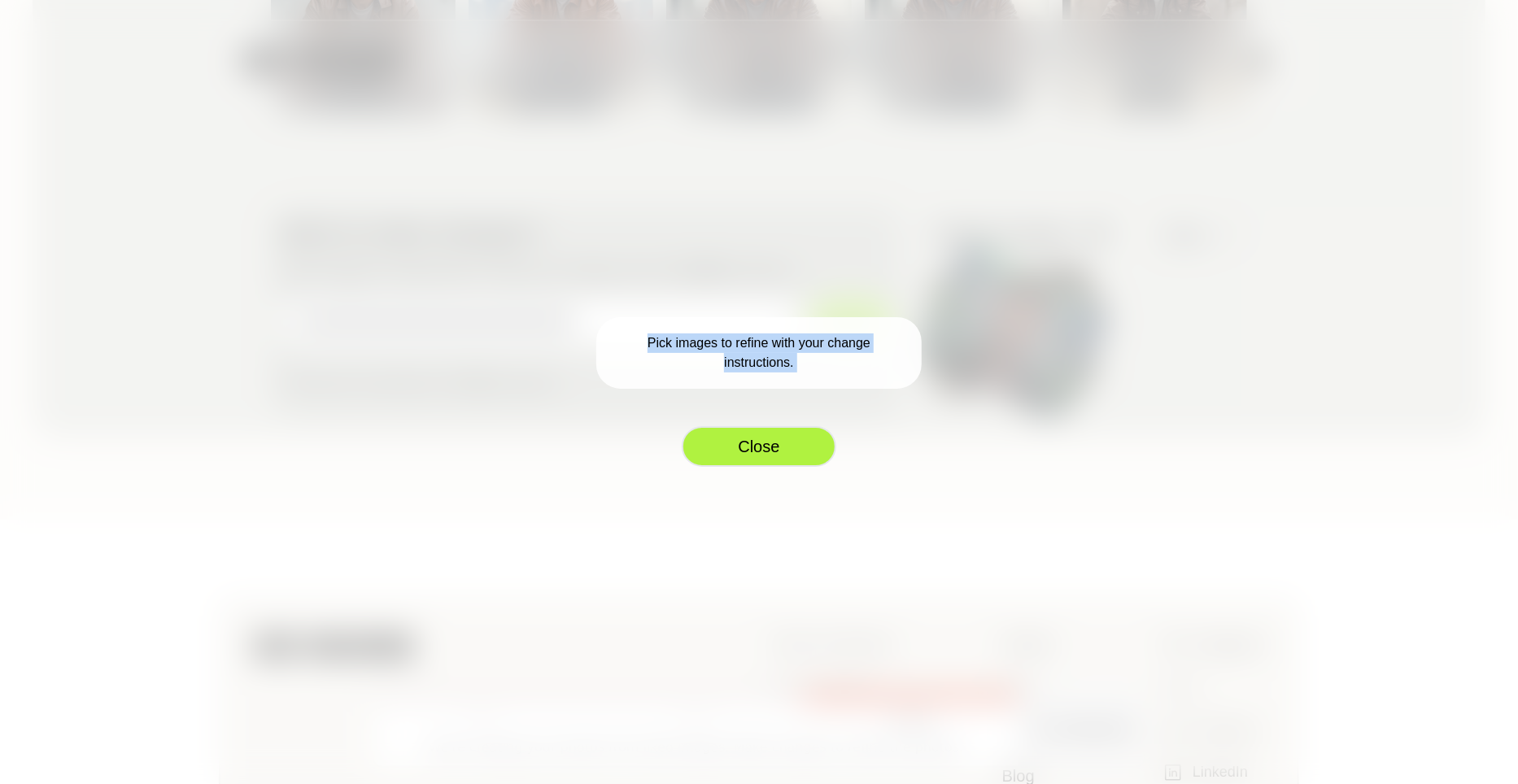
click at [767, 450] on button "Close" at bounding box center [759, 447] width 155 height 41
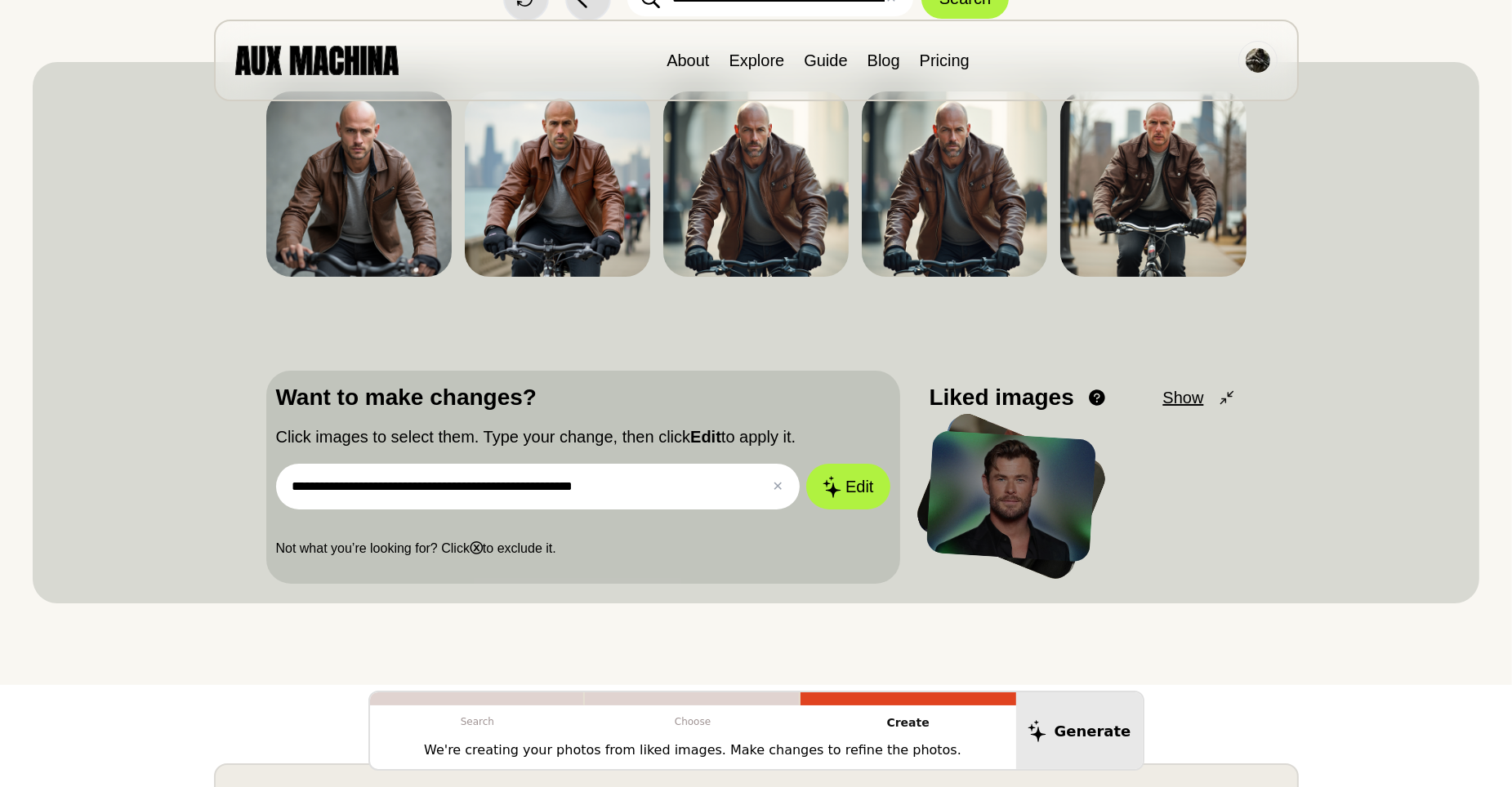
scroll to position [0, 0]
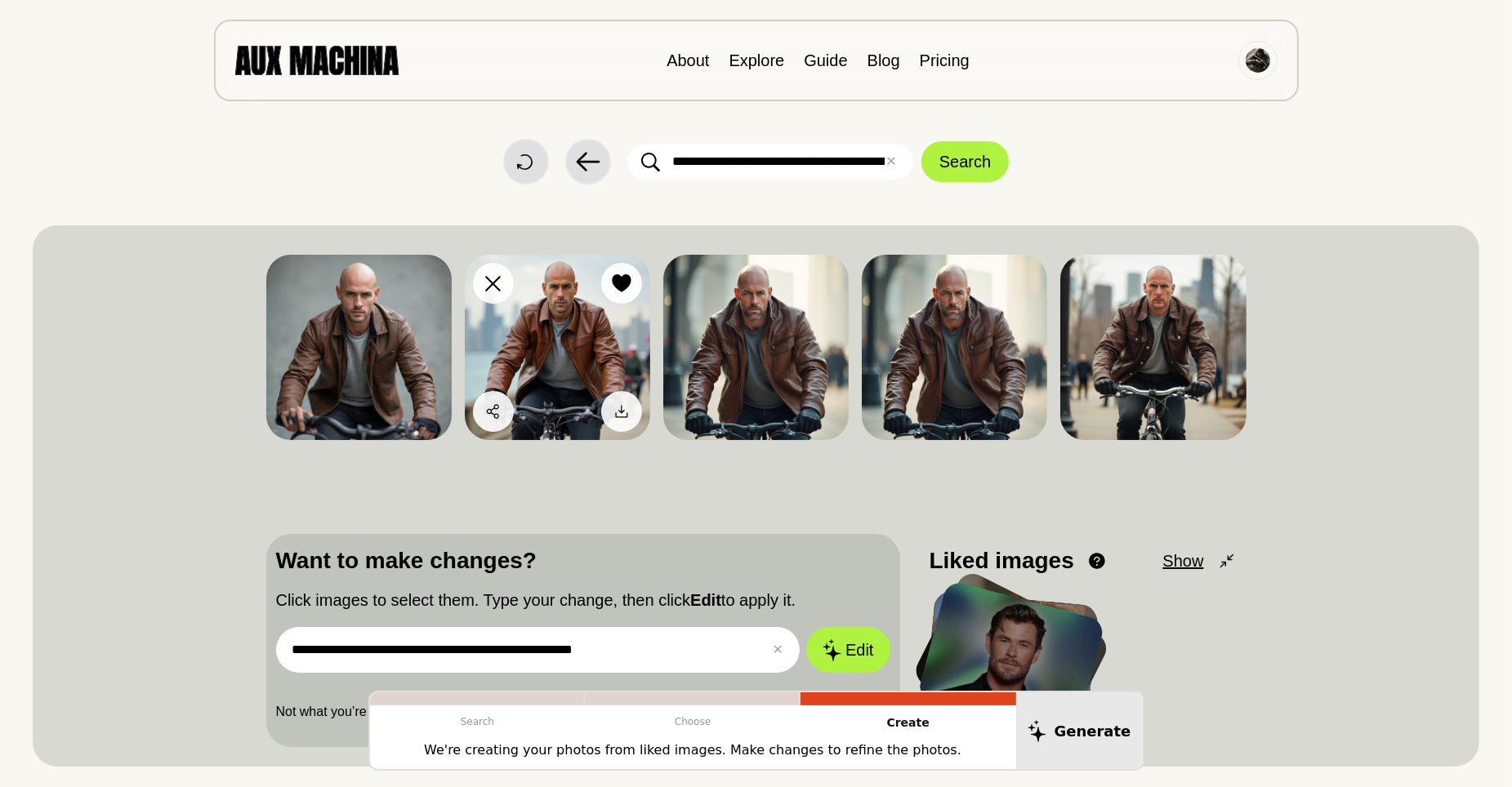
click at [550, 362] on img at bounding box center [557, 347] width 185 height 185
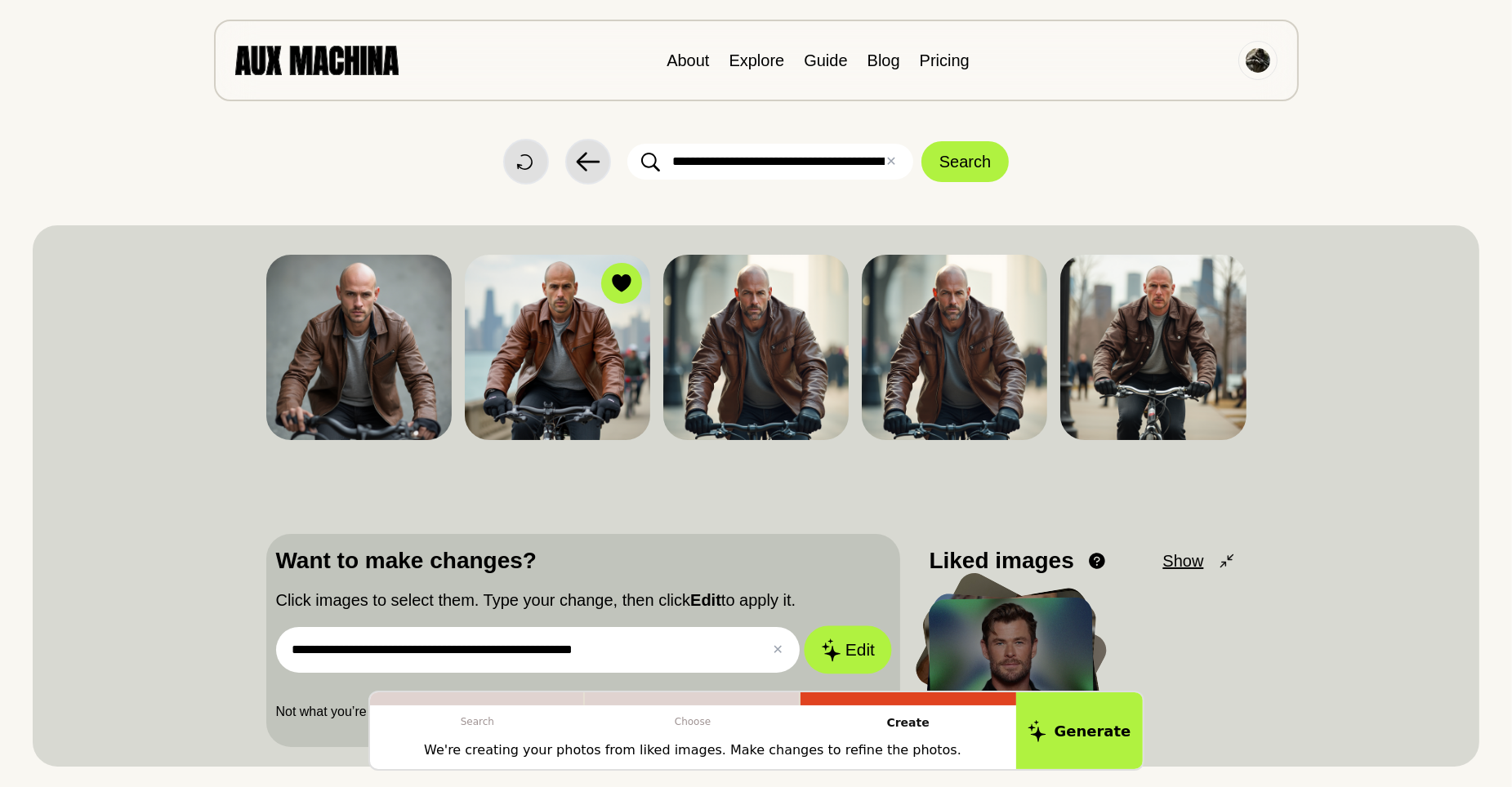
click at [851, 645] on button "Edit" at bounding box center [848, 650] width 89 height 48
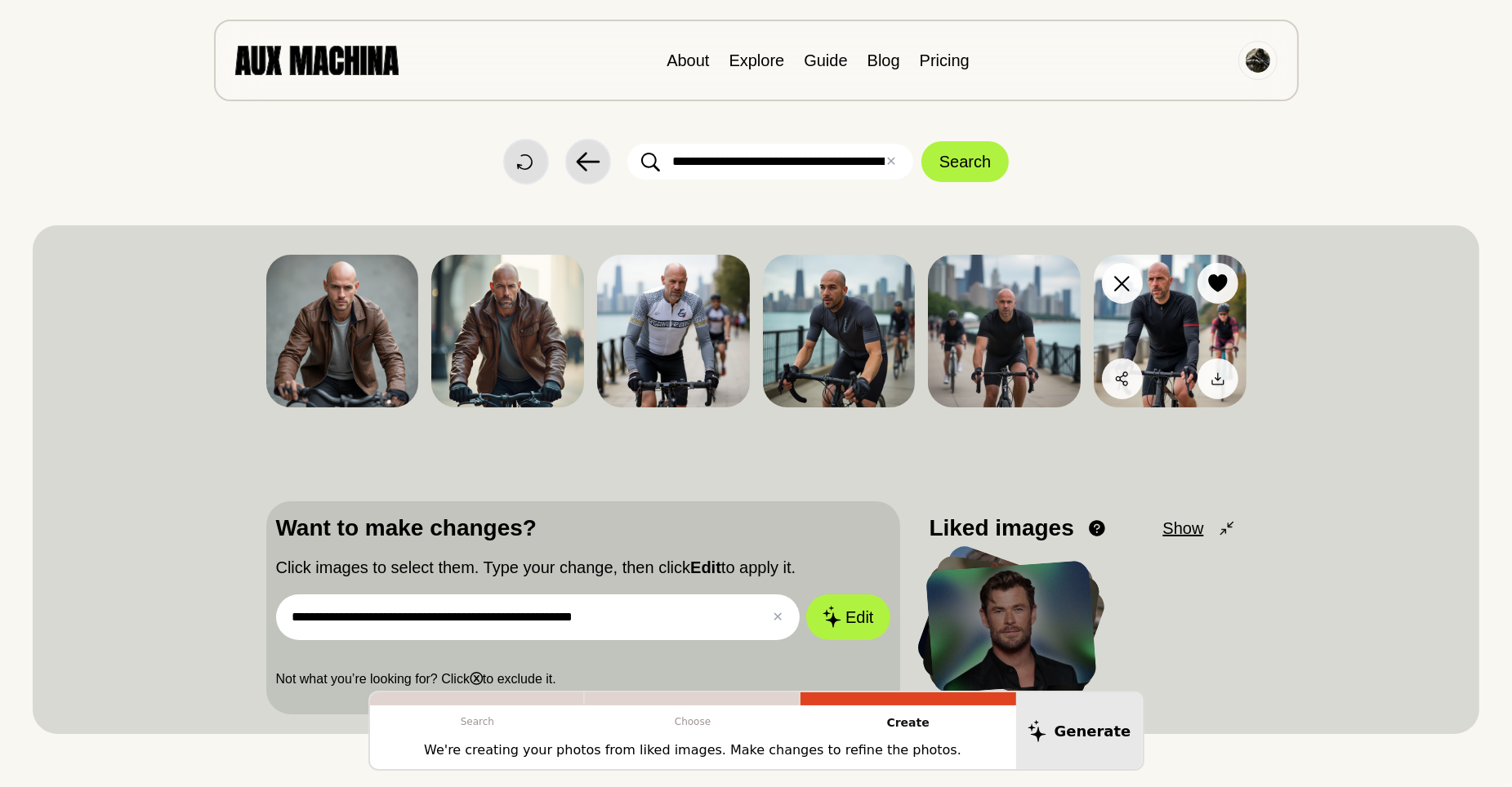
click at [1148, 322] on img at bounding box center [1170, 331] width 152 height 152
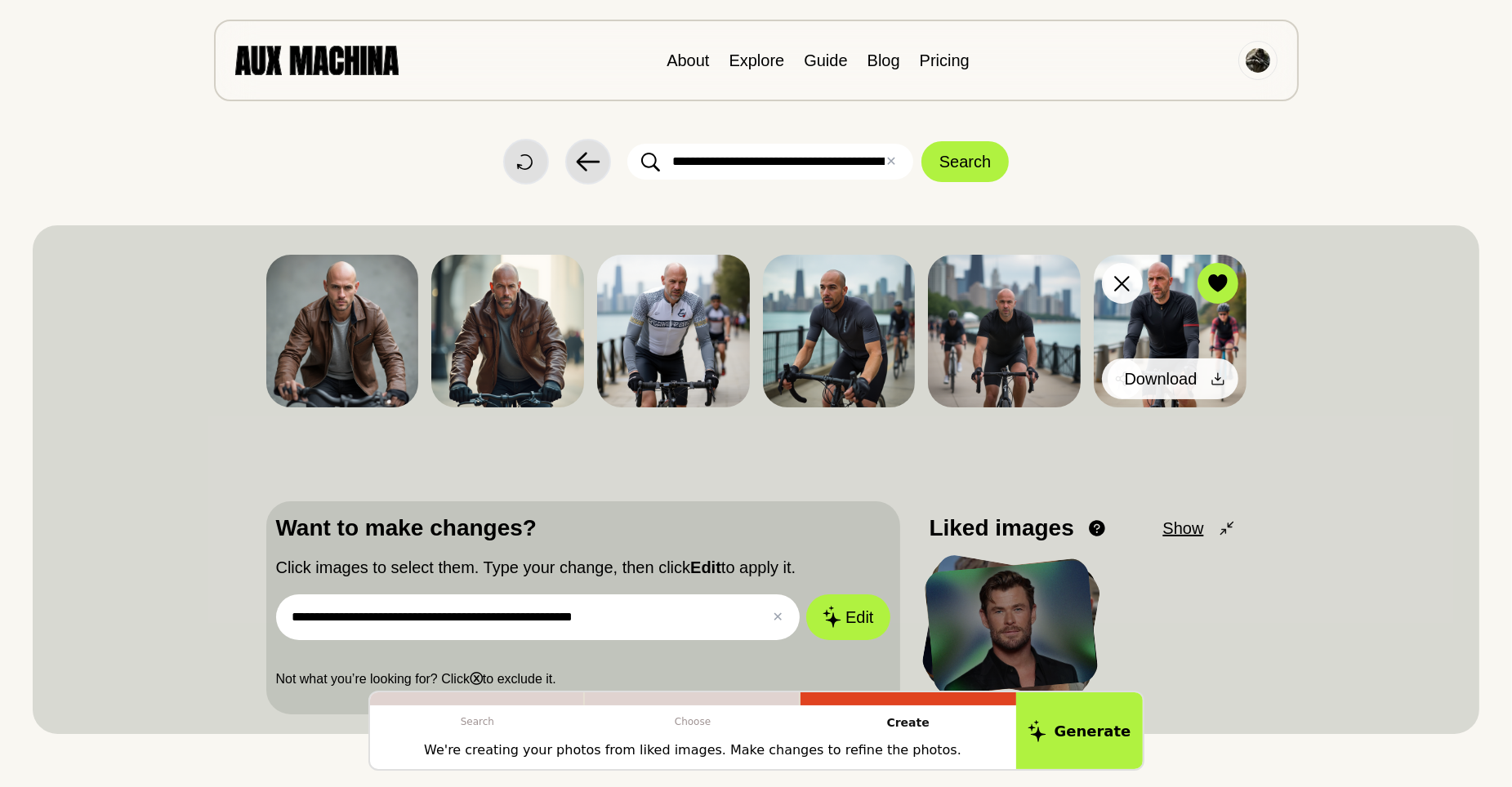
click at [1215, 381] on icon at bounding box center [1218, 379] width 17 height 17
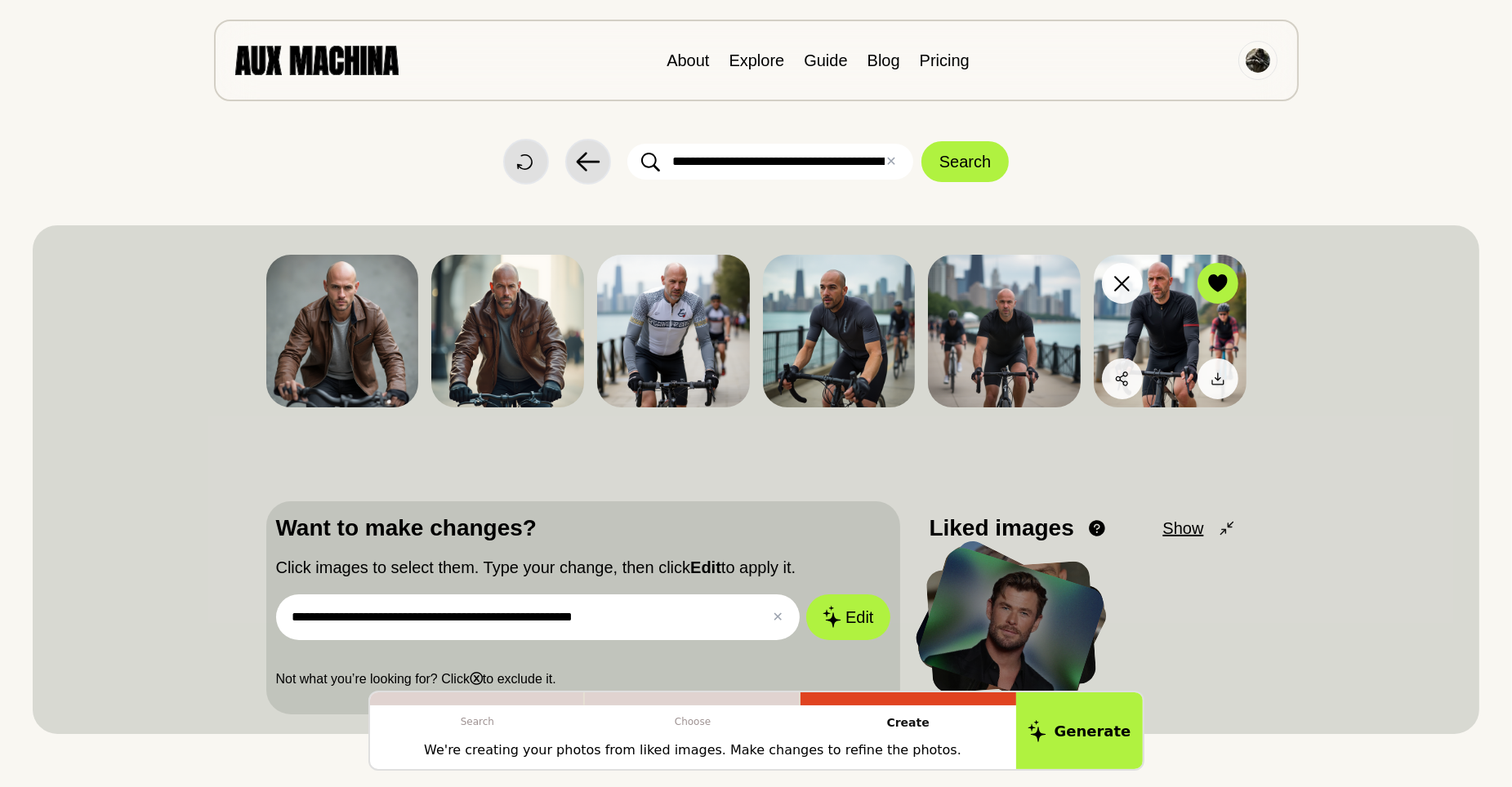
click at [1157, 321] on img at bounding box center [1170, 331] width 152 height 152
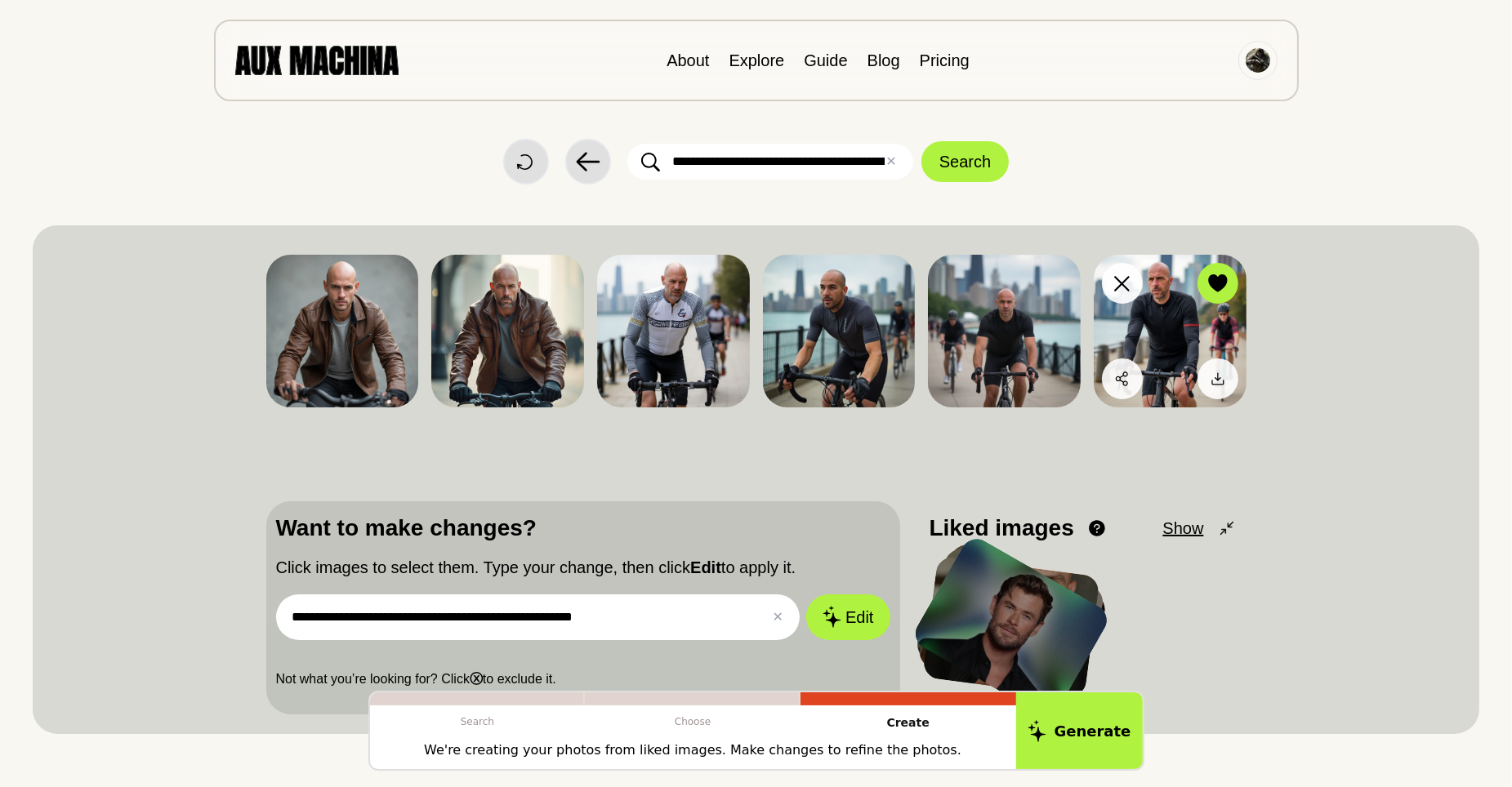
click at [1157, 321] on img at bounding box center [1170, 331] width 152 height 152
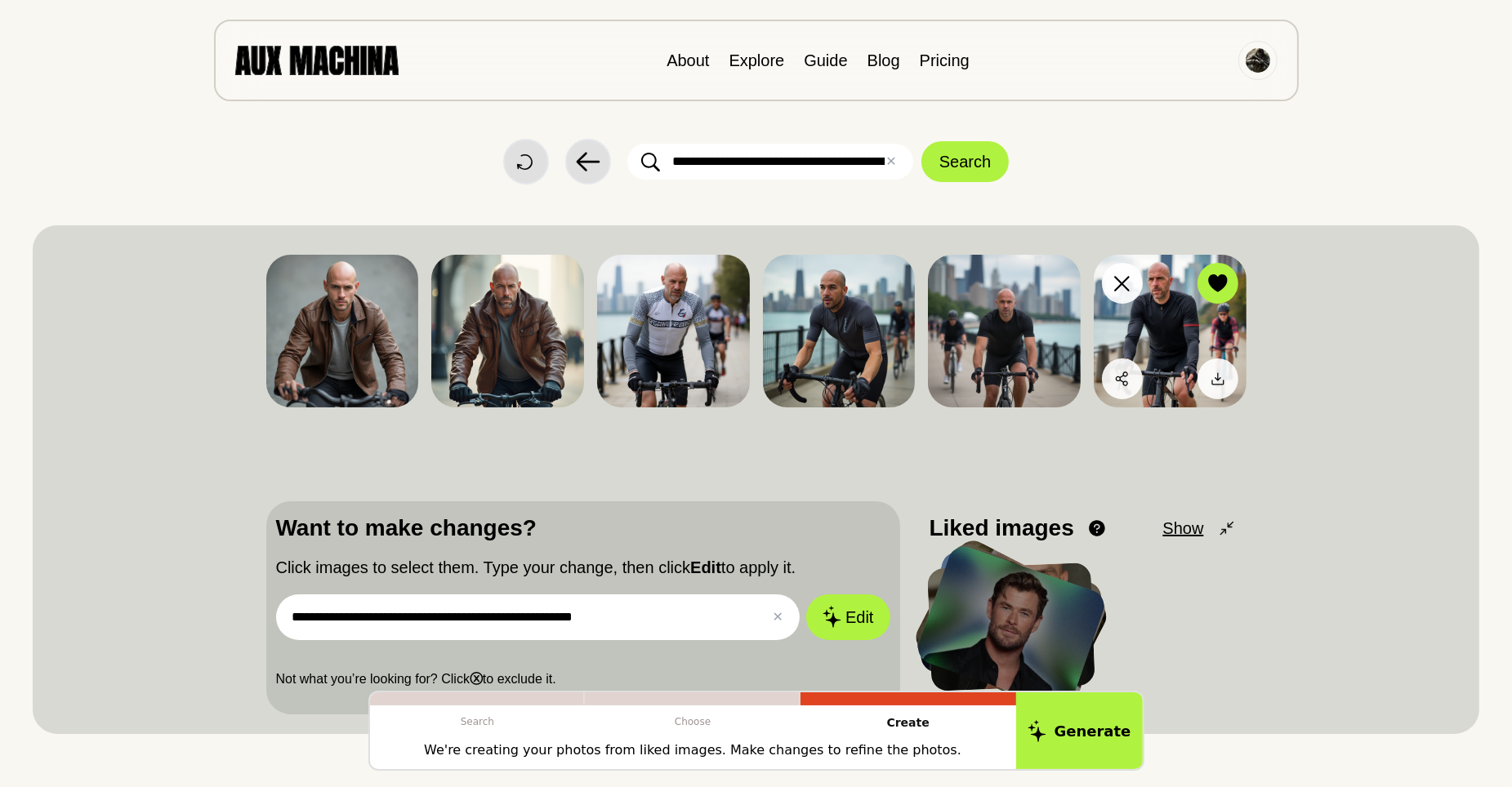
click at [1157, 321] on img at bounding box center [1170, 331] width 152 height 152
drag, startPoint x: 634, startPoint y: 614, endPoint x: 272, endPoint y: 627, distance: 362.2
click at [272, 627] on div "**********" at bounding box center [583, 608] width 634 height 213
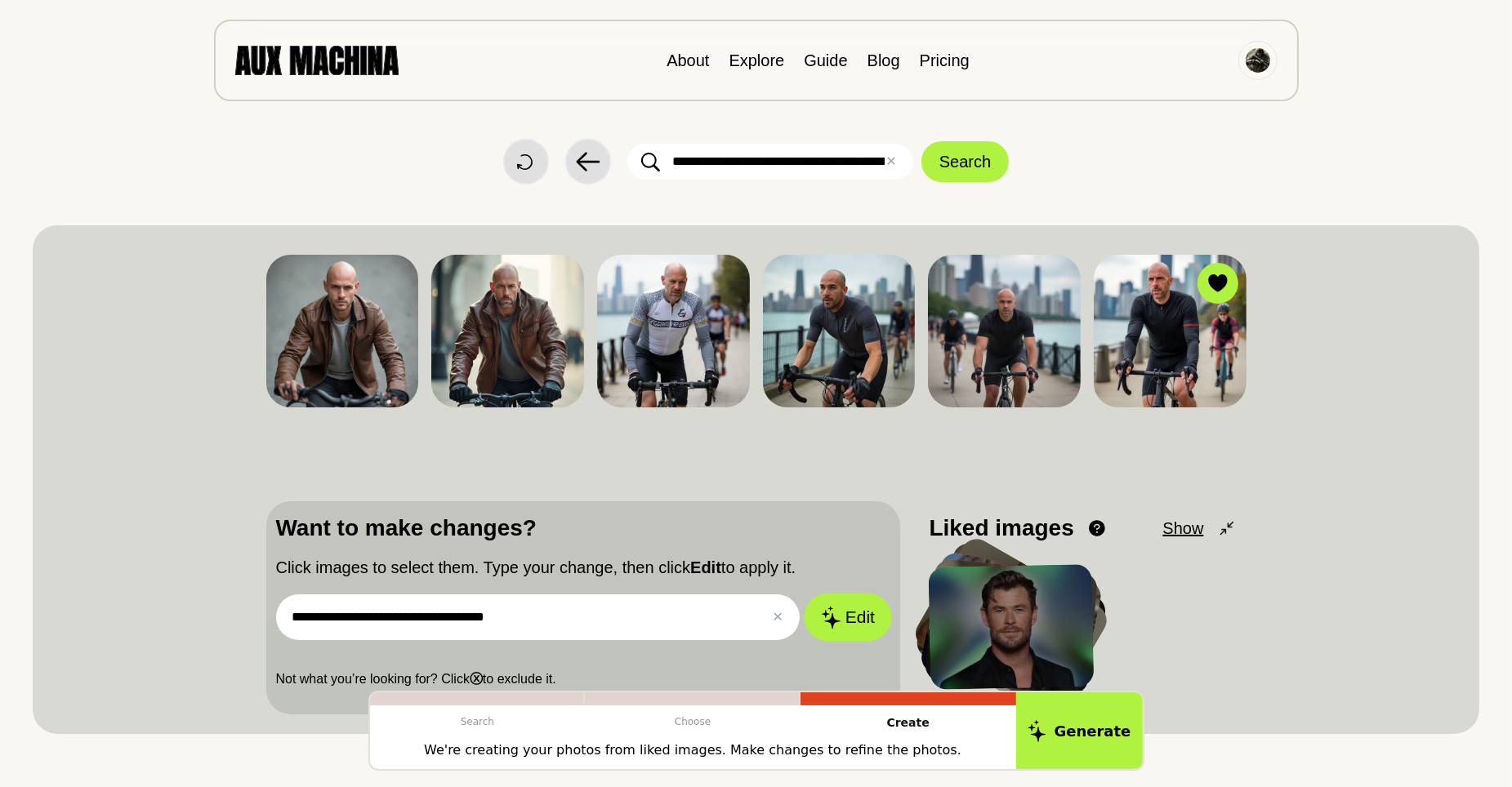
click at [852, 624] on button "Edit" at bounding box center [848, 617] width 89 height 48
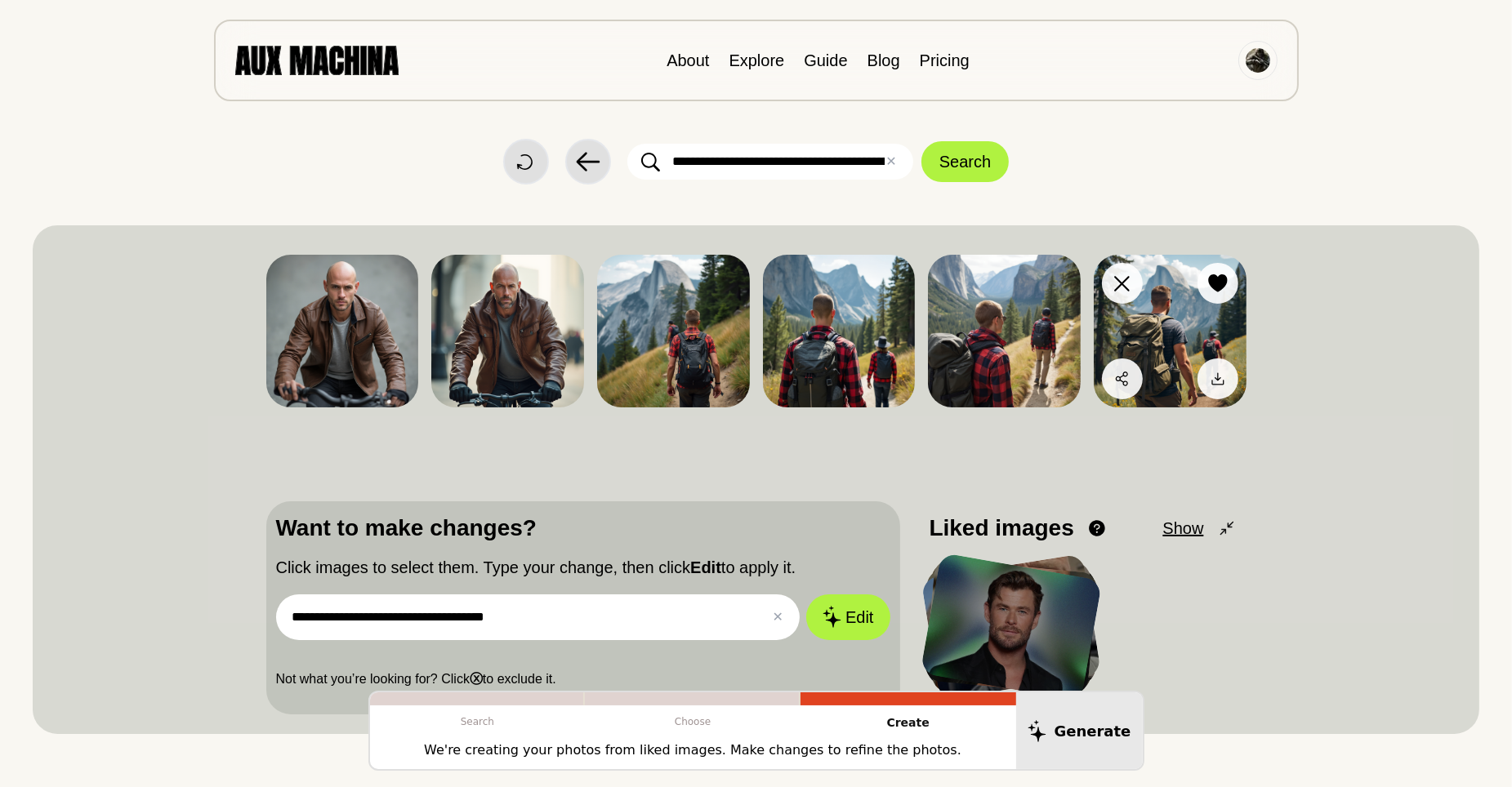
click at [1196, 320] on img at bounding box center [1170, 331] width 152 height 152
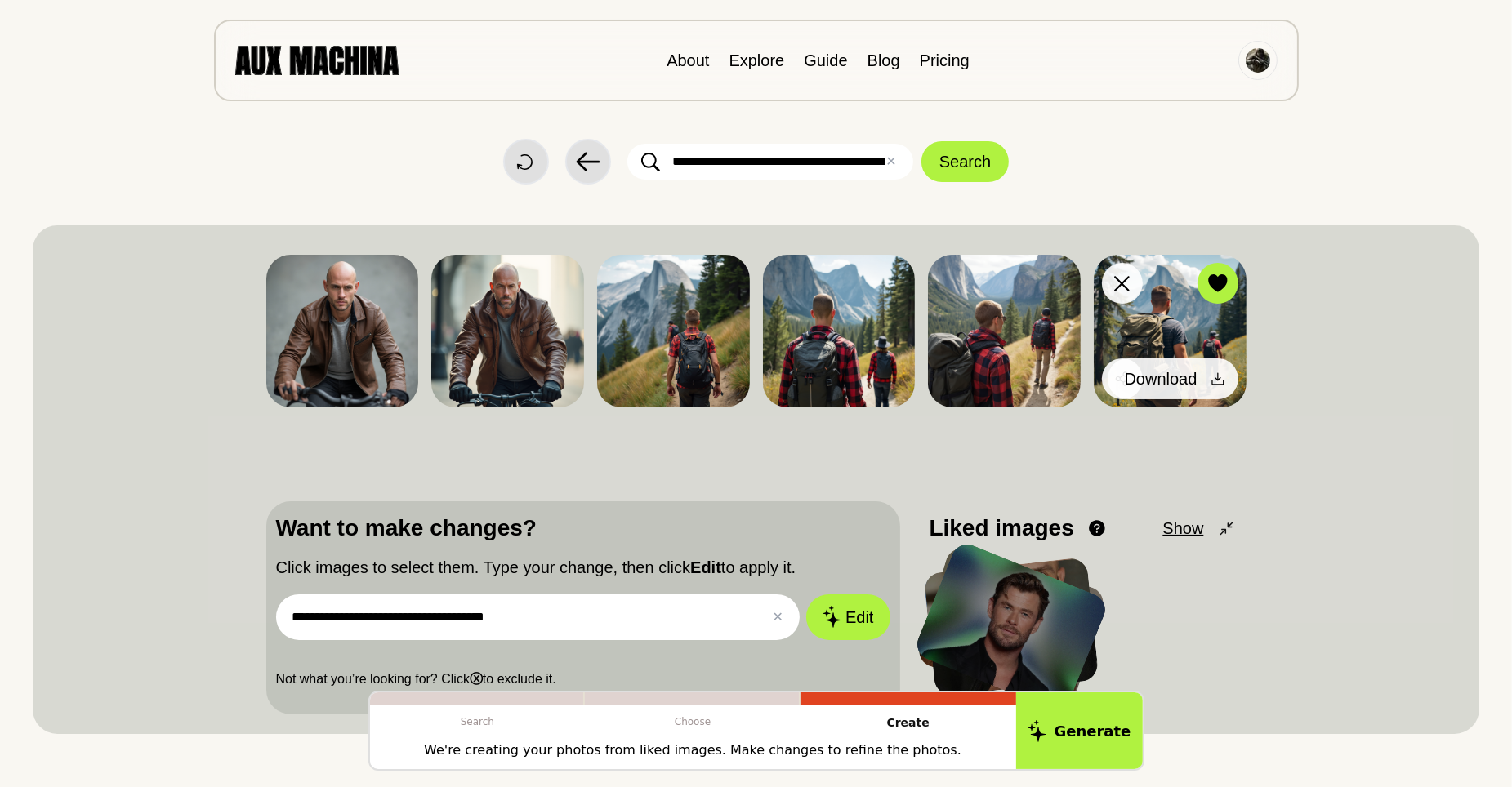
click at [1210, 380] on icon at bounding box center [1218, 379] width 17 height 17
click at [1220, 379] on icon at bounding box center [1218, 379] width 17 height 17
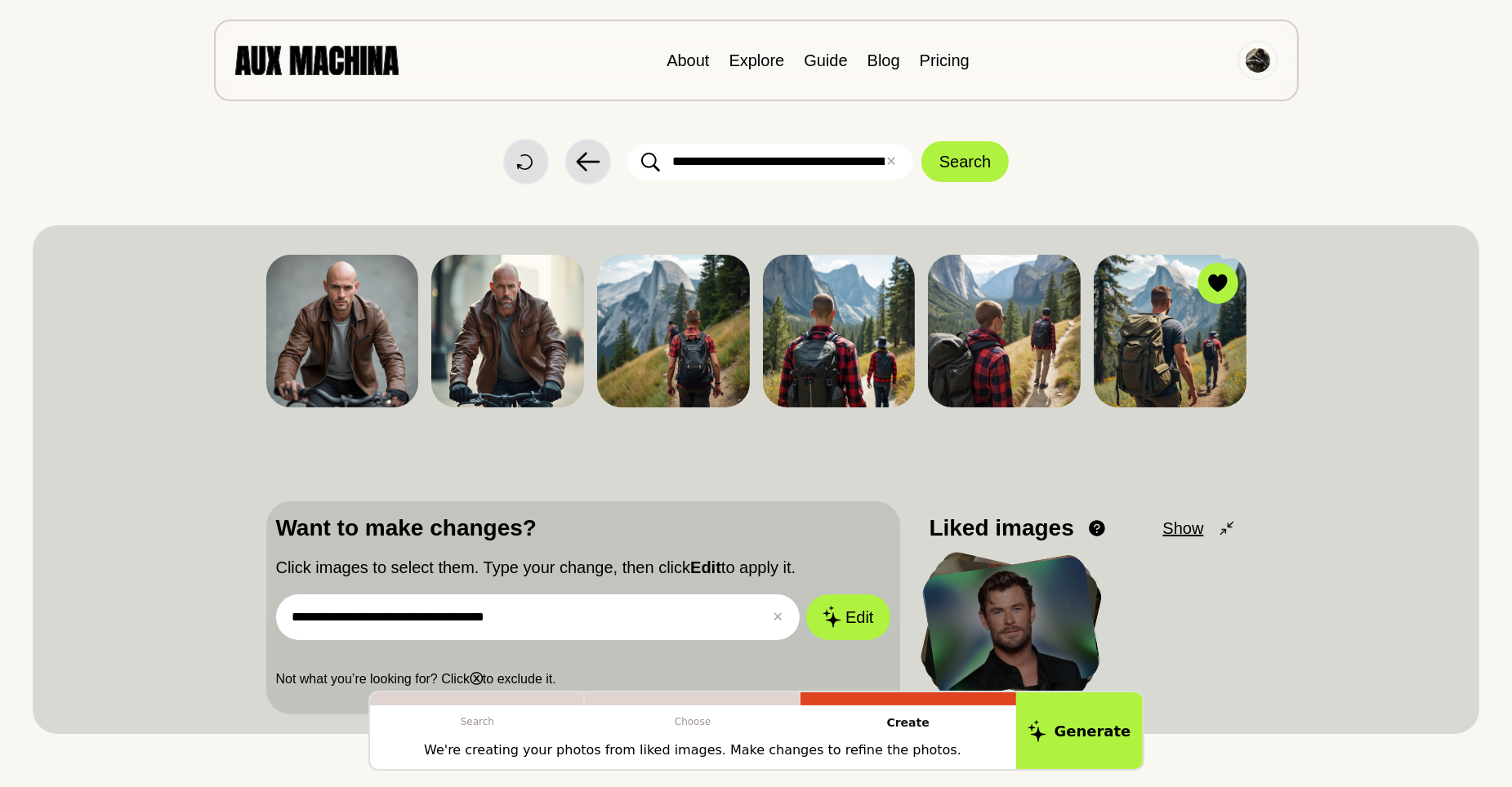
drag, startPoint x: 393, startPoint y: 614, endPoint x: 588, endPoint y: 624, distance: 195.3
click at [588, 624] on input "**********" at bounding box center [538, 617] width 524 height 45
type input "**********"
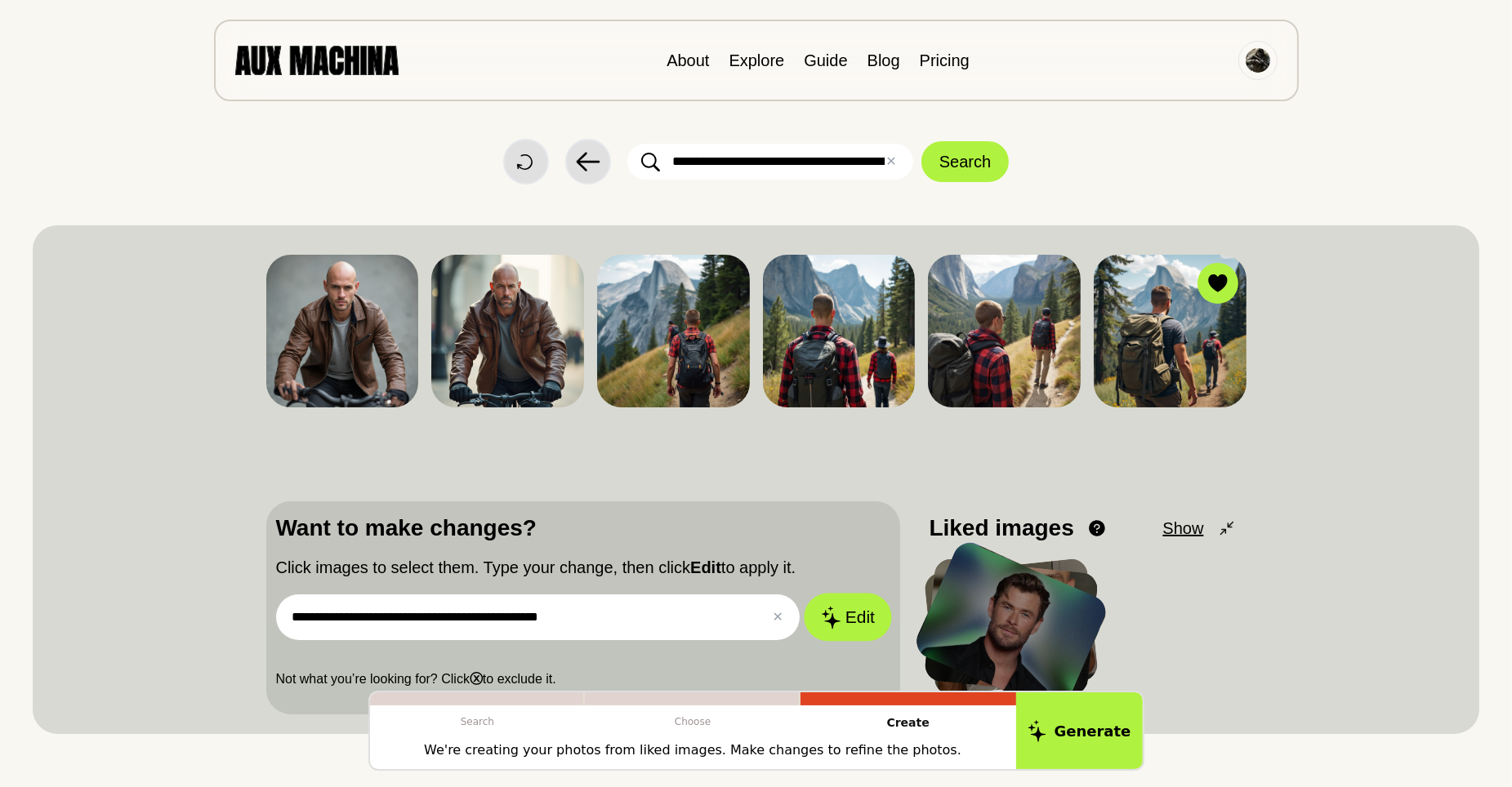
click at [823, 612] on icon at bounding box center [830, 616] width 20 height 23
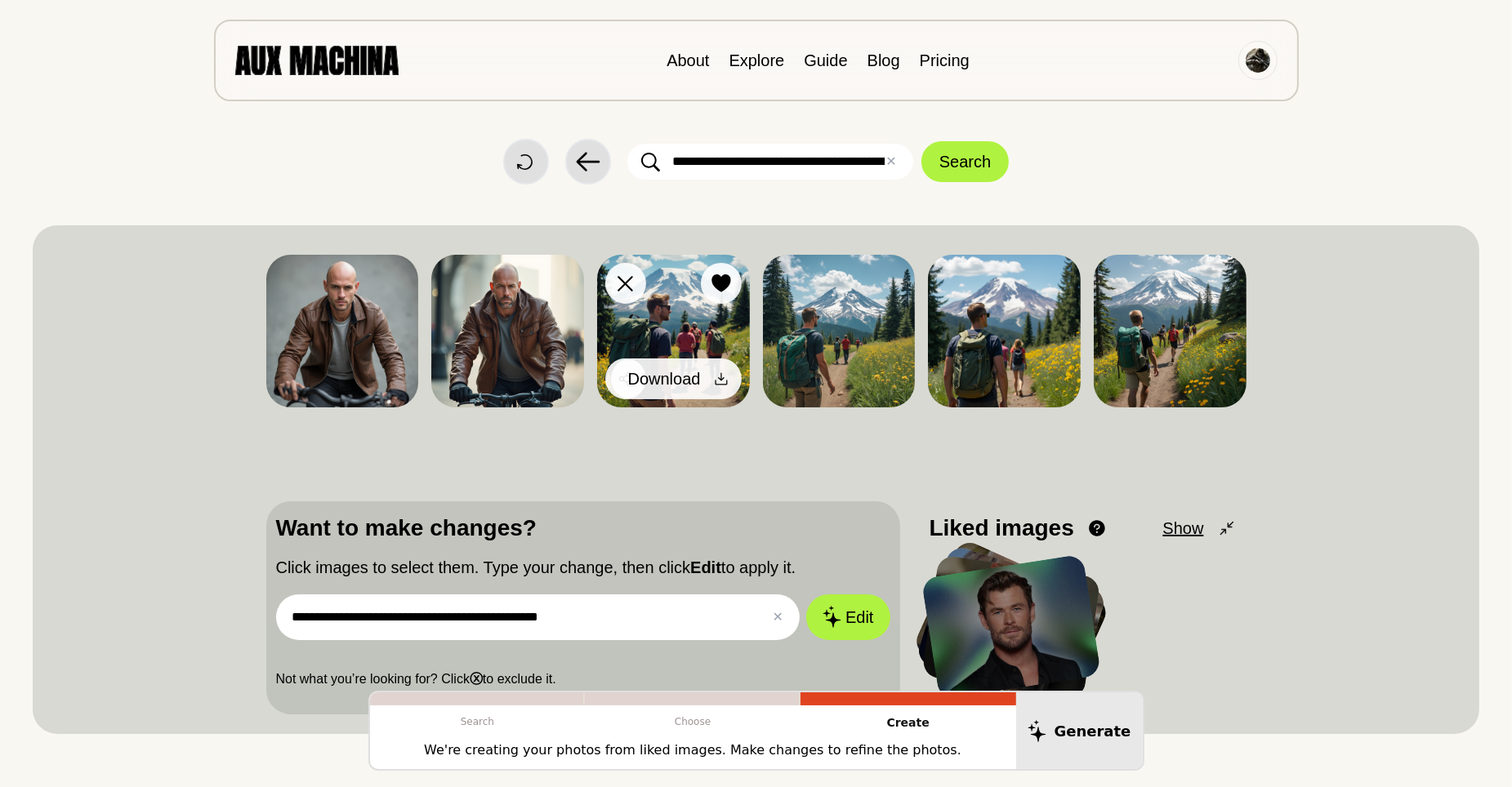
click at [715, 375] on icon at bounding box center [721, 379] width 17 height 17
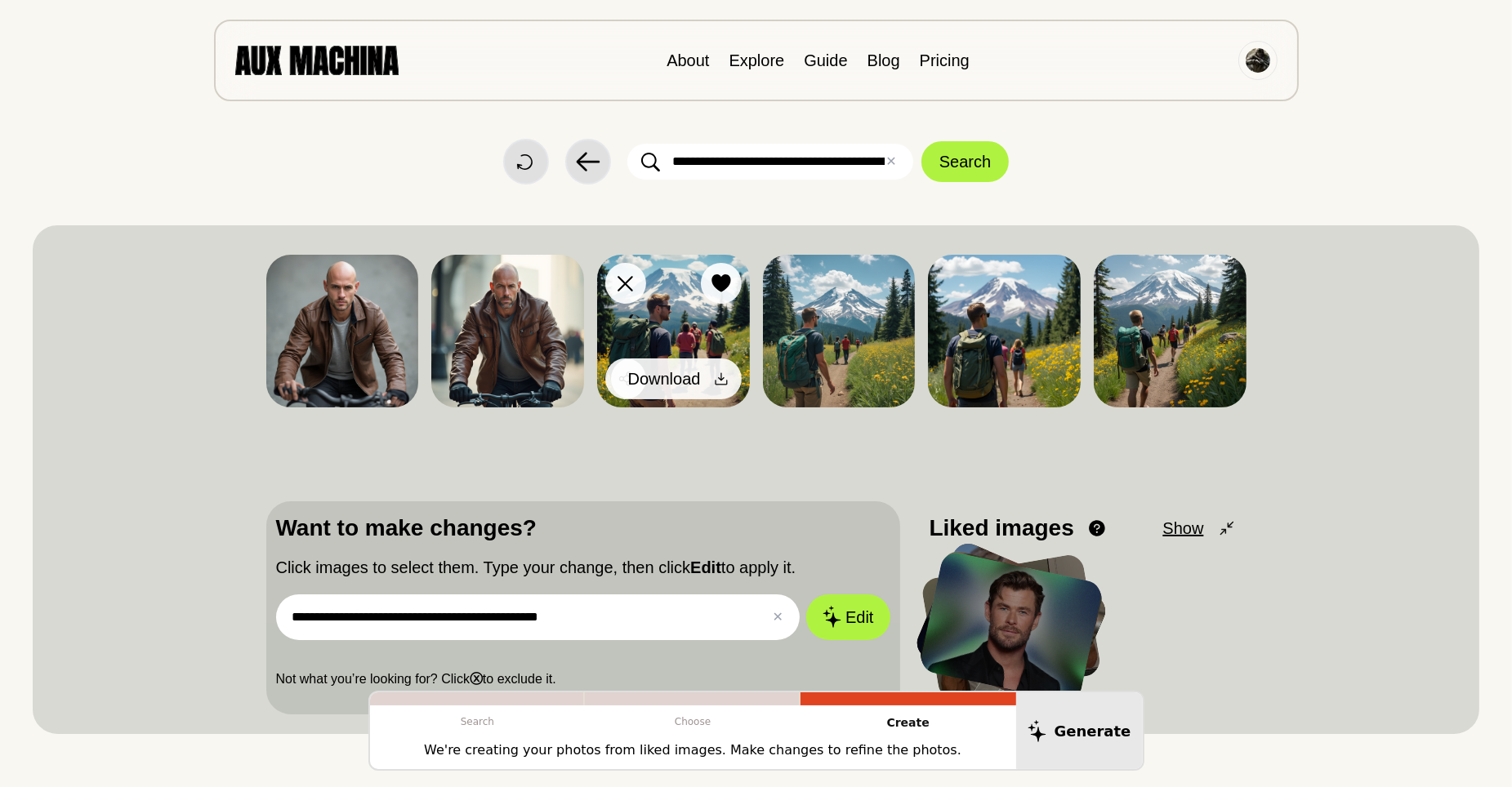
click at [715, 375] on icon at bounding box center [721, 379] width 17 height 17
click at [722, 373] on icon at bounding box center [721, 379] width 17 height 17
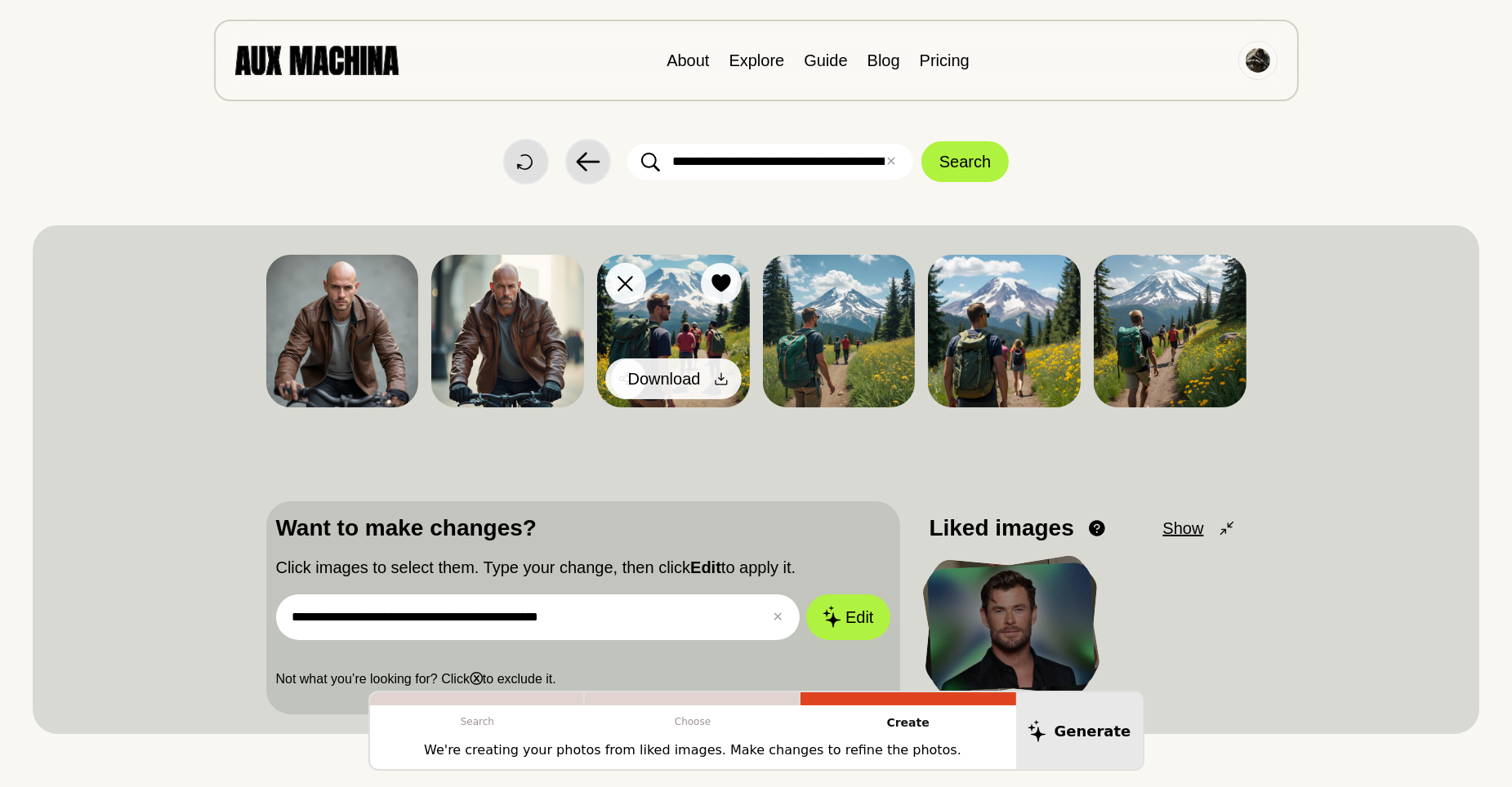
click at [726, 378] on icon at bounding box center [721, 379] width 17 height 17
click at [670, 320] on img at bounding box center [673, 331] width 152 height 152
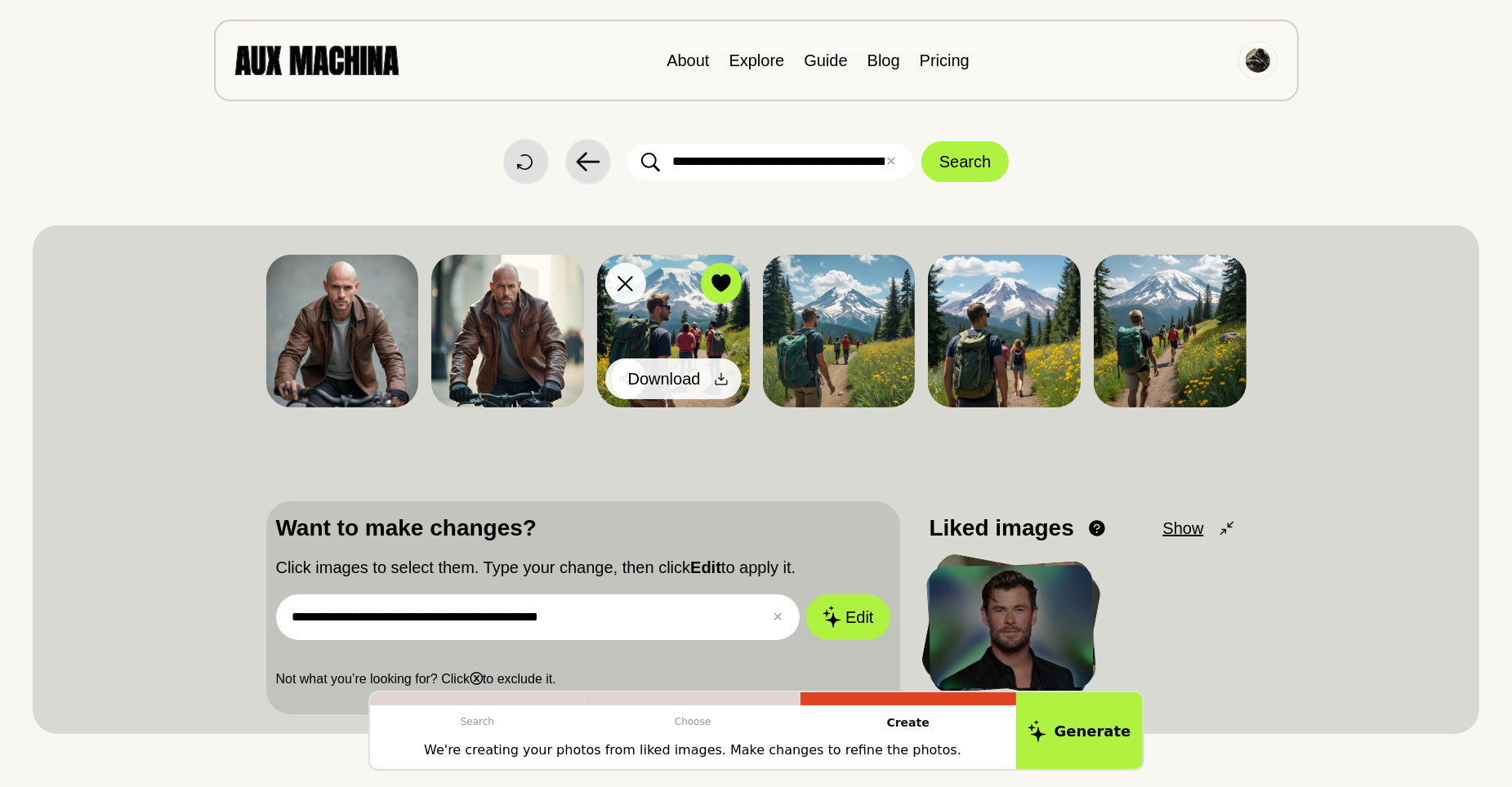
click at [718, 376] on icon at bounding box center [721, 379] width 17 height 17
click at [715, 381] on icon at bounding box center [721, 379] width 12 height 12
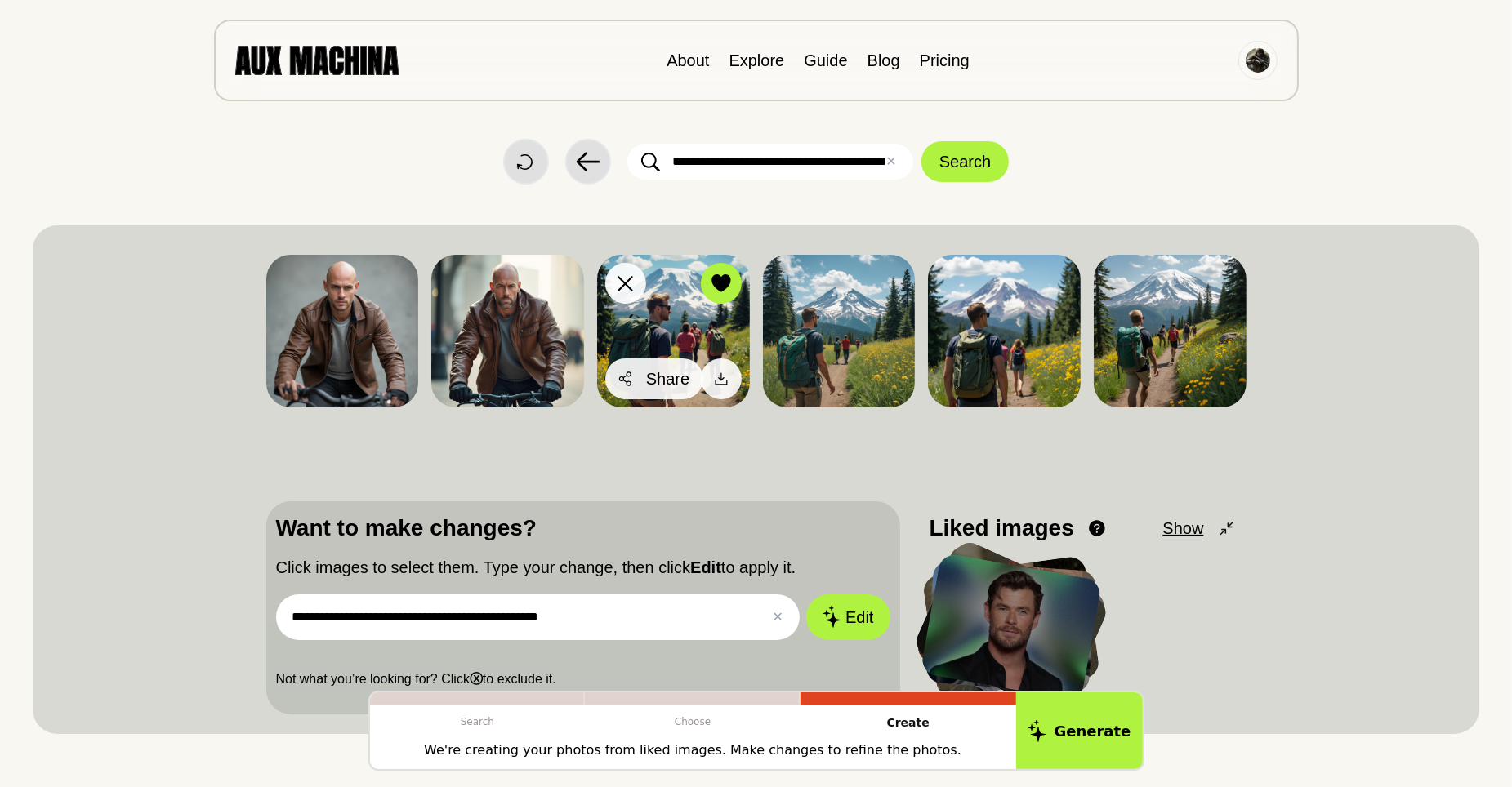
click at [624, 380] on icon at bounding box center [625, 379] width 12 height 15
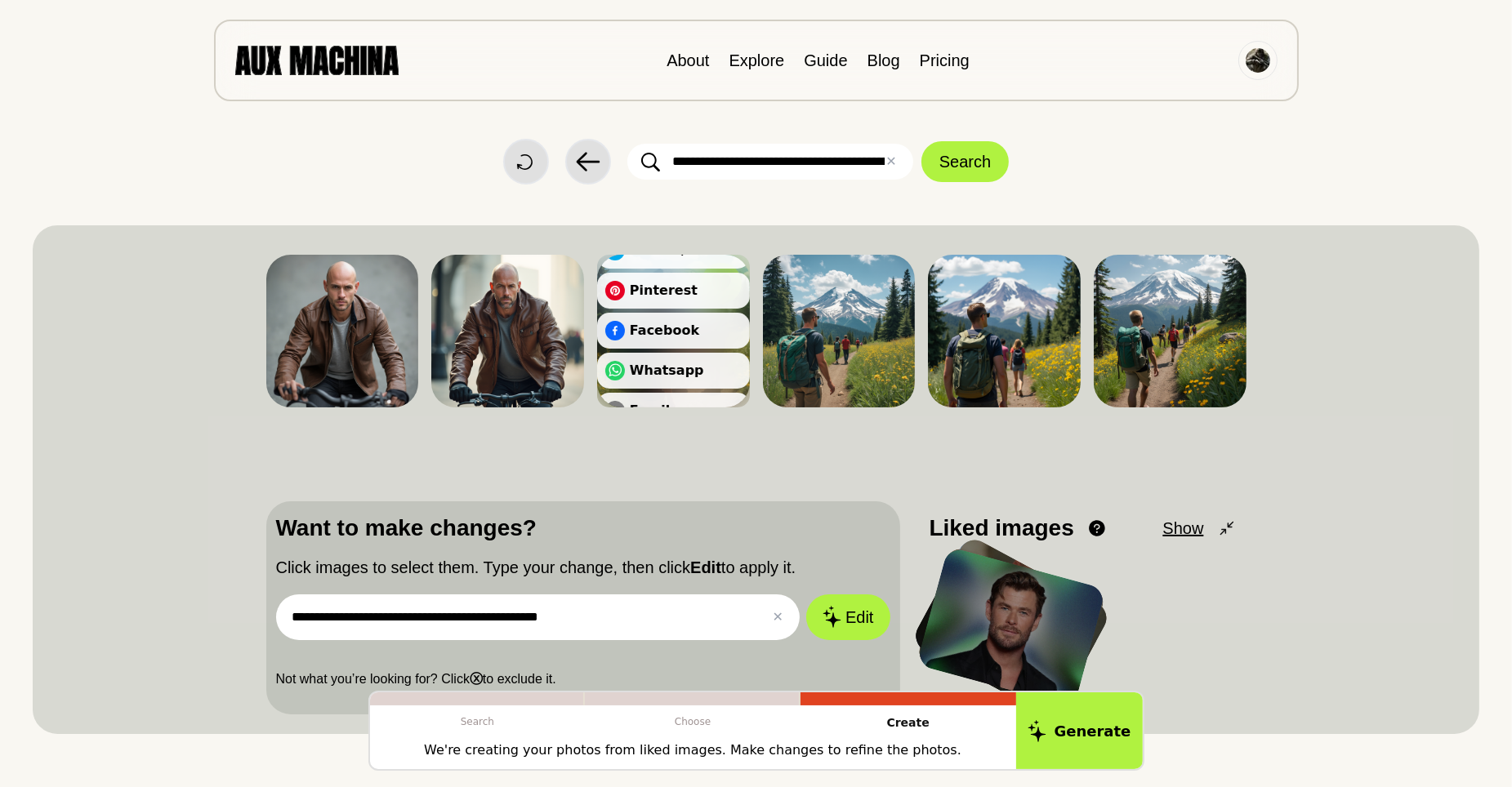
click at [641, 473] on div "**********" at bounding box center [756, 479] width 980 height 469
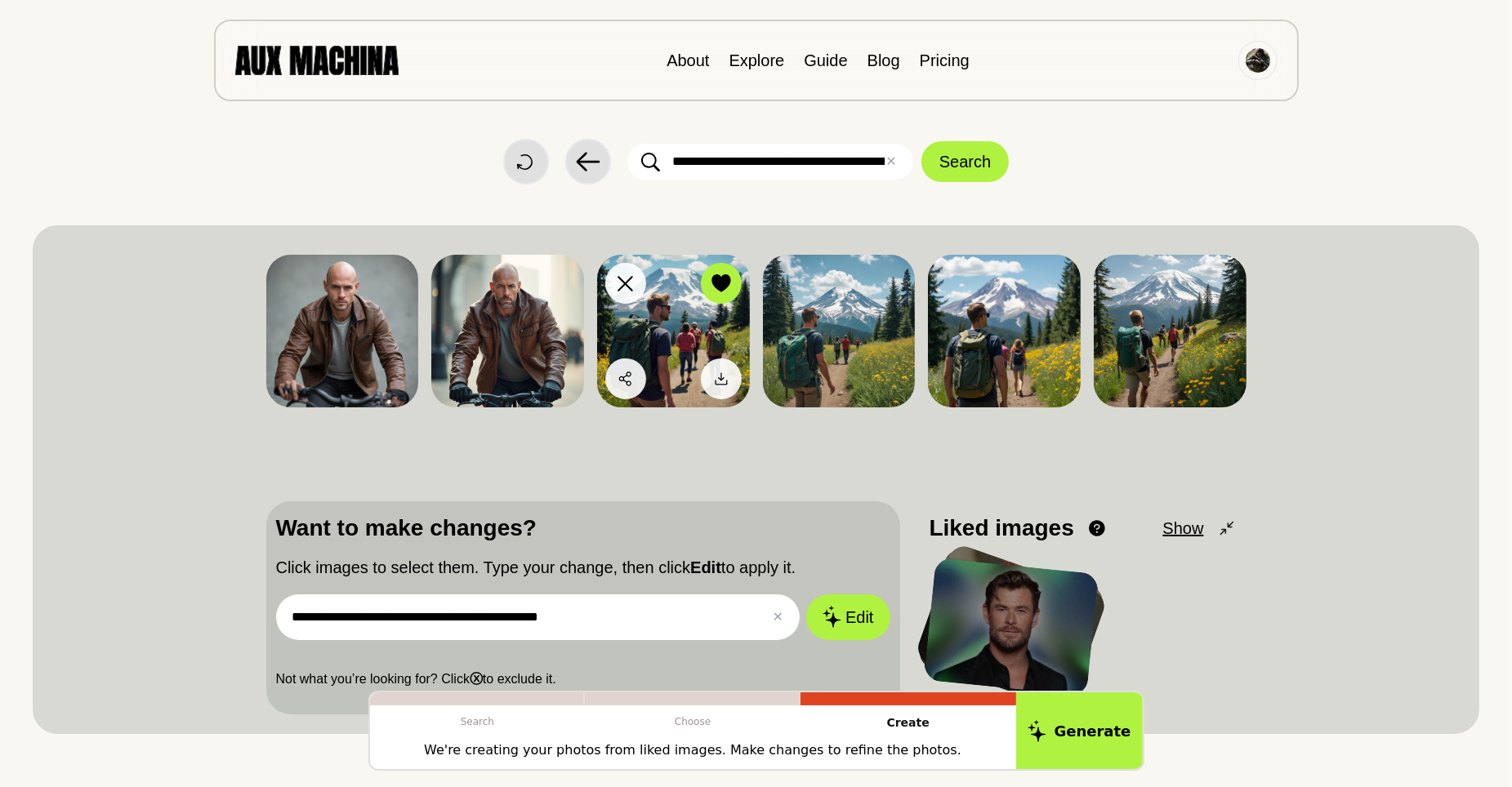
click at [686, 333] on img at bounding box center [673, 331] width 152 height 152
click at [721, 382] on icon at bounding box center [721, 379] width 17 height 17
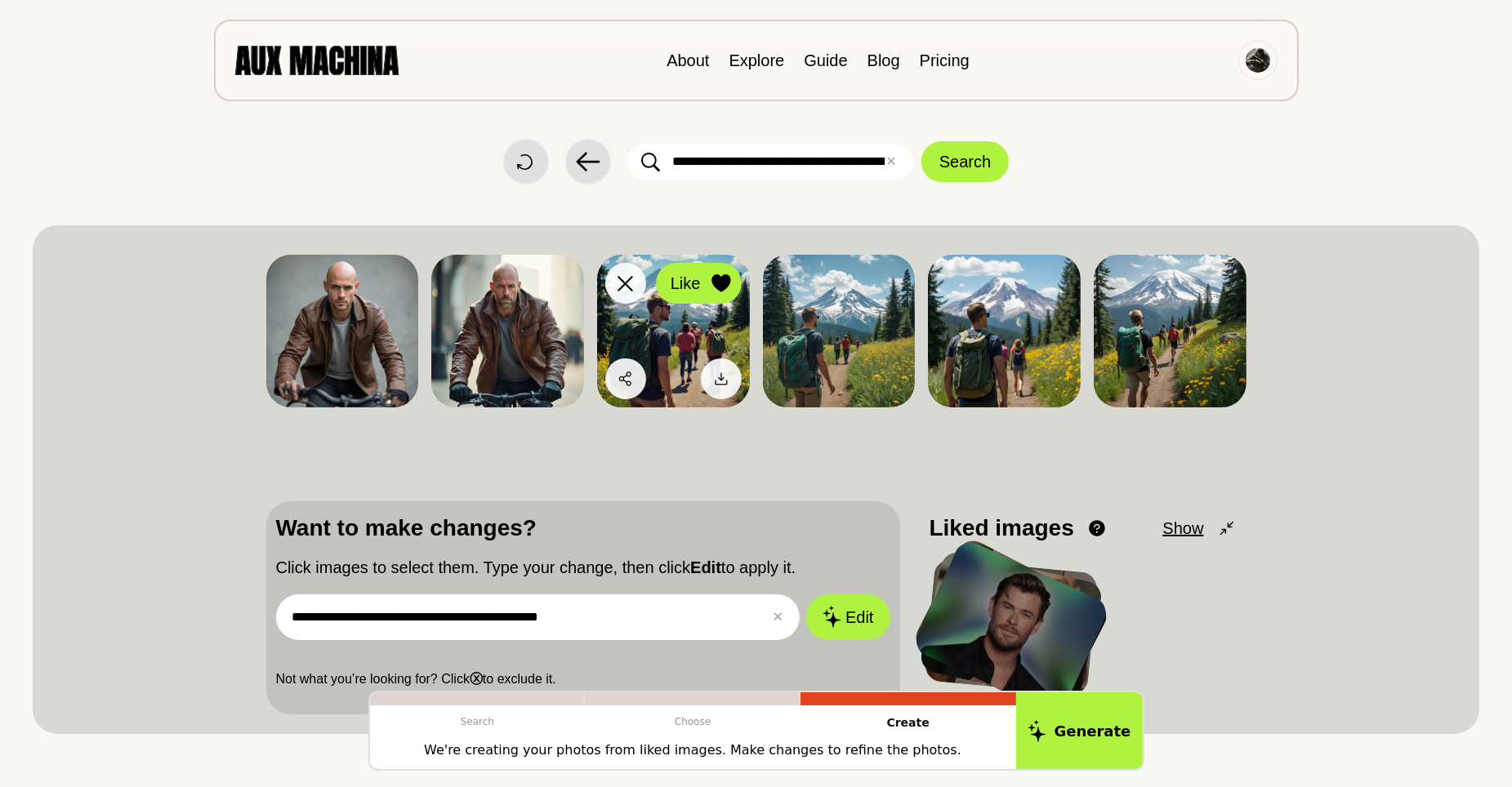
click at [712, 275] on icon at bounding box center [721, 283] width 20 height 18
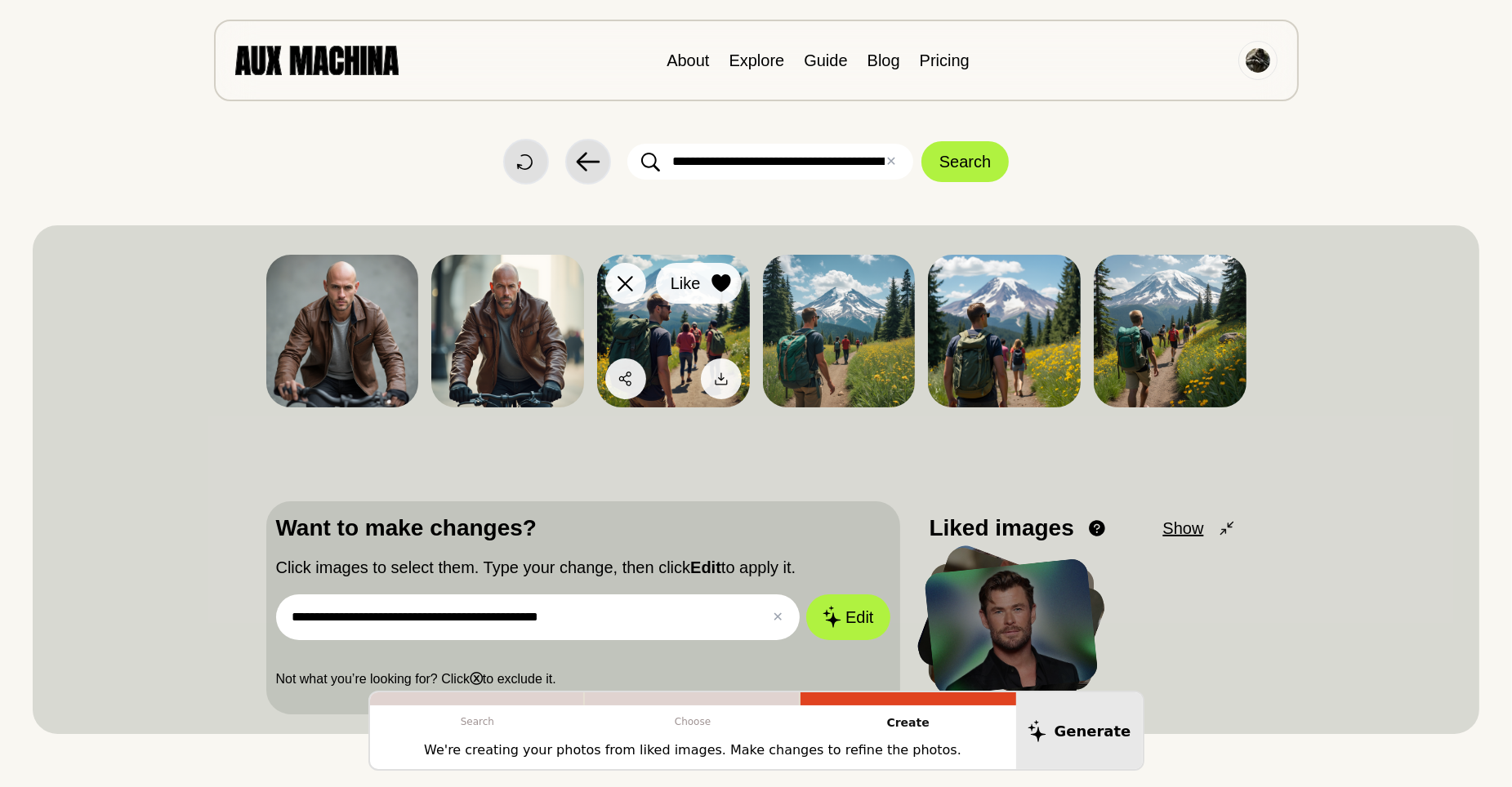
click at [728, 276] on icon at bounding box center [720, 283] width 19 height 18
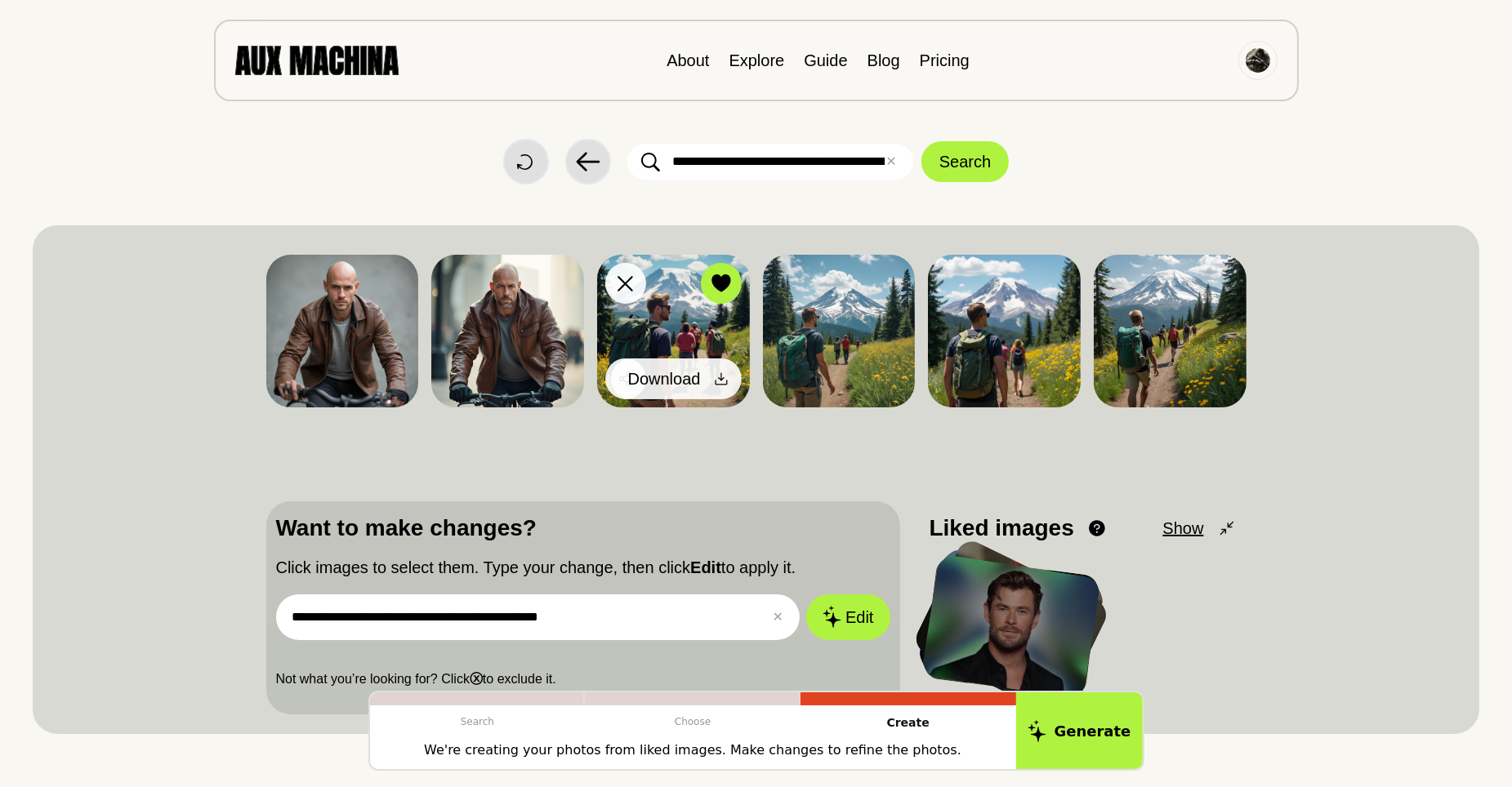
click at [720, 368] on div at bounding box center [721, 379] width 25 height 25
click at [719, 373] on icon at bounding box center [721, 379] width 17 height 17
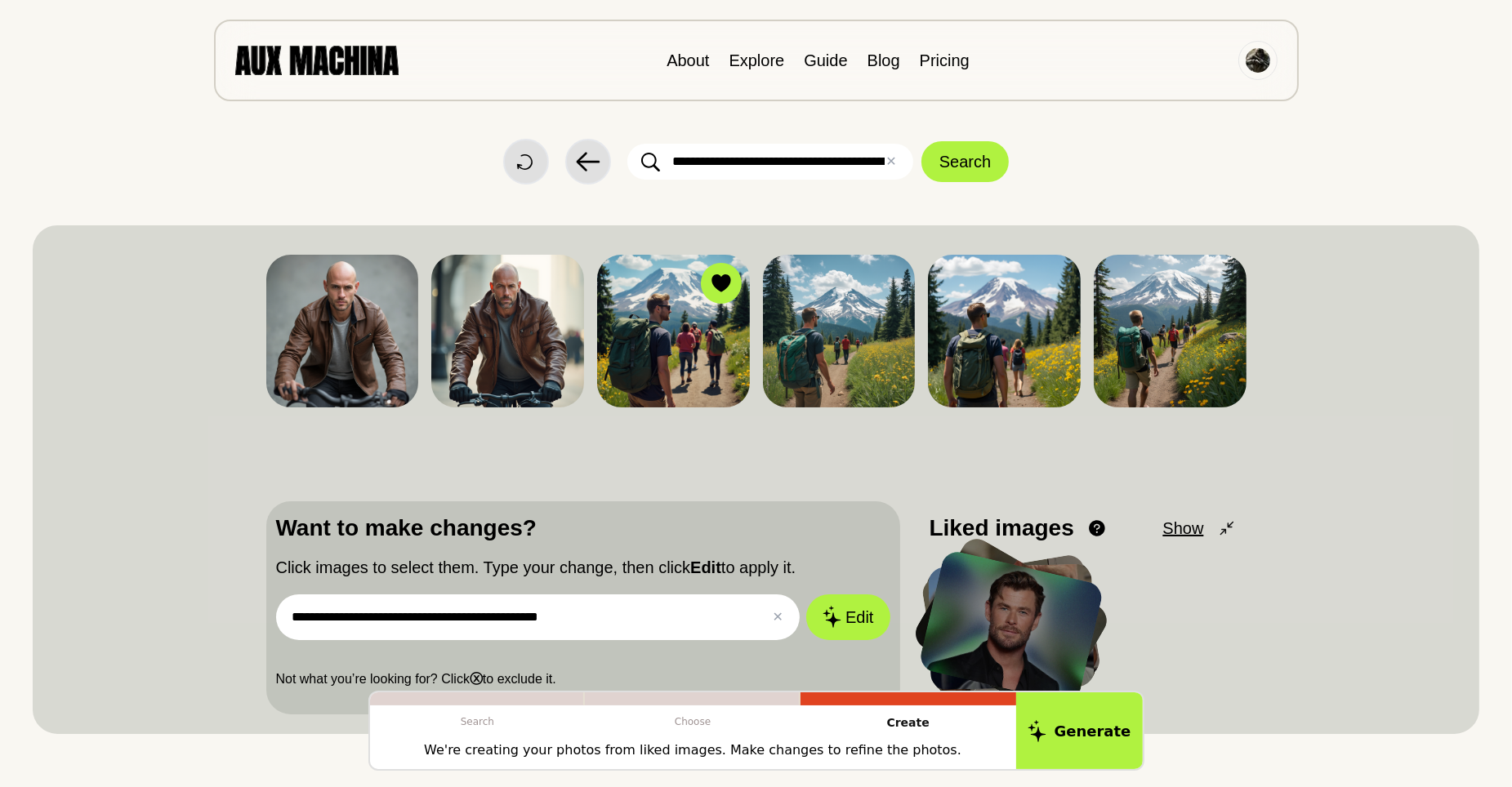
click at [621, 618] on input "**********" at bounding box center [538, 617] width 524 height 45
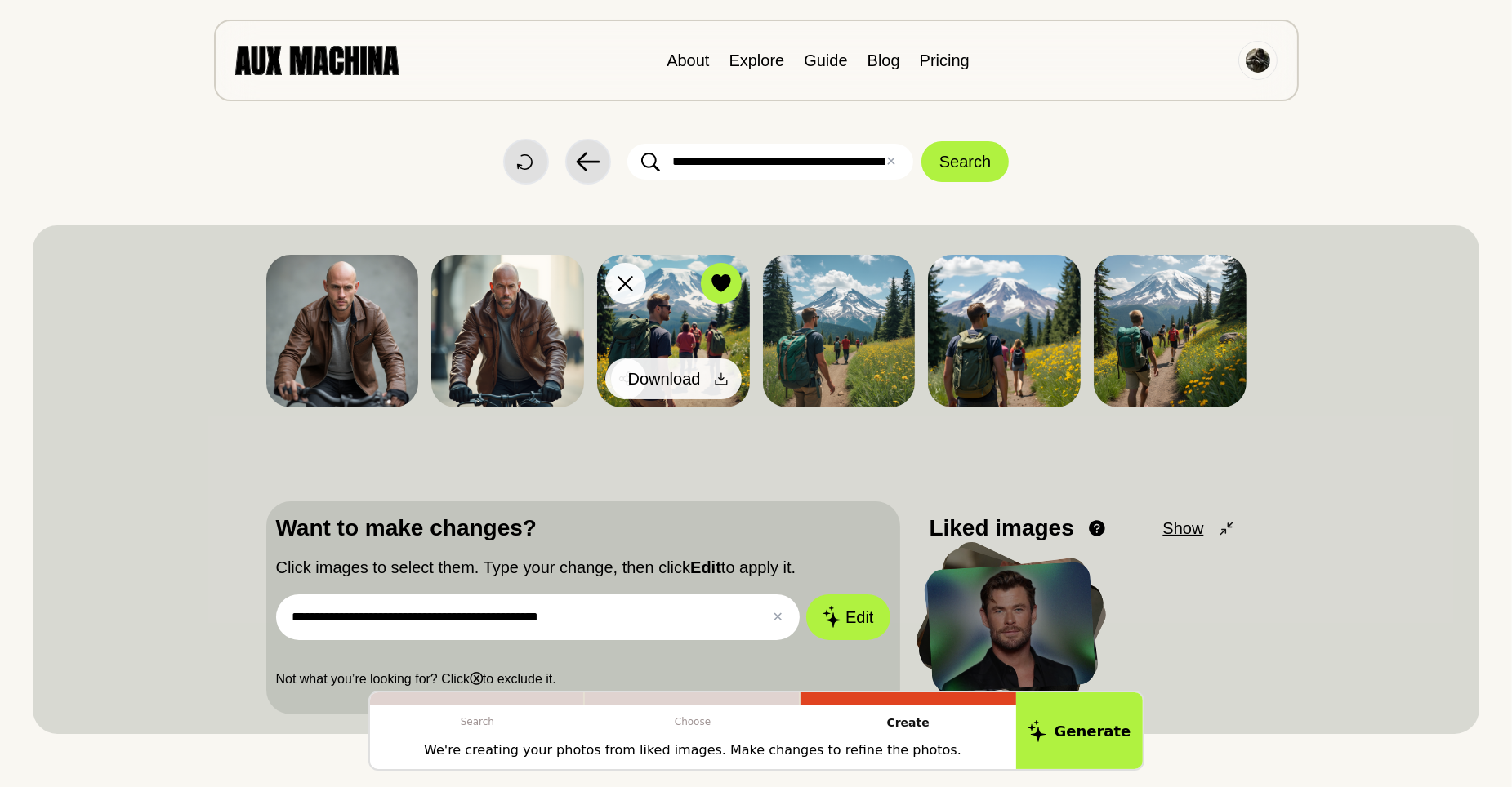
click at [728, 374] on icon at bounding box center [721, 379] width 17 height 17
